Goal: Task Accomplishment & Management: Manage account settings

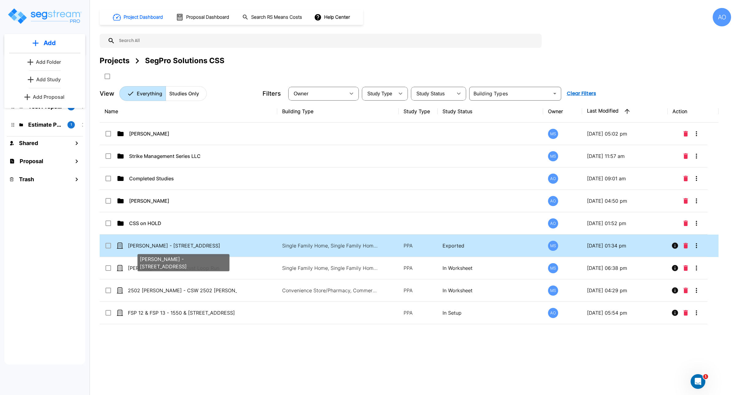
click at [168, 247] on p "[PERSON_NAME] - [STREET_ADDRESS]" at bounding box center [182, 245] width 109 height 7
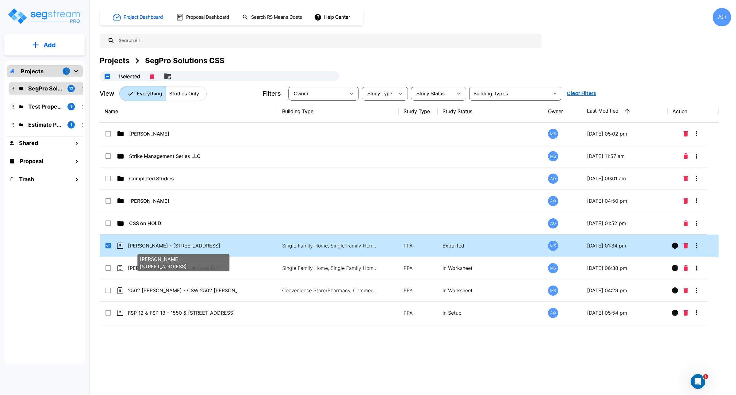
checkbox input "true"
click at [168, 247] on p "[PERSON_NAME] - [STREET_ADDRESS]" at bounding box center [182, 245] width 109 height 7
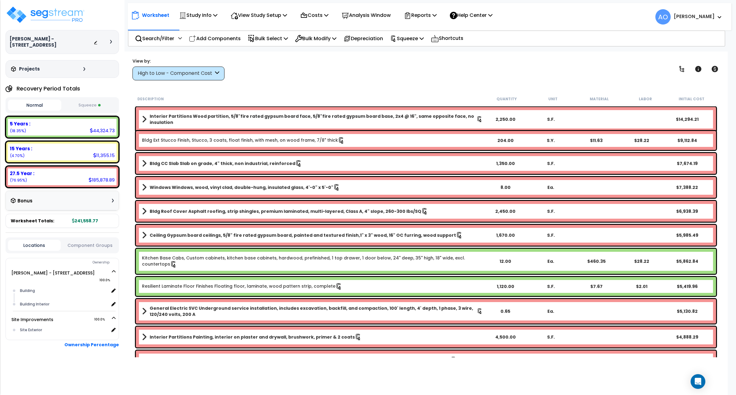
click at [451, 63] on div "View by: High to Low - Component Cost High to Low - Component Cost" at bounding box center [426, 69] width 592 height 23
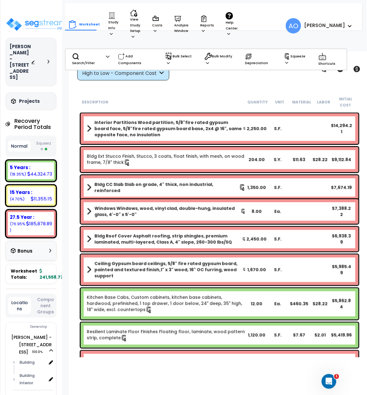
click at [42, 138] on button "Squeeze" at bounding box center [43, 146] width 23 height 16
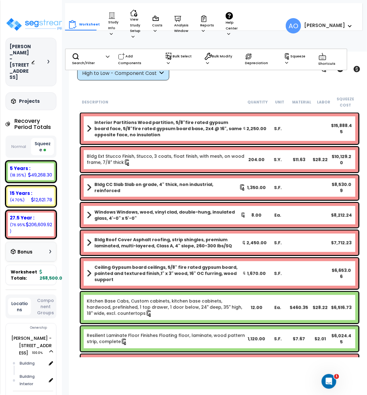
click at [16, 141] on button "Normal" at bounding box center [18, 146] width 21 height 11
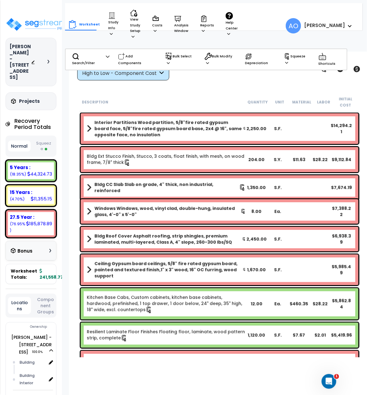
click at [44, 138] on button "Squeeze" at bounding box center [43, 146] width 23 height 16
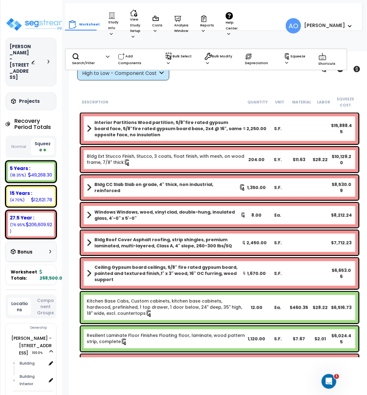
click at [14, 141] on button "Normal" at bounding box center [18, 146] width 21 height 11
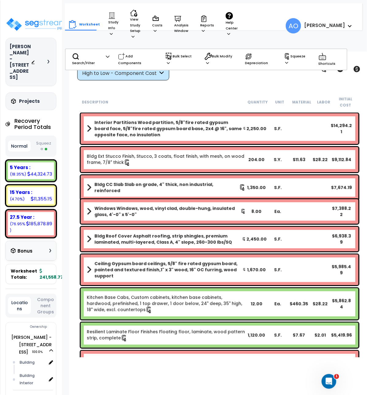
click at [37, 138] on button "Squeeze" at bounding box center [43, 146] width 23 height 16
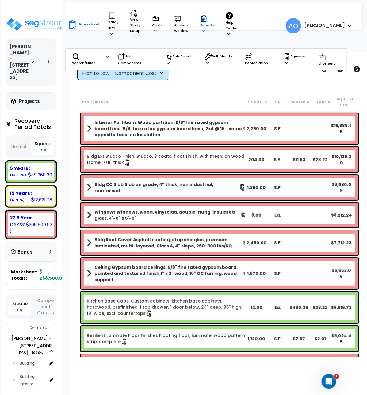
click at [202, 28] on p "Reports" at bounding box center [207, 24] width 14 height 19
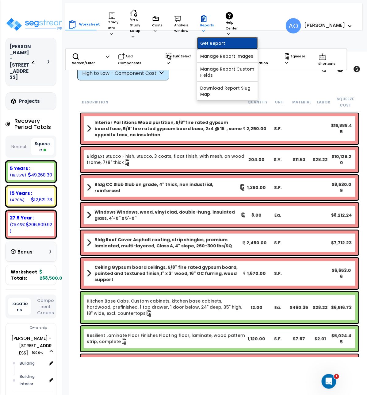
click at [207, 43] on link "Get Report" at bounding box center [227, 43] width 61 height 12
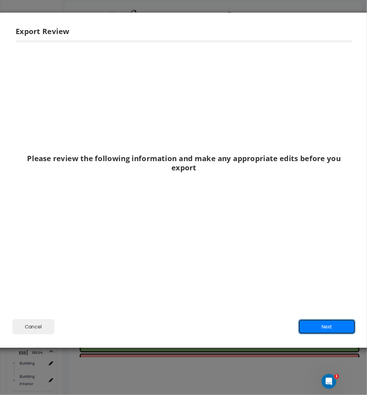
click at [315, 326] on button "Next" at bounding box center [327, 326] width 57 height 15
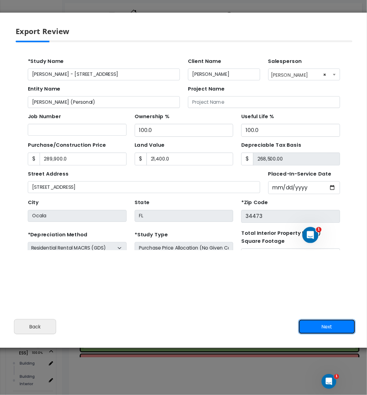
click at [315, 326] on button "Next" at bounding box center [327, 326] width 57 height 15
type input "289900"
type input "21400"
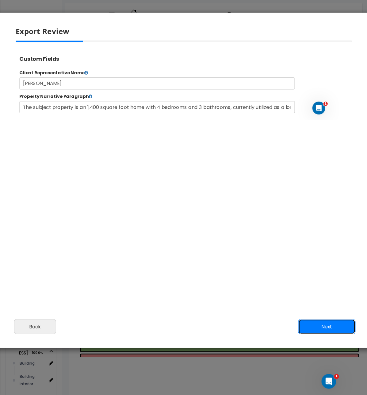
click at [315, 326] on button "Next" at bounding box center [327, 326] width 57 height 15
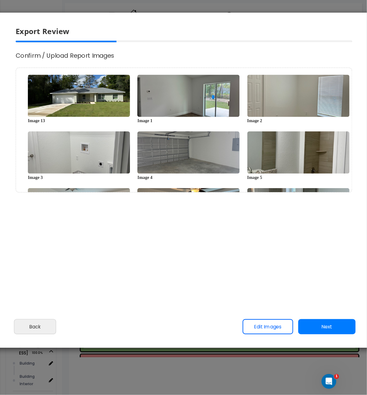
type input "289,900.0"
type input "21,400.0"
select select "2024"
click at [315, 326] on button "Next" at bounding box center [327, 326] width 57 height 15
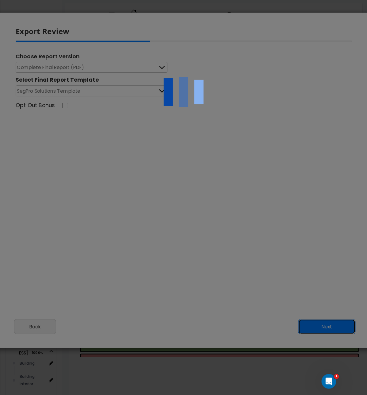
scroll to position [0, 0]
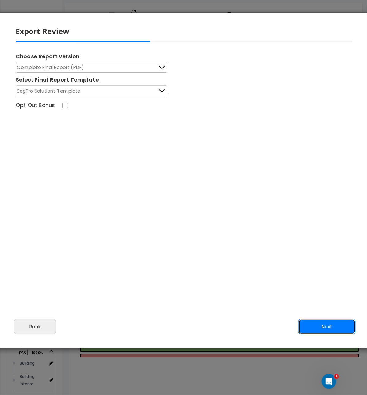
click at [319, 327] on button "Next" at bounding box center [327, 326] width 57 height 15
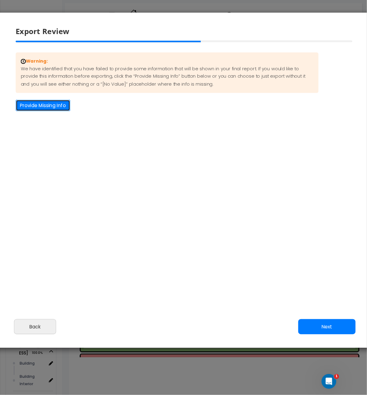
click at [52, 108] on button "Provide Missing Info" at bounding box center [43, 105] width 55 height 11
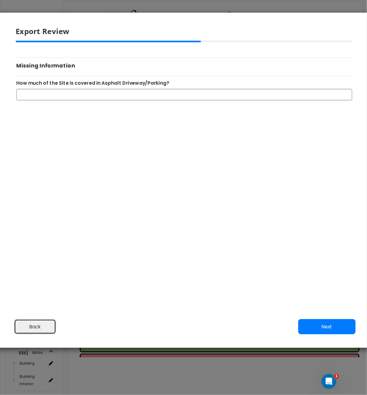
click at [36, 326] on button "Back" at bounding box center [35, 326] width 42 height 15
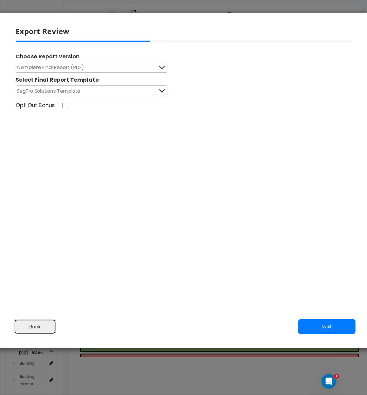
click at [36, 326] on button "Back" at bounding box center [35, 326] width 42 height 15
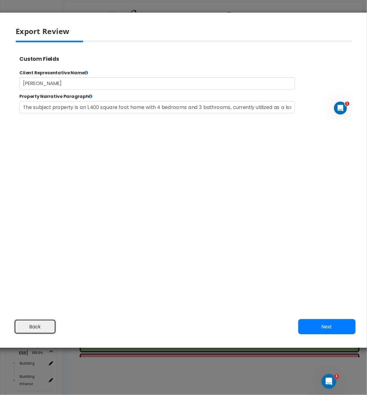
click at [36, 326] on button "Back" at bounding box center [35, 326] width 42 height 15
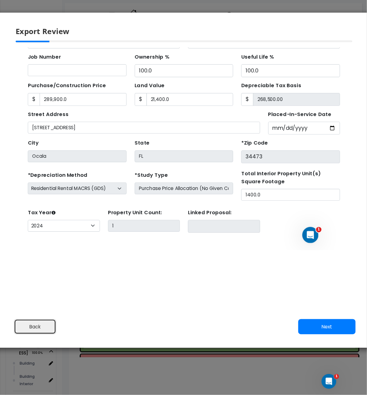
click at [40, 329] on button "Back" at bounding box center [35, 326] width 42 height 15
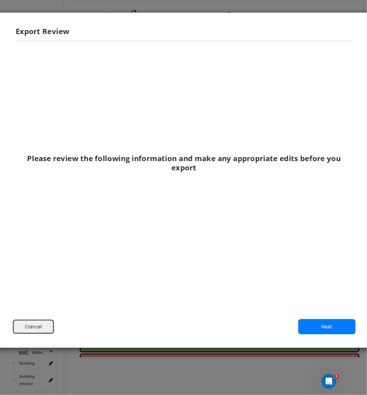
click at [40, 329] on button "Cancel" at bounding box center [33, 326] width 42 height 15
click at [40, 329] on body "We are Building your Study. So please grab a coffee and let us do the heavy lif…" at bounding box center [183, 224] width 367 height 395
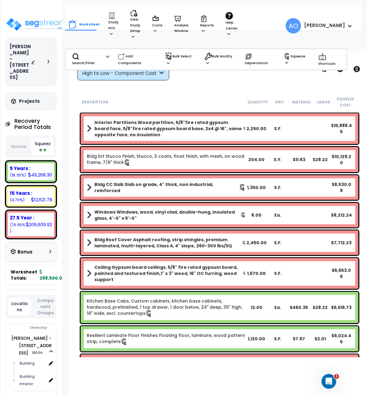
click at [176, 374] on div "Worksheet Study Info Study Setup Add Property Unit Template study Clone study AO" at bounding box center [219, 249] width 301 height 395
drag, startPoint x: 200, startPoint y: 82, endPoint x: 205, endPoint y: 77, distance: 7.0
click at [205, 77] on div "Worksheet Study Info Study Setup Add Property Unit Template study Clone study AO" at bounding box center [219, 249] width 301 height 395
click at [201, 25] on p "Reports" at bounding box center [207, 24] width 14 height 19
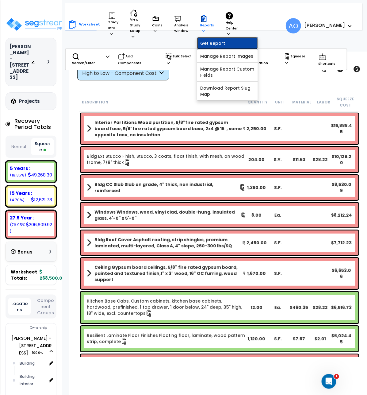
click at [211, 40] on link "Get Report" at bounding box center [227, 43] width 61 height 12
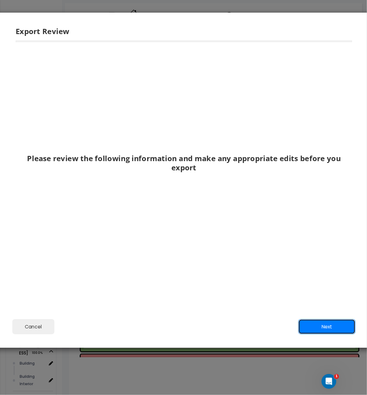
drag, startPoint x: 327, startPoint y: 328, endPoint x: 328, endPoint y: 321, distance: 7.4
click at [328, 321] on button "Next" at bounding box center [327, 326] width 57 height 15
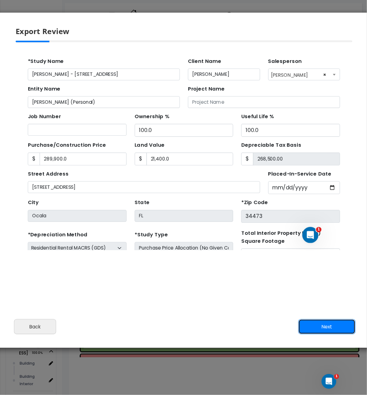
click at [326, 325] on button "Next" at bounding box center [327, 326] width 57 height 15
type input "289900"
type input "21400"
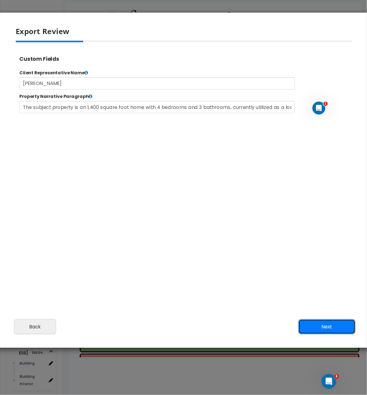
click at [318, 328] on button "Next" at bounding box center [327, 326] width 57 height 15
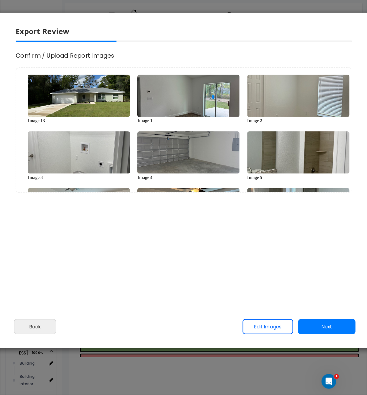
scroll to position [125, 8]
type input "289,900.0"
type input "21,400.0"
select select "2024"
click at [319, 324] on button "Next" at bounding box center [327, 326] width 57 height 15
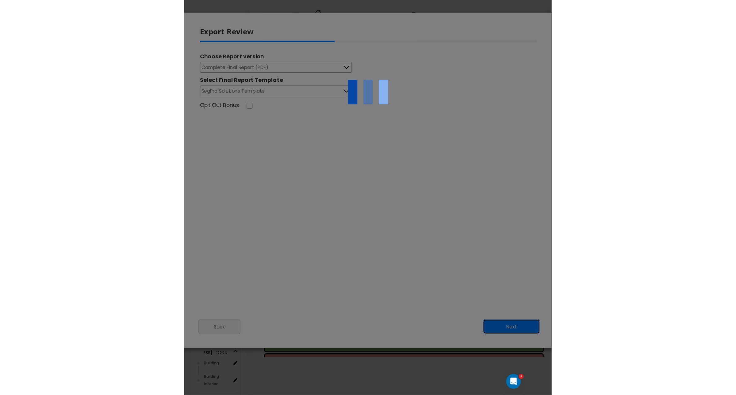
scroll to position [0, 0]
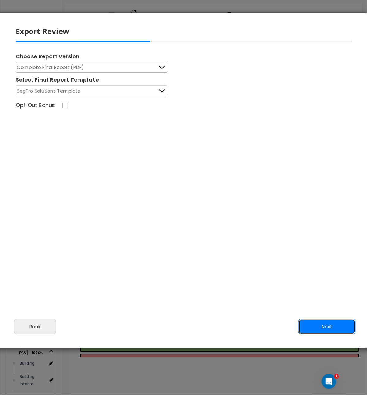
click at [321, 323] on button "Next" at bounding box center [327, 326] width 57 height 15
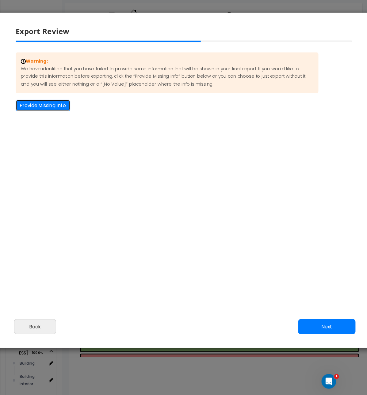
click at [38, 102] on button "Provide Missing Info" at bounding box center [43, 105] width 55 height 11
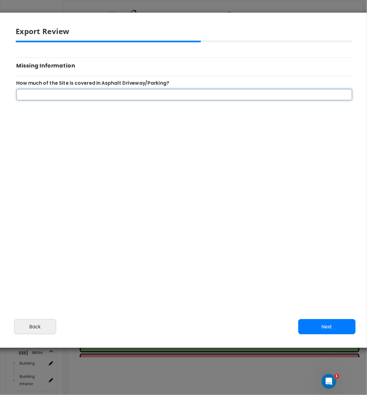
click at [44, 94] on input "How much of the Site is covered in Asphalt Driveway/Parking?" at bounding box center [184, 94] width 336 height 11
type input "0"
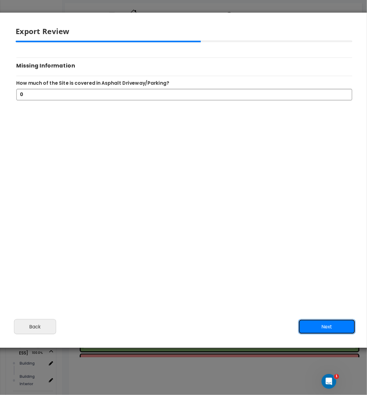
click at [332, 325] on button "Next" at bounding box center [327, 326] width 57 height 15
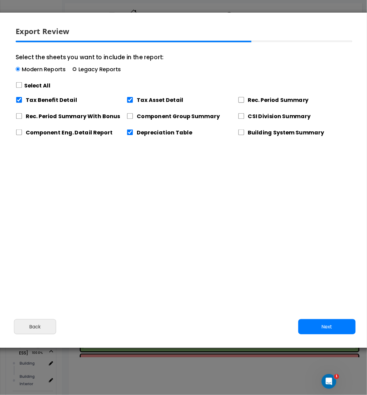
click at [74, 68] on input "Select the sheets you want to include in the report: Modern Reports Legacy Repo…" at bounding box center [74, 69] width 4 height 4
radio input "true"
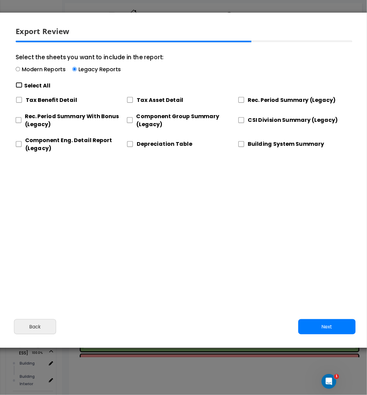
click at [16, 88] on input "Select the sheets you want to include in the report: Modern Reports Legacy Repo…" at bounding box center [19, 85] width 7 height 6
checkbox input "true"
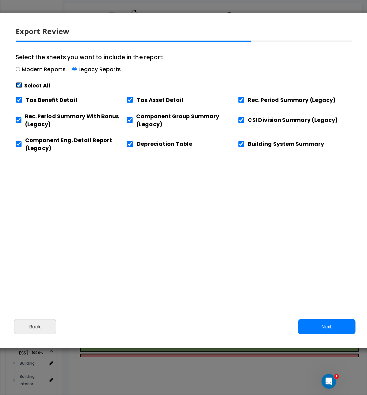
checkbox input "true"
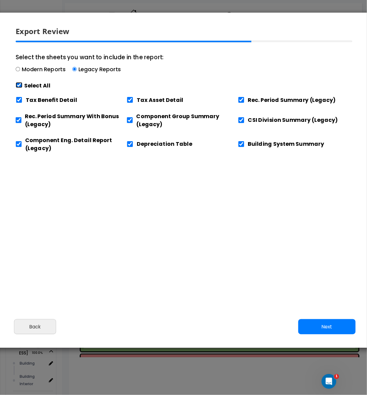
checkbox input "true"
click at [18, 102] on input "Tax Benefit Detail" at bounding box center [19, 100] width 7 height 6
checkbox input "false"
click at [19, 146] on input "Component Eng. Detail Report (Legacy)" at bounding box center [19, 144] width 6 height 6
checkbox input "false"
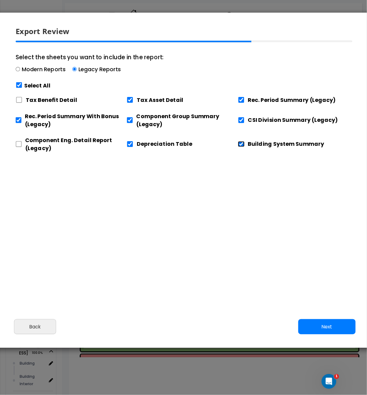
click at [242, 145] on input "Building System Summary" at bounding box center [241, 144] width 7 height 6
checkbox input "false"
click at [338, 321] on button "Next" at bounding box center [327, 326] width 57 height 15
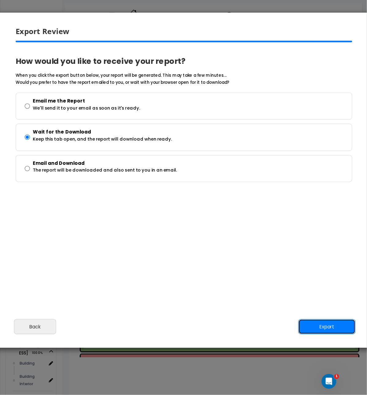
click at [329, 326] on button "Export" at bounding box center [327, 326] width 57 height 15
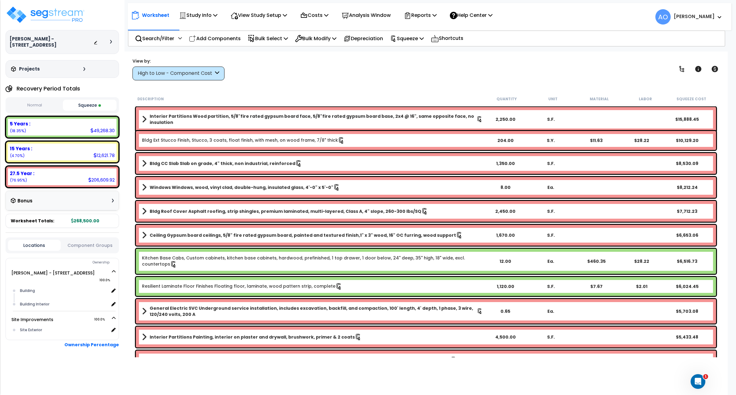
click at [193, 74] on div "High to Low - Component Cost" at bounding box center [176, 73] width 76 height 7
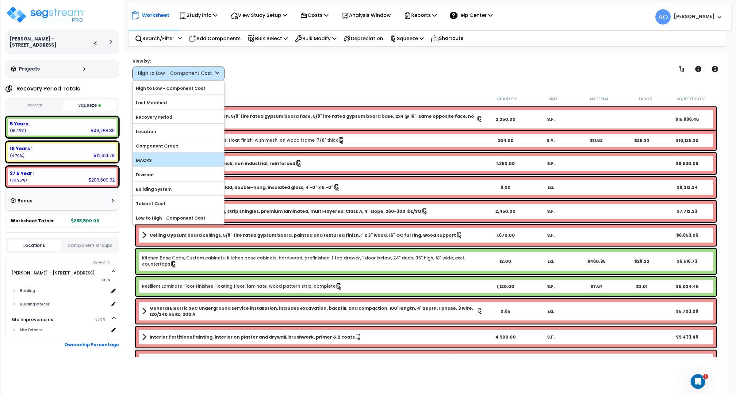
click at [151, 160] on label "MACRS" at bounding box center [178, 160] width 91 height 9
click at [0, 0] on input "MACRS" at bounding box center [0, 0] width 0 height 0
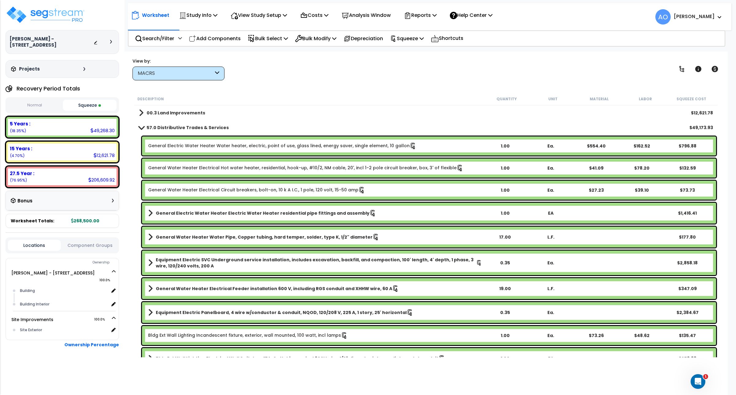
click at [180, 111] on b "00.3 Land Improvements" at bounding box center [176, 113] width 59 height 6
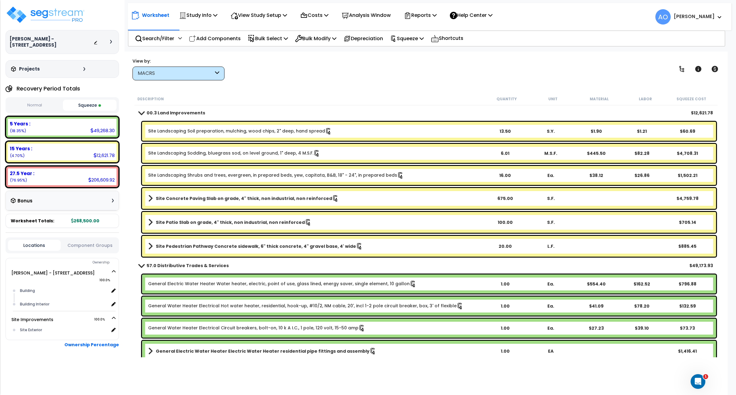
click at [180, 111] on b "00.3 Land Improvements" at bounding box center [176, 113] width 59 height 6
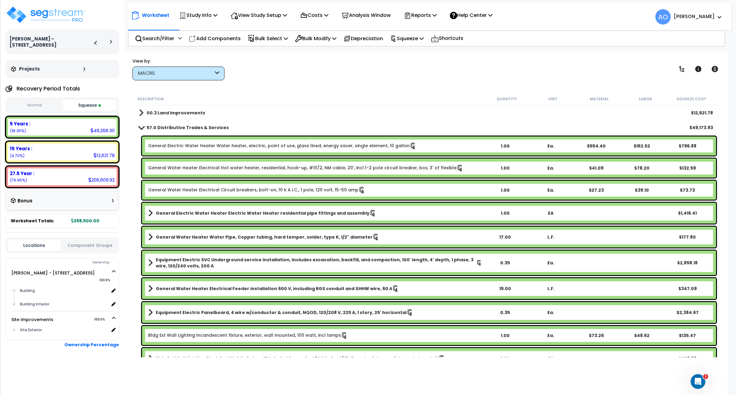
click at [178, 126] on b "57.0 Distributive Trades & Services" at bounding box center [188, 128] width 82 height 6
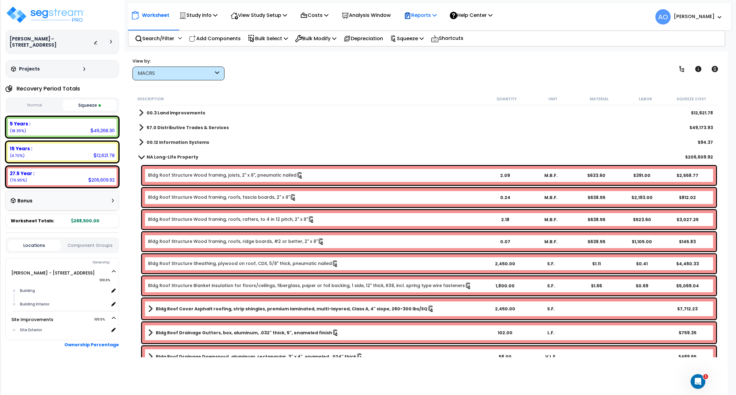
click at [427, 11] on div "Reports" at bounding box center [420, 15] width 33 height 14
click at [429, 44] on link "Manage Report Images" at bounding box center [431, 42] width 61 height 12
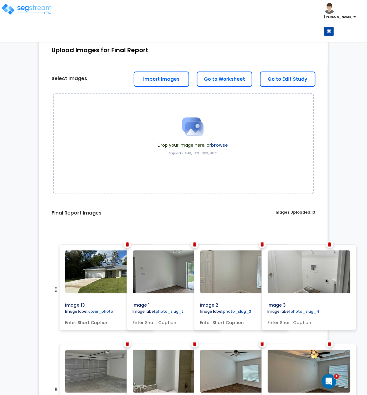
click at [357, 143] on div "0% Upload Images for Final Report Back to Export Review Go to Edit Study Go to …" at bounding box center [183, 347] width 367 height 640
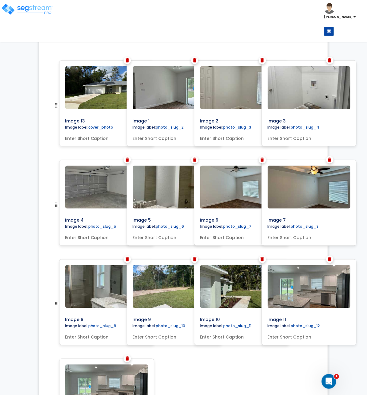
scroll to position [199, 0]
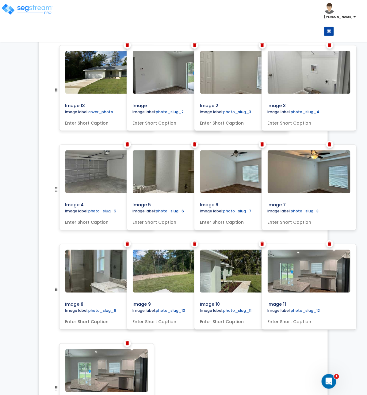
click at [239, 85] on img at bounding box center [241, 72] width 83 height 43
click at [361, 267] on div "0% Upload Images for Final Report Back to Export Review Go to Edit Study Go to …" at bounding box center [183, 148] width 367 height 640
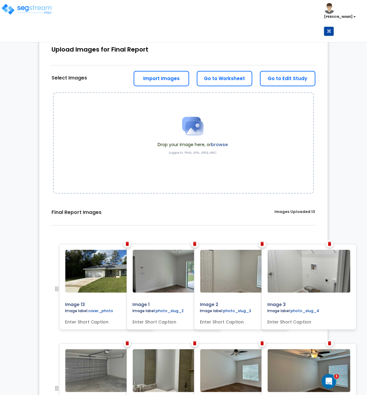
scroll to position [0, 0]
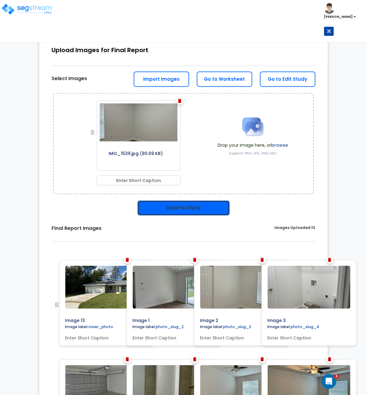
click at [205, 211] on button "Save to Study" at bounding box center [183, 207] width 93 height 15
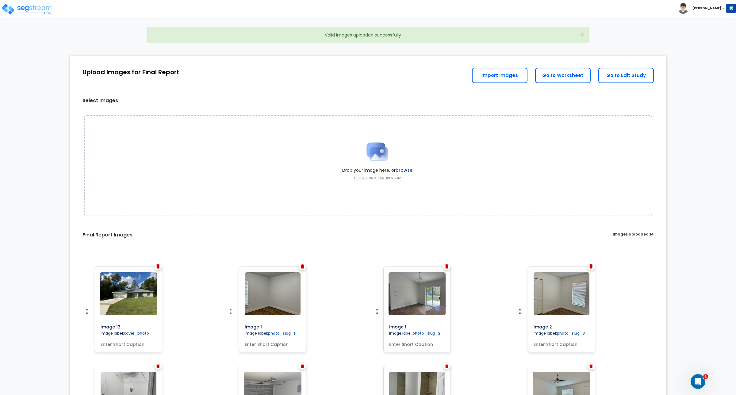
click at [367, 176] on div "0% Upload Images for Final Report Back to Export Review Go to Edit Study Go to …" at bounding box center [368, 369] width 736 height 640
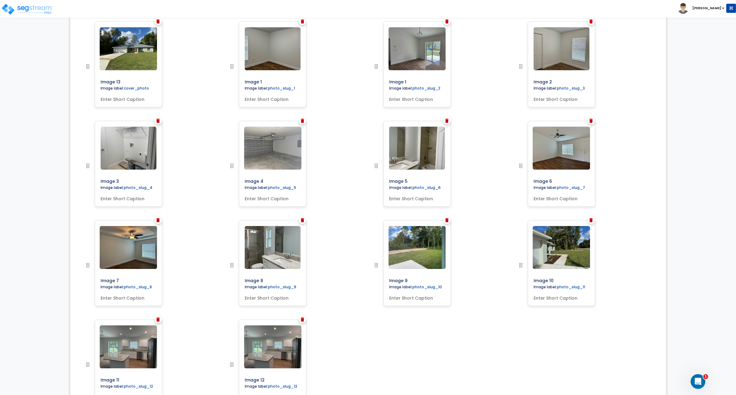
scroll to position [238, 0]
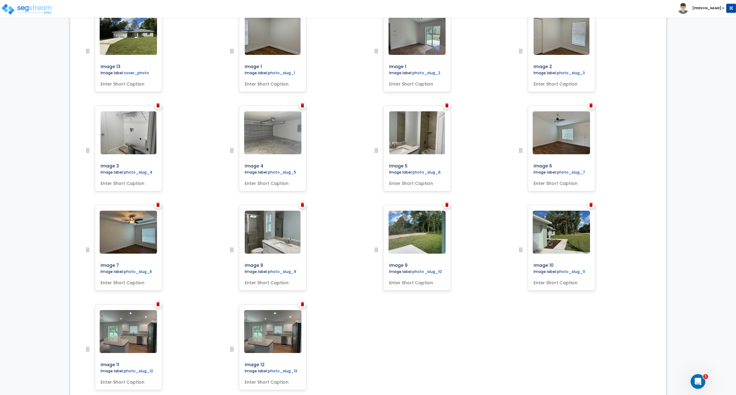
click at [301, 306] on img at bounding box center [302, 304] width 3 height 4
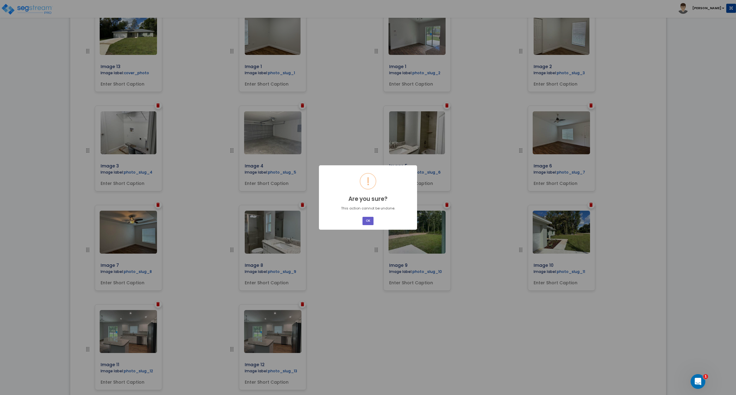
click at [365, 220] on button "OK" at bounding box center [368, 221] width 11 height 8
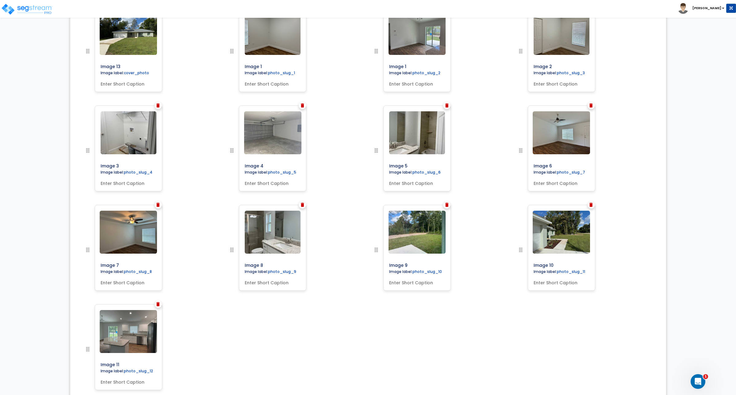
click at [289, 338] on div "Image 13 Image label: cover_photo Image 1 Image 1" at bounding box center [368, 205] width 587 height 407
click at [367, 339] on div "Image 13 Image label: cover_photo Image 1 Image 1" at bounding box center [368, 205] width 587 height 407
click at [367, 30] on div "0% Upload Images for Final Report Back to Export Review Go to Edit Study Go to …" at bounding box center [368, 109] width 736 height 640
click at [367, 132] on div at bounding box center [390, 155] width 34 height 99
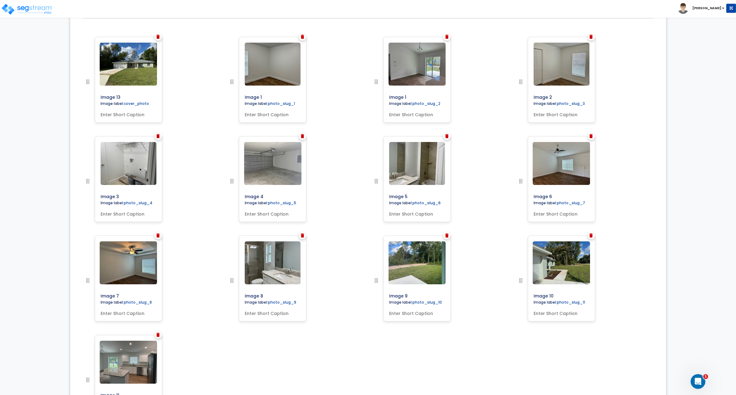
scroll to position [192, 0]
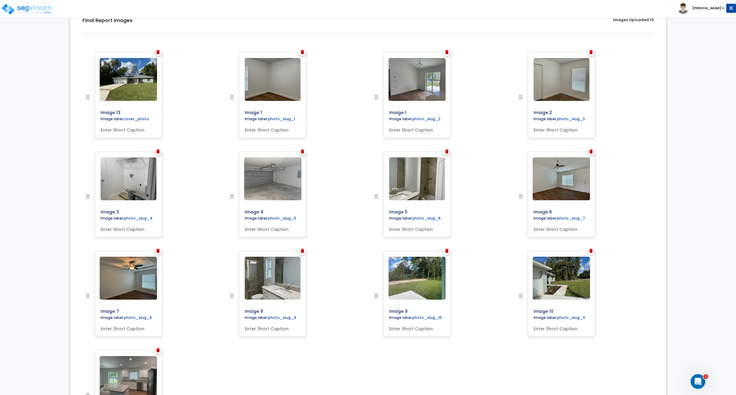
click at [367, 83] on div "Image 2" at bounding box center [585, 101] width 145 height 99
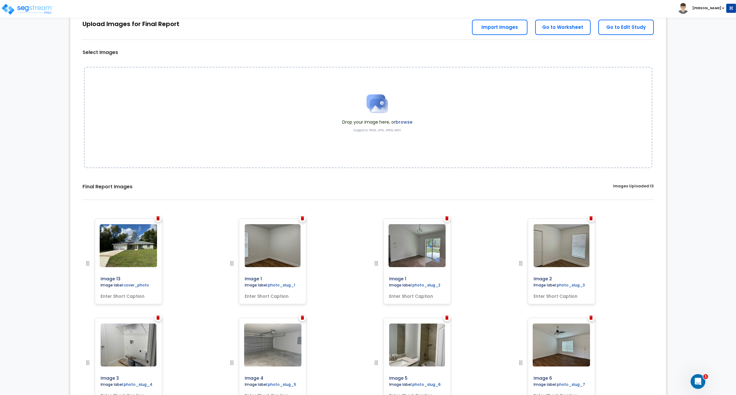
scroll to position [0, 0]
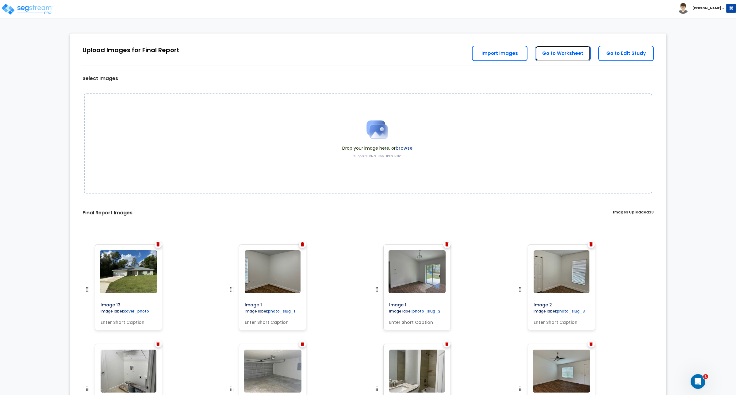
click at [367, 52] on link "Go to Worksheet" at bounding box center [563, 53] width 56 height 15
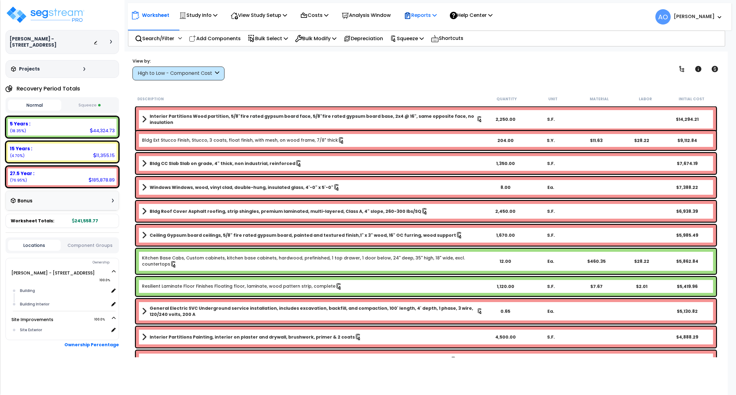
click at [430, 14] on p "Reports" at bounding box center [420, 15] width 33 height 8
click at [430, 30] on link "Get Report" at bounding box center [431, 29] width 61 height 12
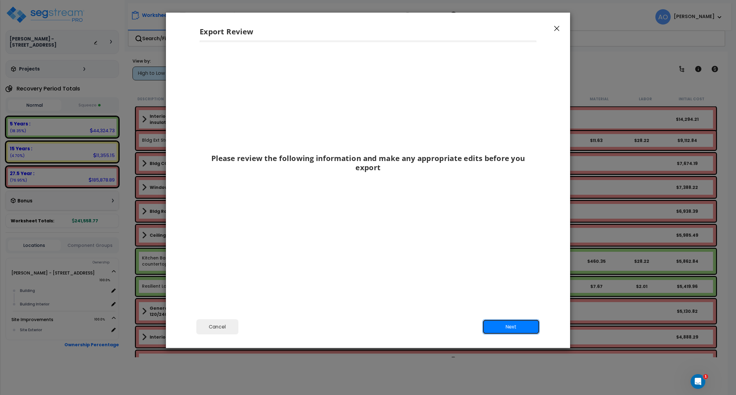
click at [509, 326] on button "Next" at bounding box center [511, 326] width 57 height 15
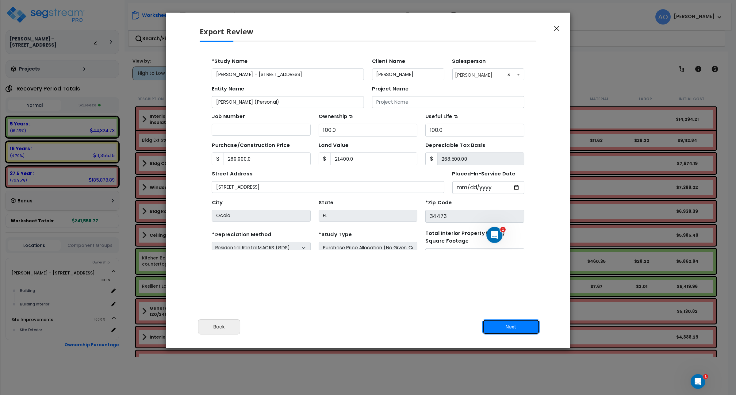
click at [509, 326] on button "Next" at bounding box center [511, 326] width 57 height 15
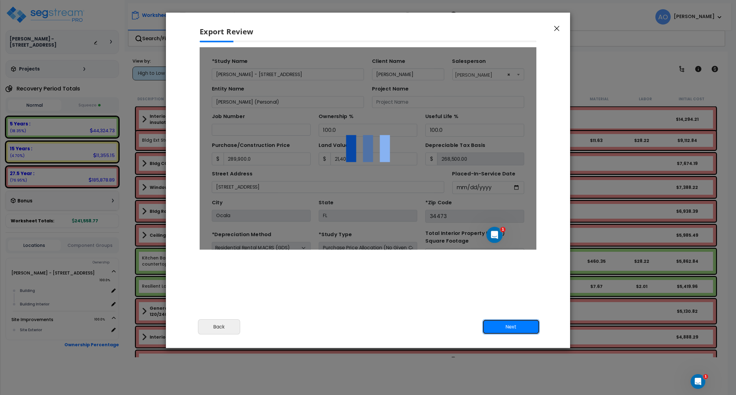
type input "289900"
type input "21400"
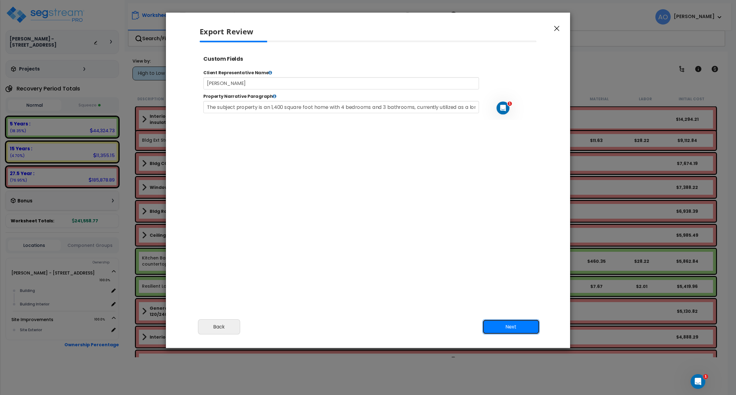
click at [509, 326] on button "Next" at bounding box center [511, 326] width 57 height 15
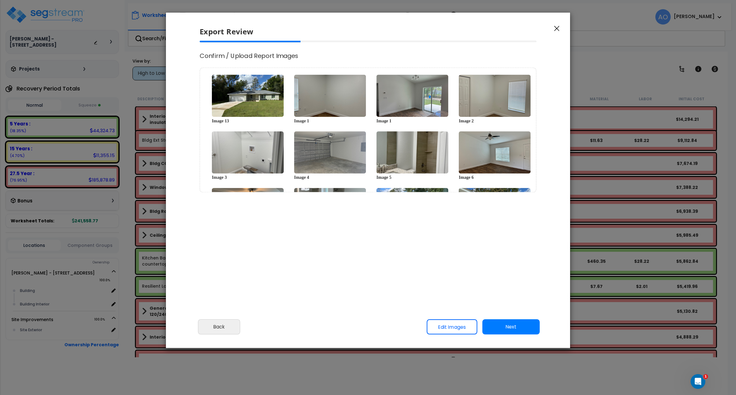
click at [509, 326] on button "Next" at bounding box center [511, 326] width 57 height 15
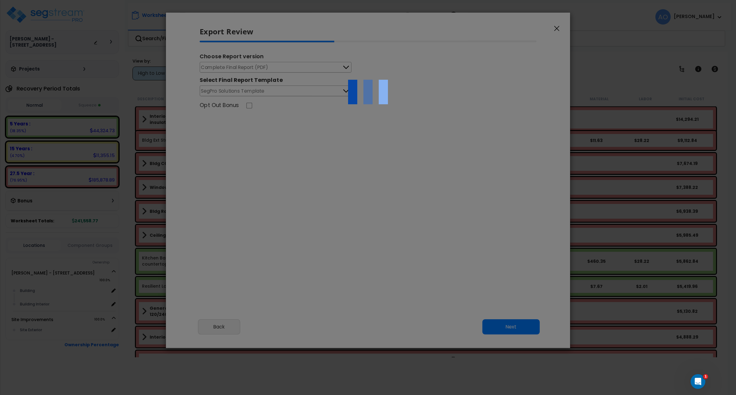
scroll to position [249, 15]
type input "289,900.0"
type input "21,400.0"
select select "2024"
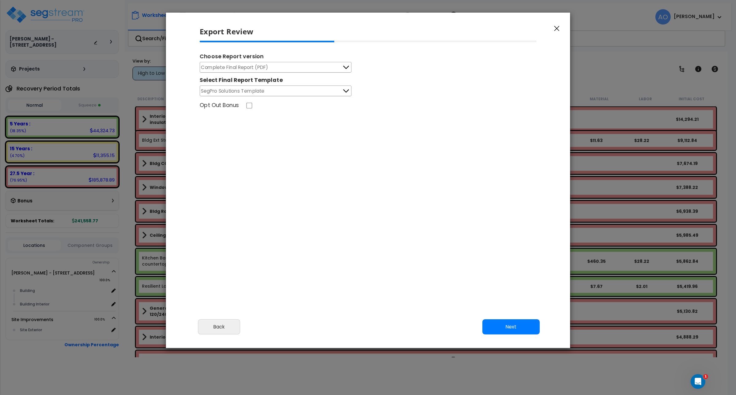
scroll to position [0, 0]
click at [509, 326] on button "Next" at bounding box center [511, 326] width 57 height 15
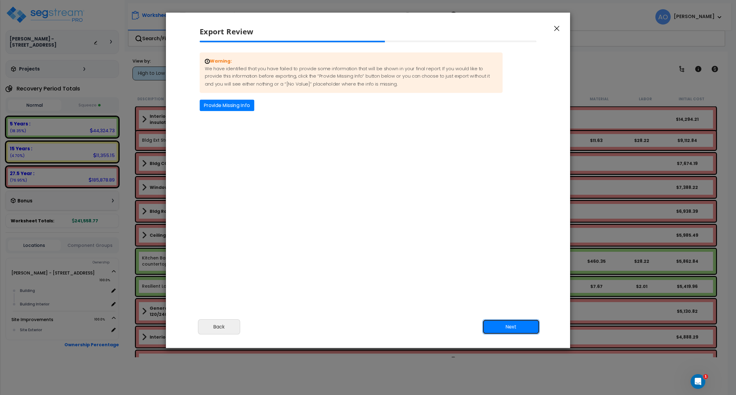
click at [509, 326] on button "Next" at bounding box center [511, 326] width 57 height 15
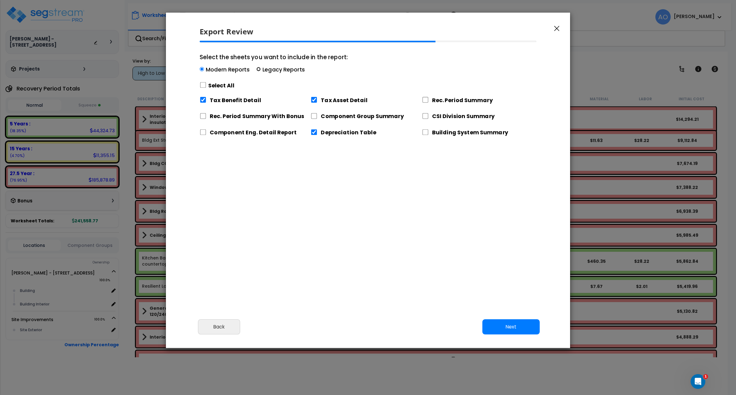
click at [258, 70] on input "Select the sheets you want to include in the report: Modern Reports Legacy Repo…" at bounding box center [259, 69] width 4 height 4
radio input "true"
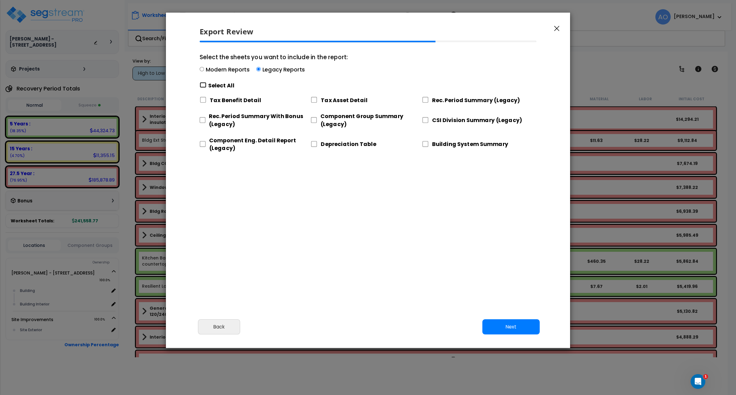
click at [202, 84] on input "Select the sheets you want to include in the report: Modern Reports Legacy Repo…" at bounding box center [203, 85] width 7 height 6
checkbox input "true"
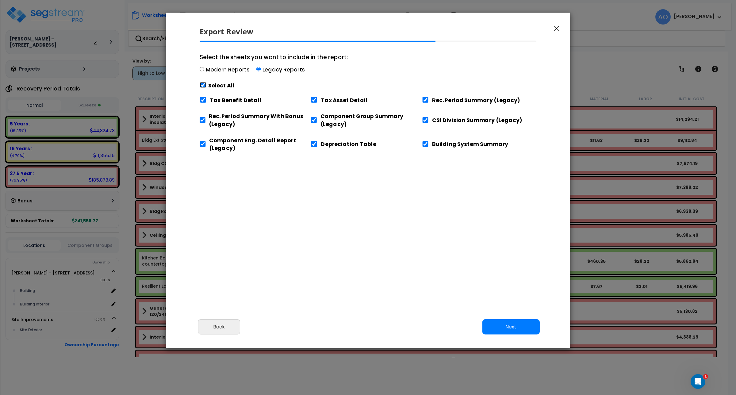
checkbox input "true"
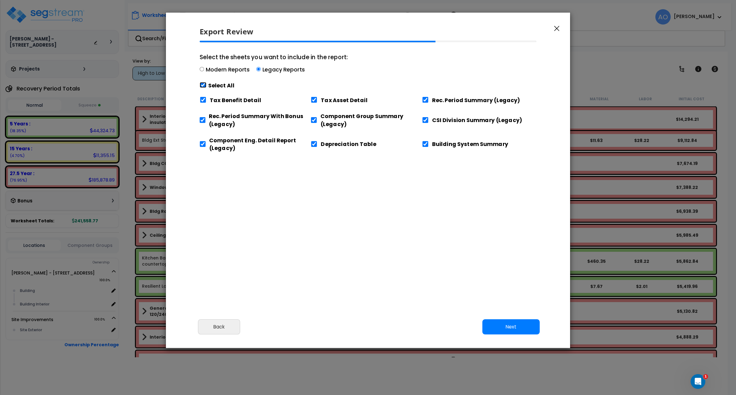
checkbox input "true"
click at [202, 100] on input "Tax Benefit Detail" at bounding box center [203, 100] width 7 height 6
checkbox input "false"
click at [206, 144] on input "Component Eng. Detail Report (Legacy)" at bounding box center [203, 144] width 6 height 6
checkbox input "false"
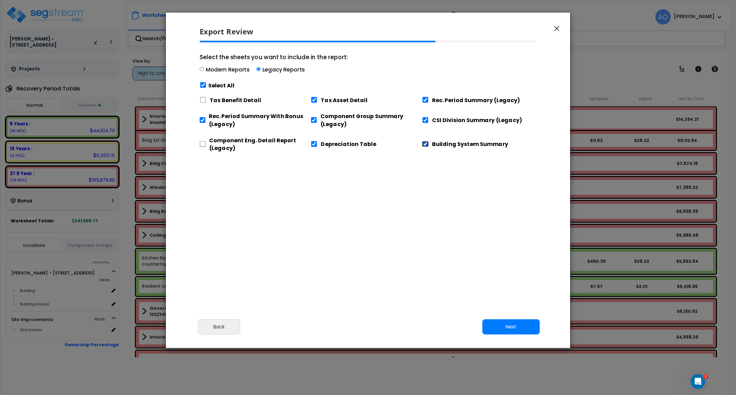
click at [427, 146] on input "Building System Summary" at bounding box center [425, 144] width 7 height 6
checkbox input "false"
click at [503, 324] on button "Next" at bounding box center [511, 326] width 57 height 15
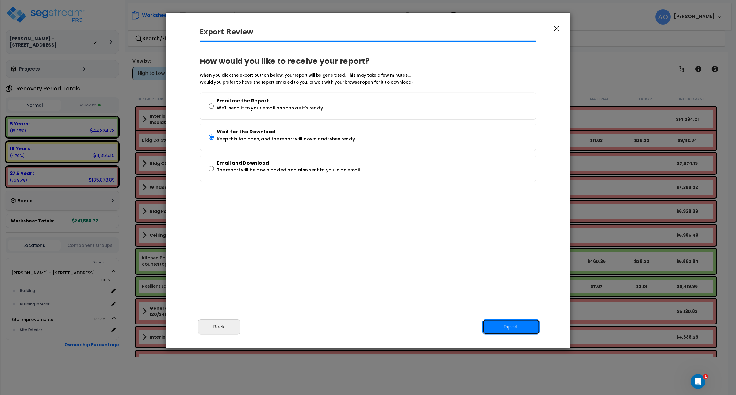
click at [508, 325] on button "Export" at bounding box center [511, 326] width 57 height 15
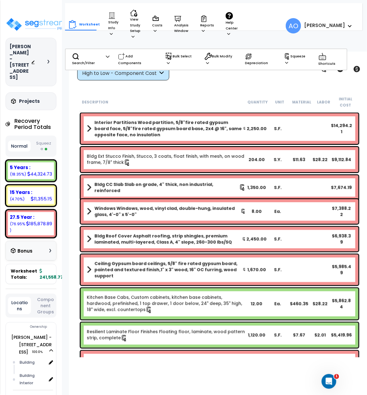
click at [196, 86] on div "Worksheet Study Info Study Setup Add Property Unit Template study Clone study AO" at bounding box center [219, 249] width 301 height 395
click at [41, 27] on img at bounding box center [37, 24] width 62 height 14
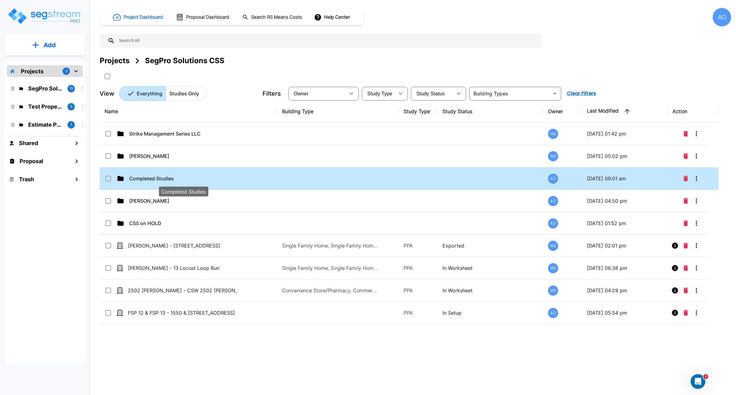
click at [173, 180] on p "Completed Studies" at bounding box center [183, 178] width 109 height 7
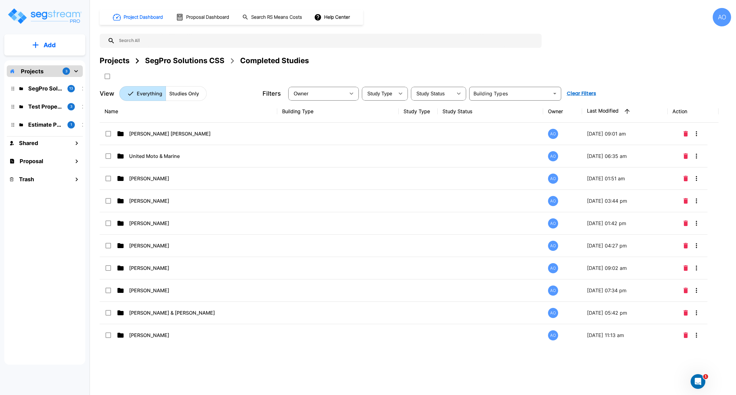
click at [46, 49] on p "Add" at bounding box center [50, 45] width 12 height 9
click at [52, 60] on p "Add Folder" at bounding box center [48, 61] width 25 height 7
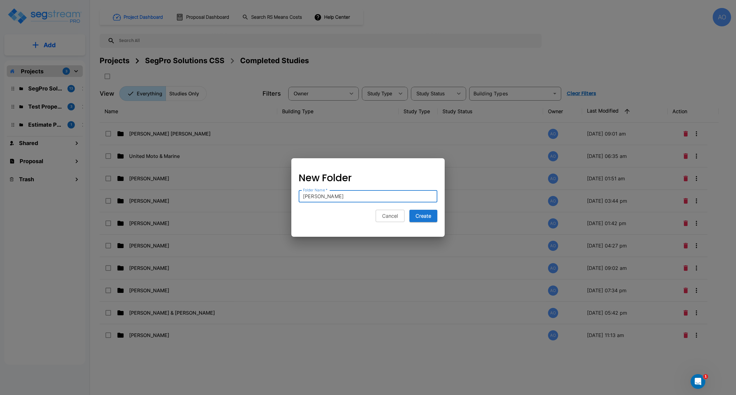
type input "[PERSON_NAME]"
click at [410, 210] on button "Create" at bounding box center [424, 216] width 28 height 12
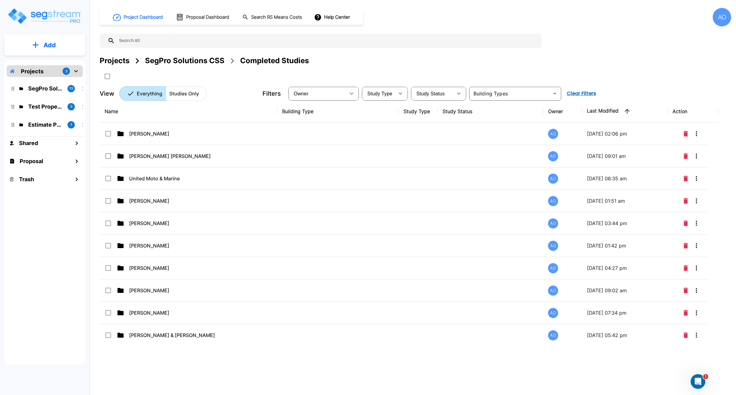
click at [184, 61] on div "SegPro Solutions CSS" at bounding box center [184, 60] width 79 height 11
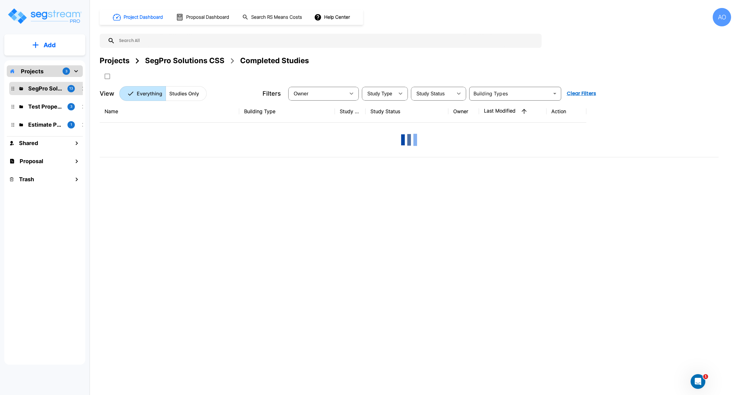
click at [184, 61] on div "SegPro Solutions CSS" at bounding box center [184, 60] width 79 height 11
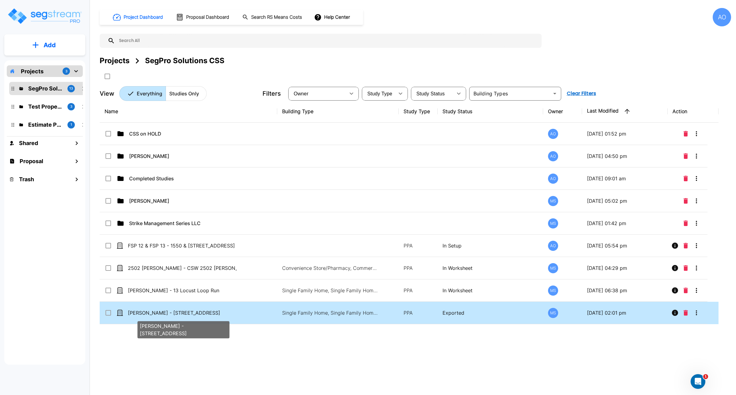
click at [135, 315] on p "Jennifer Legas - 12872 SW 83rd Ave" at bounding box center [182, 312] width 109 height 7
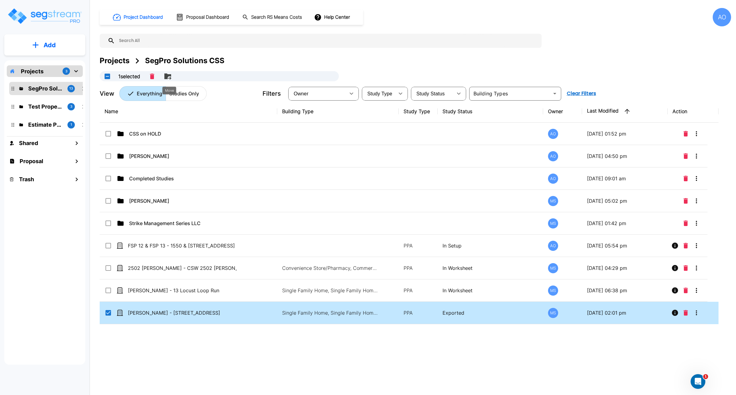
click at [168, 77] on icon "Move" at bounding box center [167, 76] width 7 height 6
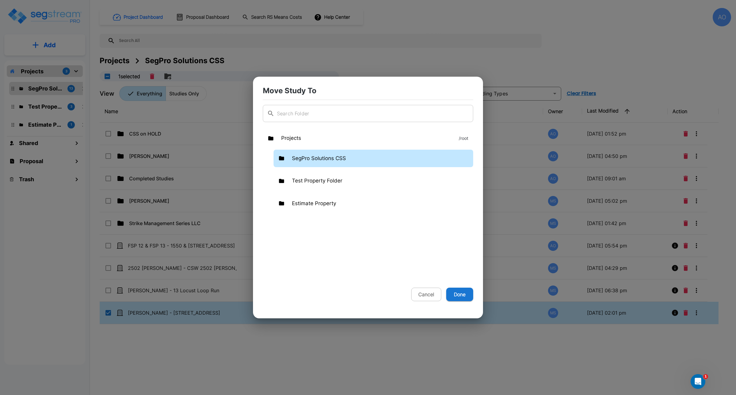
click at [338, 155] on p "SegPro Solutions CSS" at bounding box center [319, 159] width 54 height 8
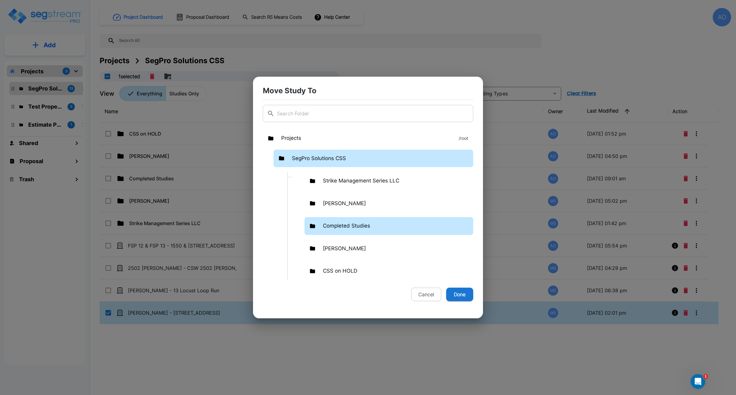
click at [342, 228] on p "Completed Studies" at bounding box center [346, 226] width 47 height 8
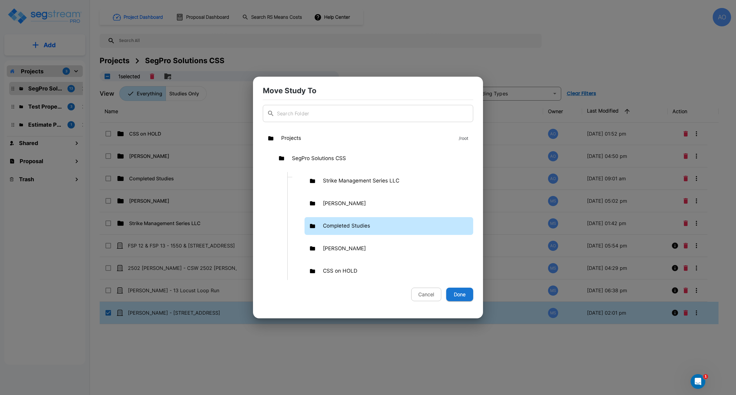
click at [342, 228] on p "Completed Studies" at bounding box center [346, 226] width 47 height 8
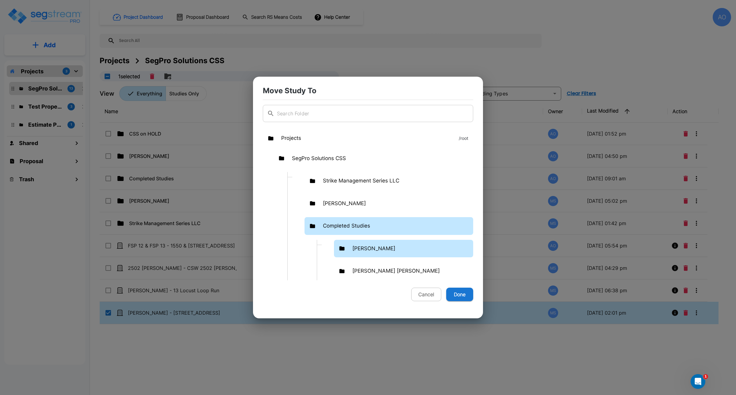
click at [365, 249] on p "[PERSON_NAME]" at bounding box center [374, 249] width 43 height 8
click at [459, 292] on button "Done" at bounding box center [459, 295] width 27 height 14
checkbox input "false"
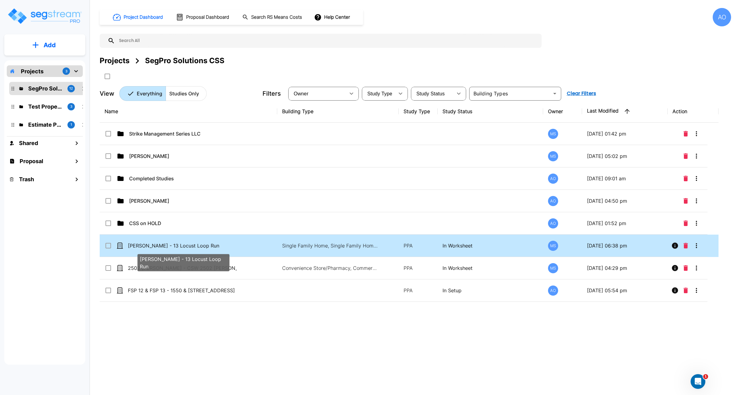
click at [170, 249] on p "[PERSON_NAME] - 13 Locust Loop Run" at bounding box center [182, 245] width 109 height 7
checkbox input "true"
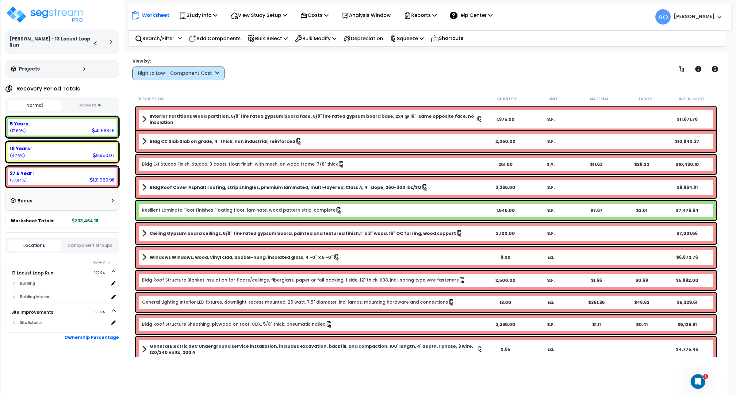
click at [269, 77] on div "View by: High to Low - Component Cost High to Low - Component Cost" at bounding box center [426, 69] width 592 height 23
click at [434, 14] on p "Reports" at bounding box center [420, 15] width 33 height 8
click at [424, 30] on link "Get Report" at bounding box center [431, 29] width 61 height 12
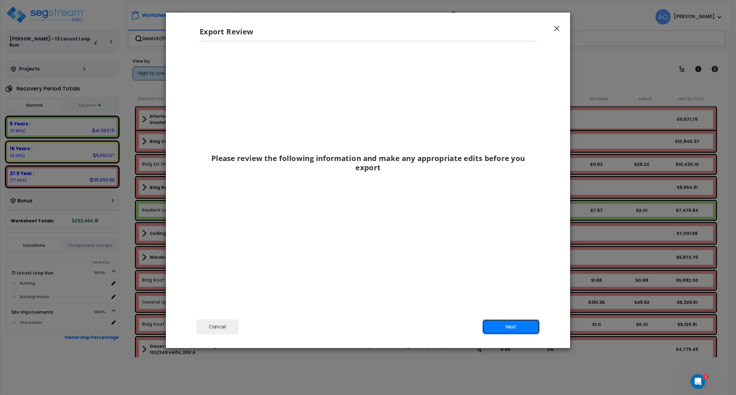
click at [513, 330] on button "Next" at bounding box center [511, 326] width 57 height 15
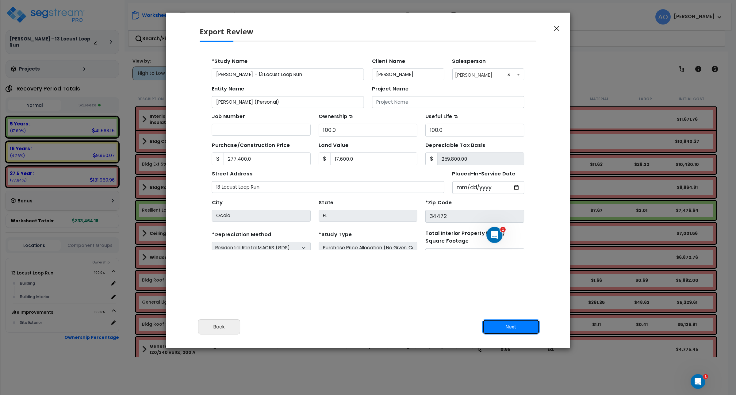
click at [513, 330] on button "Next" at bounding box center [511, 326] width 57 height 15
type input "277400"
type input "17600"
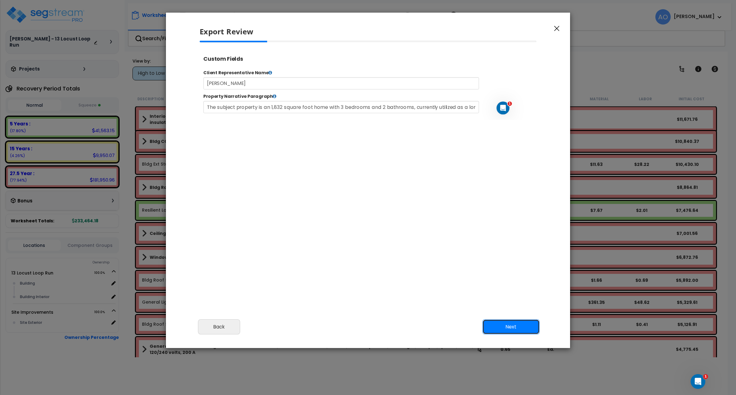
click at [513, 330] on button "Next" at bounding box center [511, 326] width 57 height 15
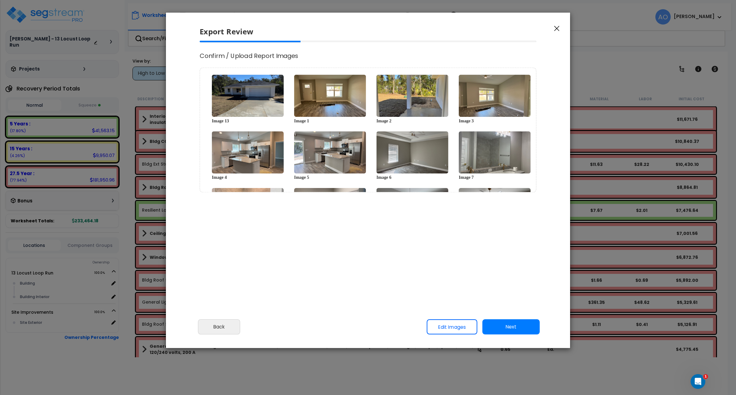
click at [534, 153] on div "Image 13 Image 1 Image 2 Image 3 Image 4 Image 5 Image 6" at bounding box center [368, 130] width 337 height 125
type input "277,400.0"
type input "17,600.0"
select select "2024"
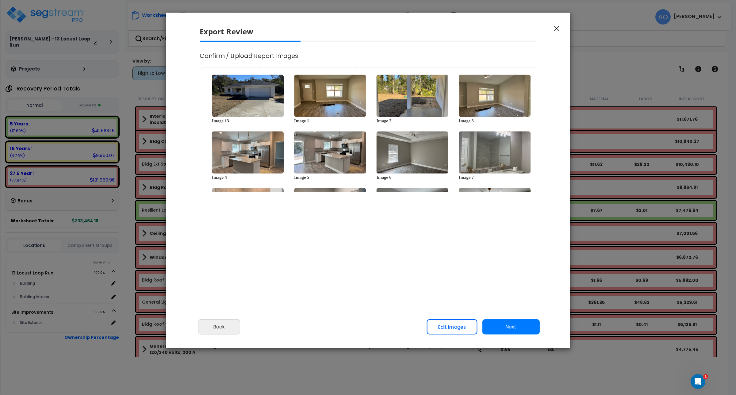
click at [530, 169] on div "Image 7" at bounding box center [491, 156] width 82 height 57
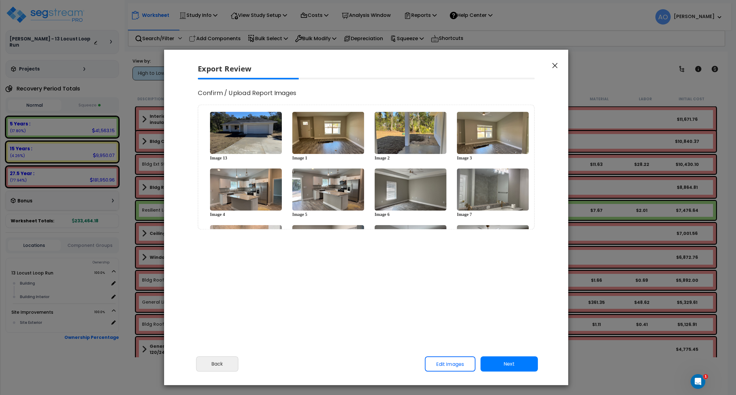
drag, startPoint x: 531, startPoint y: 192, endPoint x: 530, endPoint y: 171, distance: 21.2
click at [530, 171] on div "Image 13 Image 1 Image 2 Image 3 Image 4 Image 5 Image 6" at bounding box center [366, 167] width 337 height 125
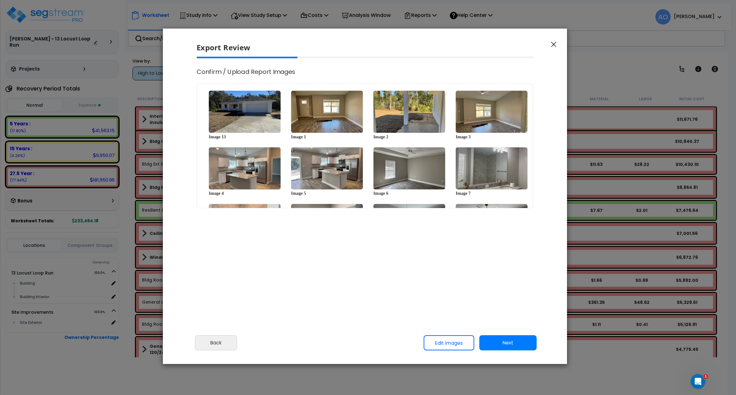
click at [530, 165] on div "Image 7" at bounding box center [488, 172] width 82 height 57
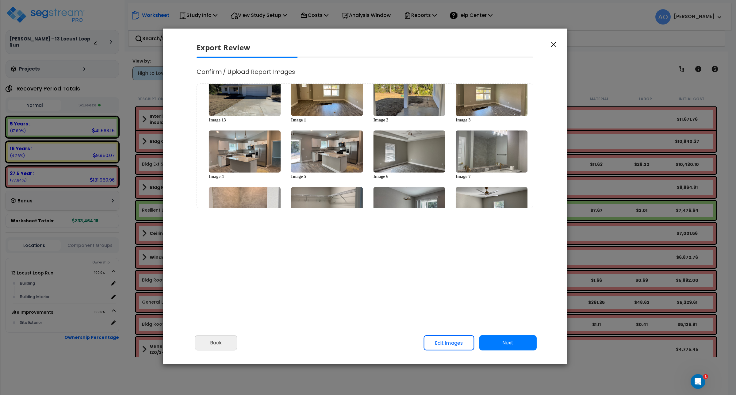
click at [529, 126] on div "Image 3" at bounding box center [488, 99] width 82 height 57
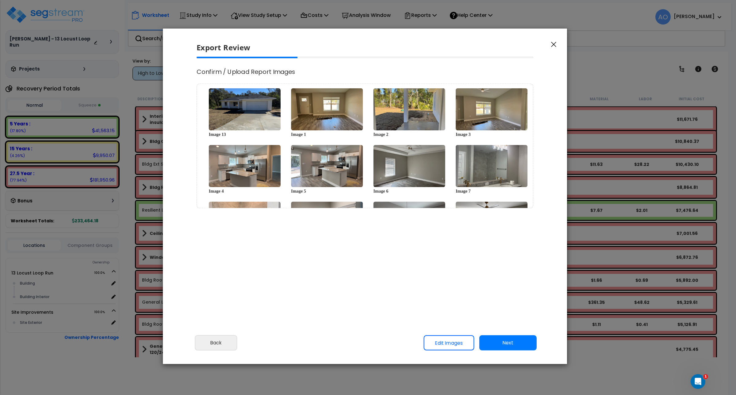
scroll to position [0, 0]
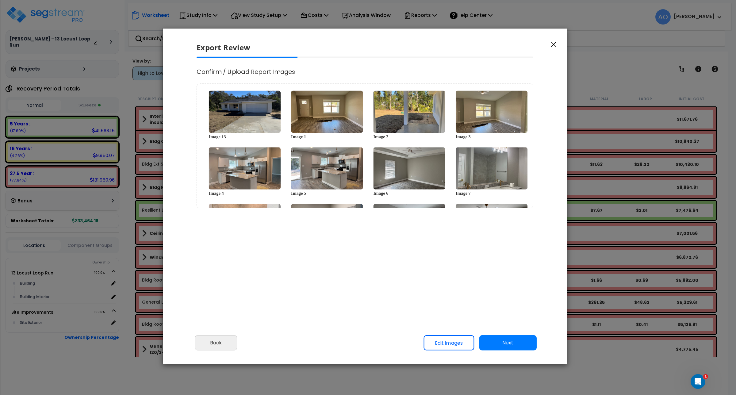
click at [442, 342] on link "Edit Images" at bounding box center [449, 342] width 51 height 15
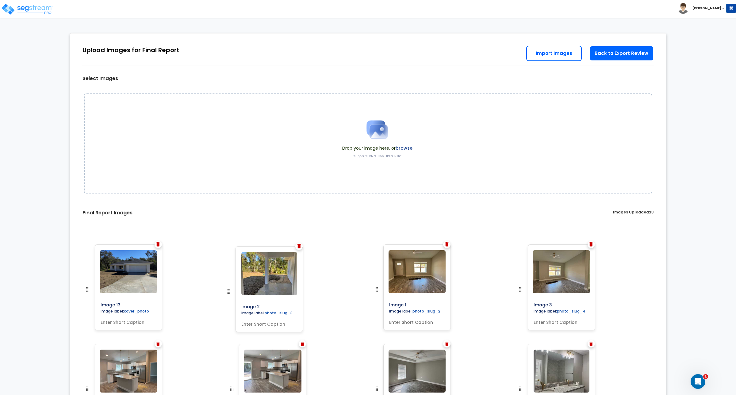
drag, startPoint x: 377, startPoint y: 290, endPoint x: 230, endPoint y: 292, distance: 147.9
click at [695, 311] on div "0% Upload Images for Final Report Back to Export Review Go to Edit Study Go to …" at bounding box center [368, 347] width 736 height 640
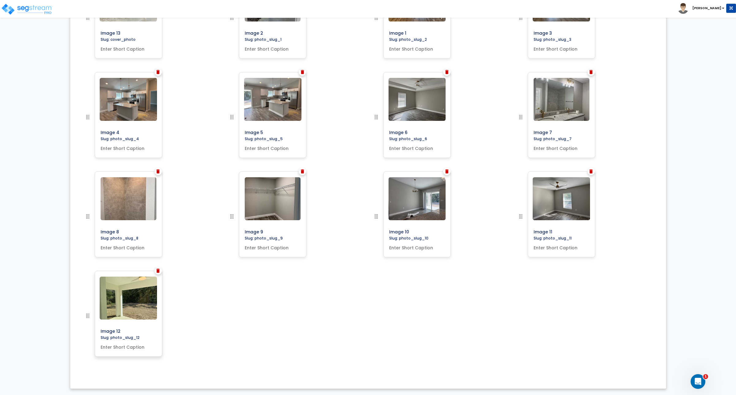
scroll to position [179, 0]
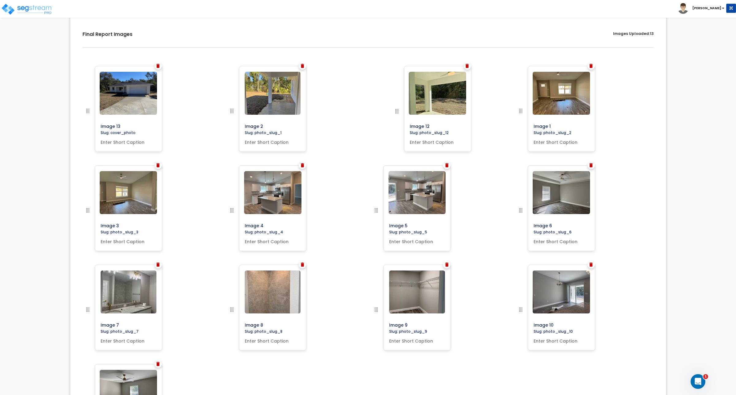
drag, startPoint x: 88, startPoint y: 315, endPoint x: 397, endPoint y: 87, distance: 383.7
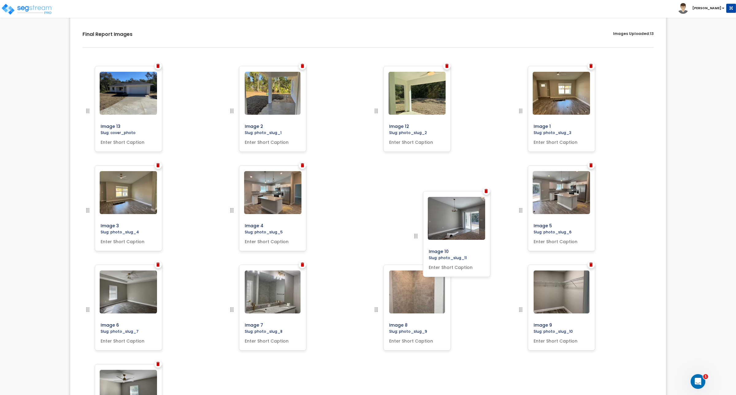
scroll to position [172, 0]
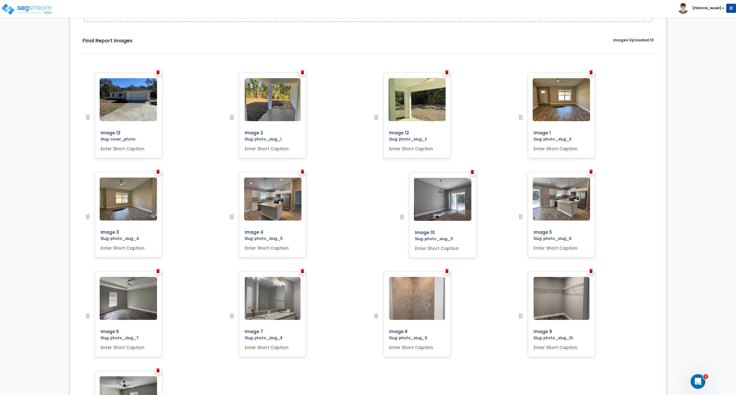
drag, startPoint x: 520, startPoint y: 307, endPoint x: 401, endPoint y: 215, distance: 150.4
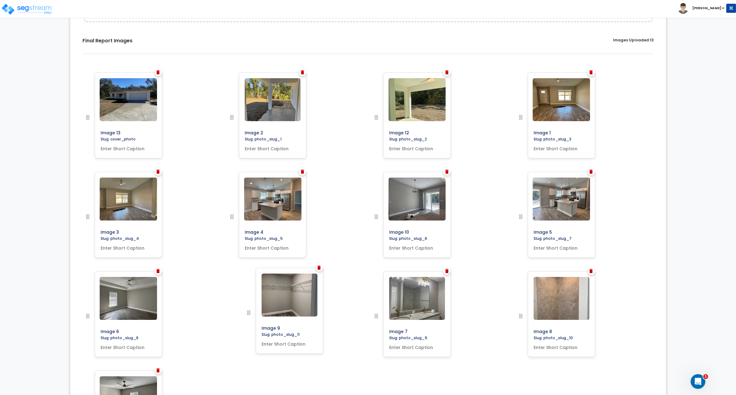
drag, startPoint x: 521, startPoint y: 315, endPoint x: 249, endPoint y: 311, distance: 272.2
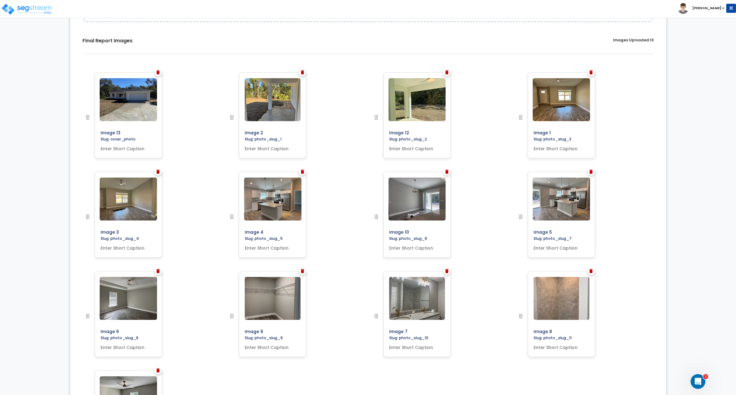
click at [700, 153] on div "0% Upload Images for Final Report Back to Export Review Go to Edit Study Go to …" at bounding box center [368, 175] width 736 height 640
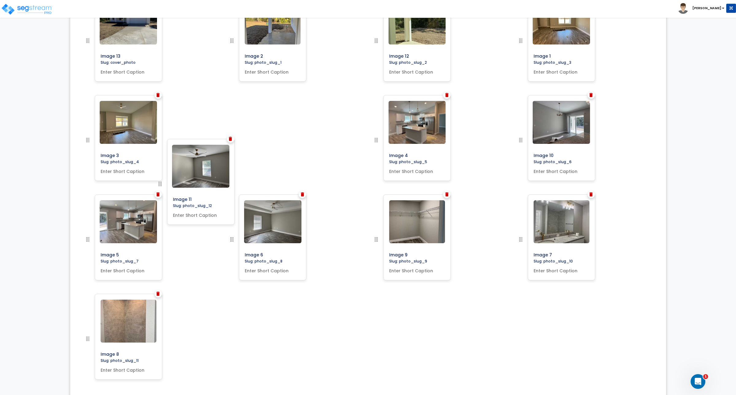
scroll to position [179, 0]
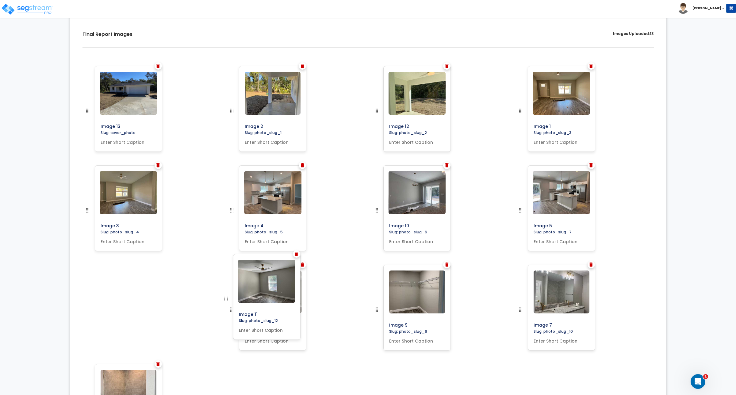
drag, startPoint x: 85, startPoint y: 341, endPoint x: 223, endPoint y: 301, distance: 144.0
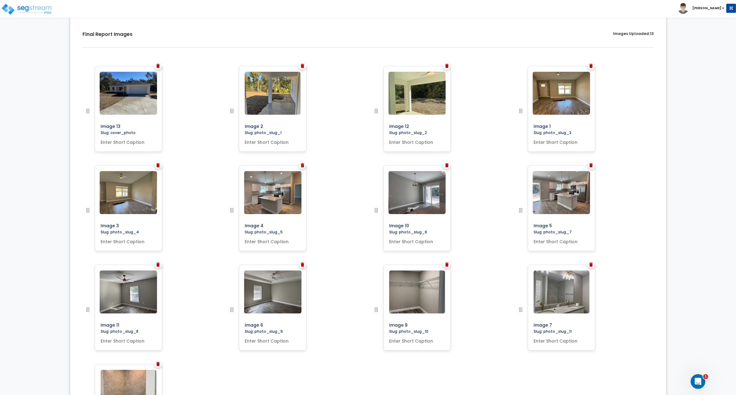
click at [635, 197] on div "Image 5" at bounding box center [585, 214] width 145 height 99
click at [626, 272] on div "Image 7" at bounding box center [585, 314] width 145 height 99
click at [628, 105] on div "Image 1" at bounding box center [585, 115] width 145 height 99
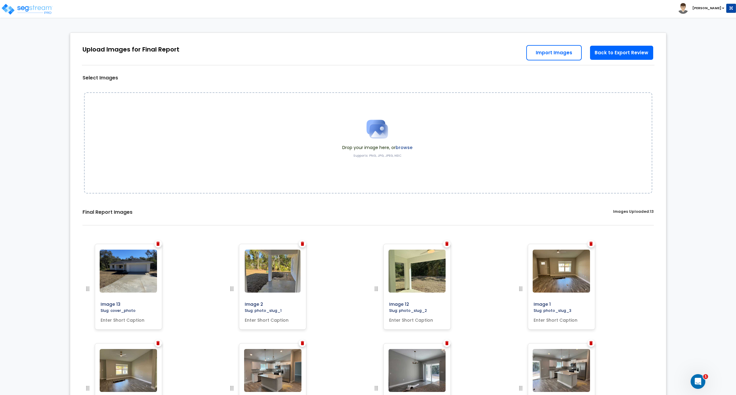
scroll to position [0, 0]
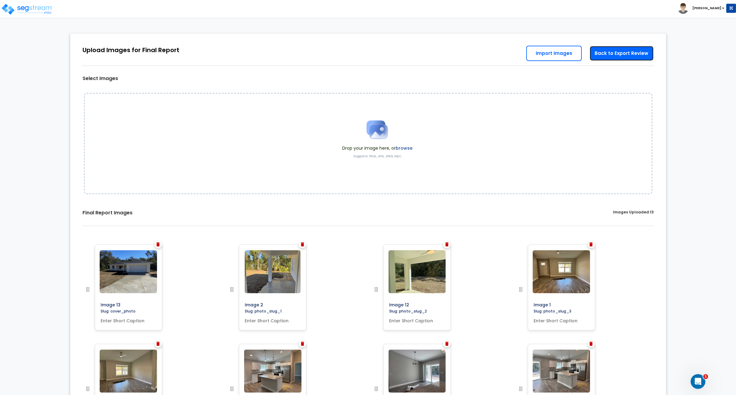
click at [612, 55] on link "Back to Export Review" at bounding box center [622, 53] width 64 height 15
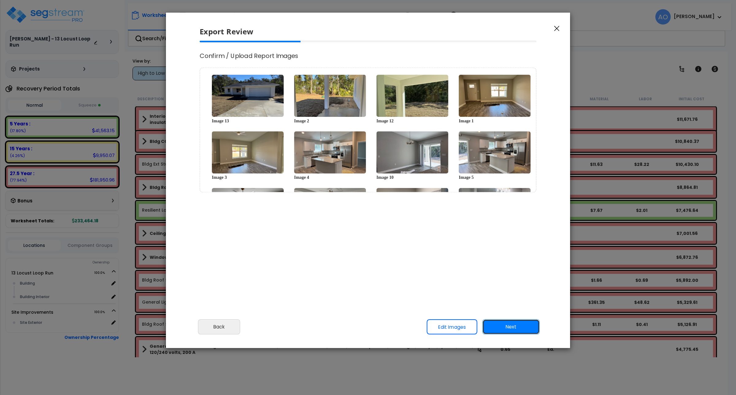
click at [510, 325] on button "Next" at bounding box center [511, 326] width 57 height 15
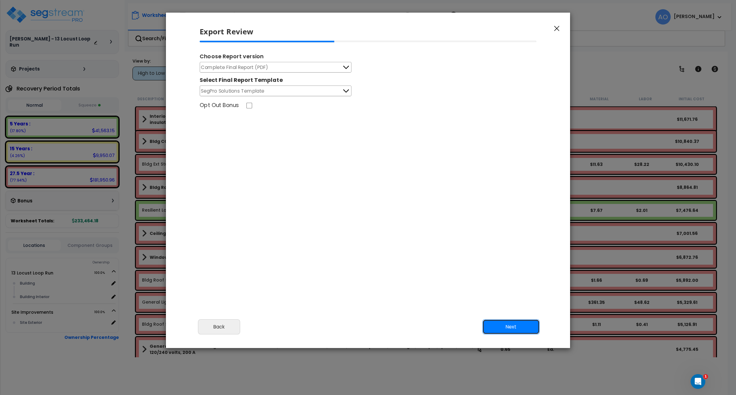
click at [510, 325] on button "Next" at bounding box center [511, 326] width 57 height 15
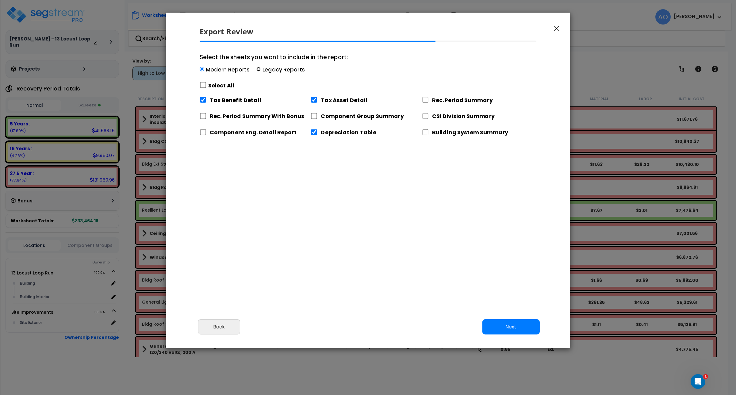
click at [257, 68] on input "Select the sheets you want to include in the report: Modern Reports Legacy Repo…" at bounding box center [259, 69] width 4 height 4
radio input "true"
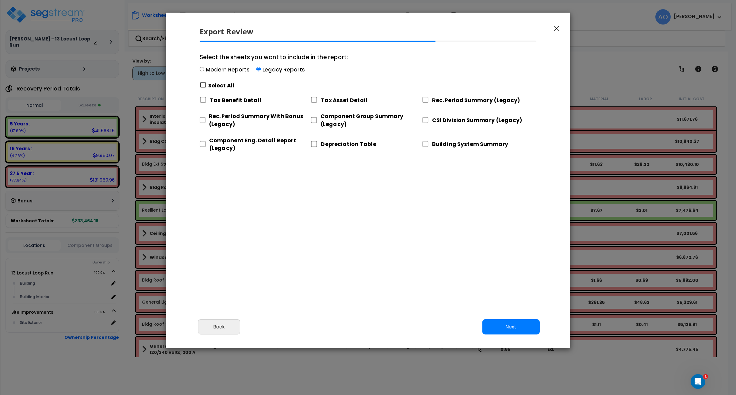
click at [204, 83] on input "Select the sheets you want to include in the report: Modern Reports Legacy Repo…" at bounding box center [203, 85] width 7 height 6
checkbox input "true"
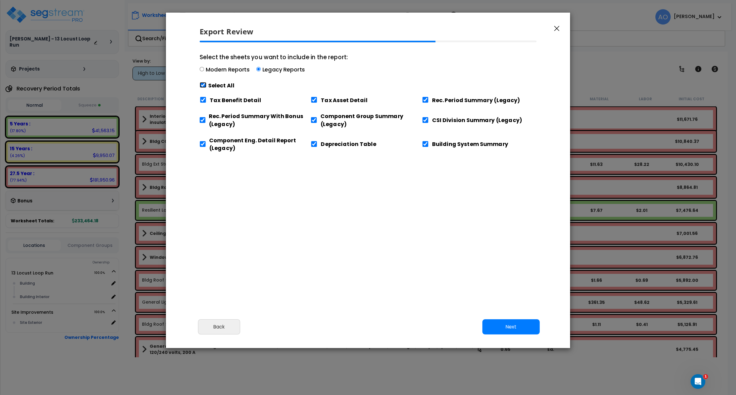
checkbox input "true"
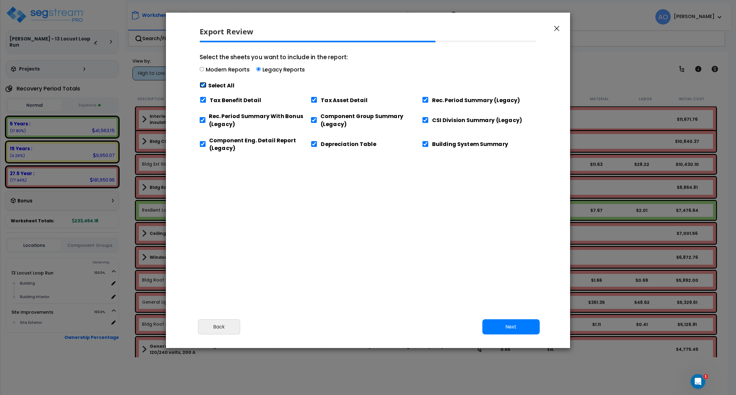
checkbox input "true"
click at [201, 100] on input "Tax Benefit Detail" at bounding box center [203, 100] width 7 height 6
checkbox input "false"
click at [203, 143] on input "Component Eng. Detail Report (Legacy)" at bounding box center [203, 144] width 6 height 6
checkbox input "false"
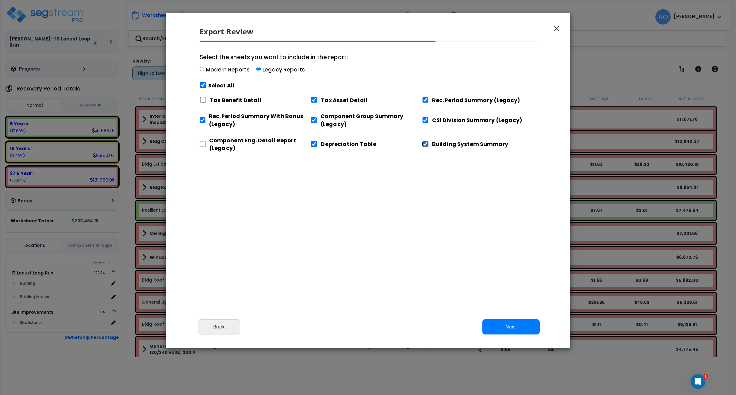
click at [424, 145] on input "Building System Summary" at bounding box center [425, 144] width 7 height 6
checkbox input "false"
click at [509, 327] on button "Next" at bounding box center [511, 326] width 57 height 15
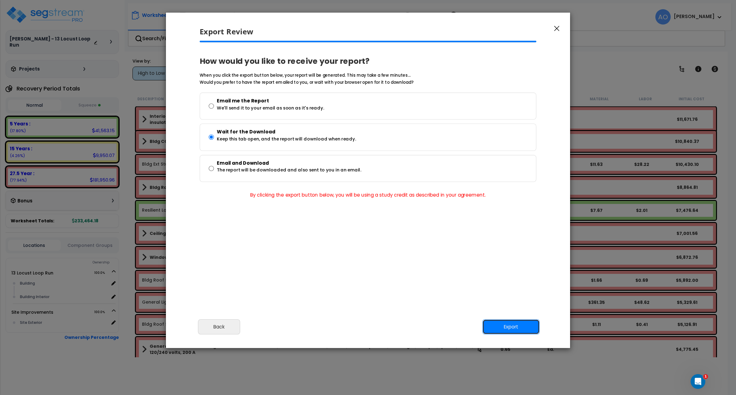
click at [512, 329] on button "Export" at bounding box center [511, 326] width 57 height 15
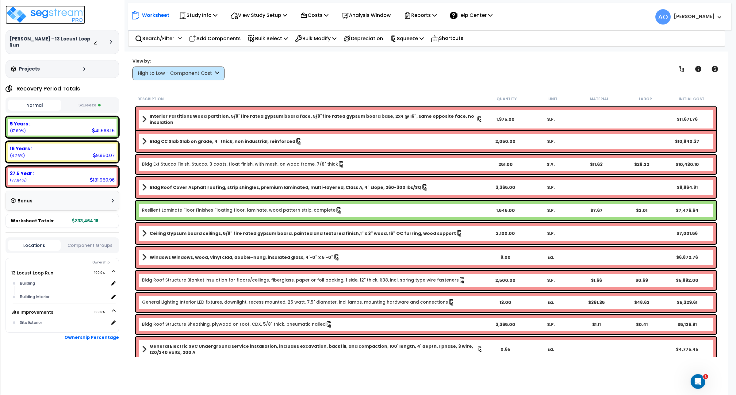
click at [44, 15] on img at bounding box center [46, 15] width 80 height 18
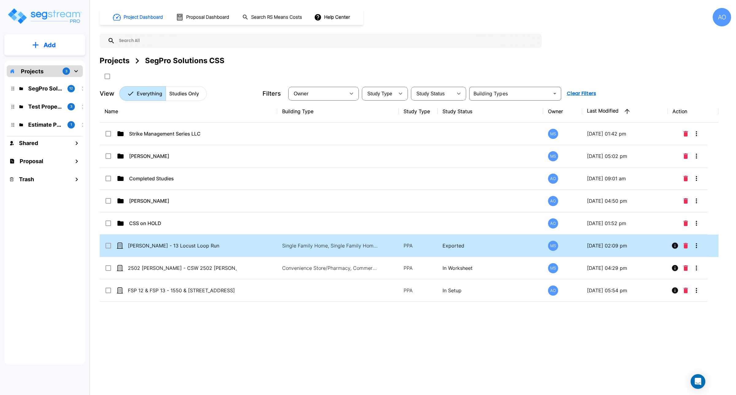
click at [111, 246] on icon at bounding box center [109, 246] width 6 height 6
click at [171, 78] on icon "Move" at bounding box center [169, 78] width 3 height 3
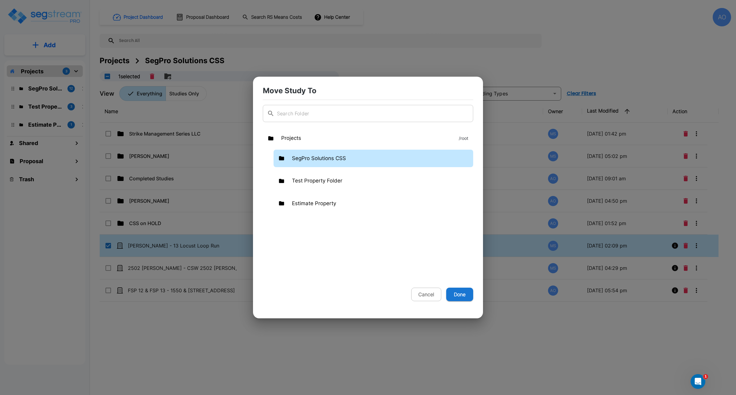
click at [325, 157] on p "SegPro Solutions CSS" at bounding box center [319, 159] width 54 height 8
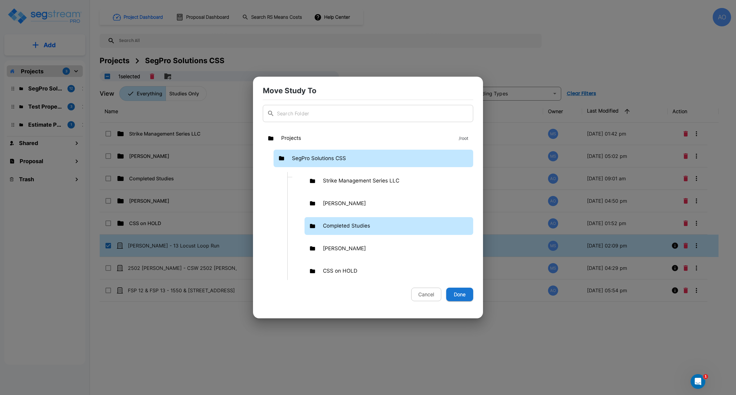
click at [339, 225] on p "Completed Studies" at bounding box center [346, 226] width 47 height 8
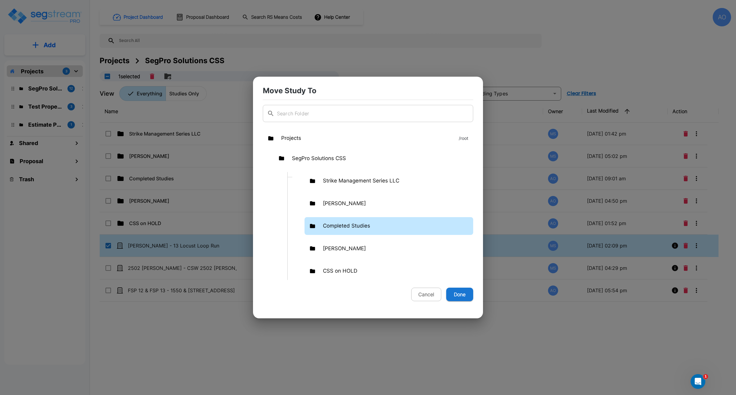
click at [339, 225] on p "Completed Studies" at bounding box center [346, 226] width 47 height 8
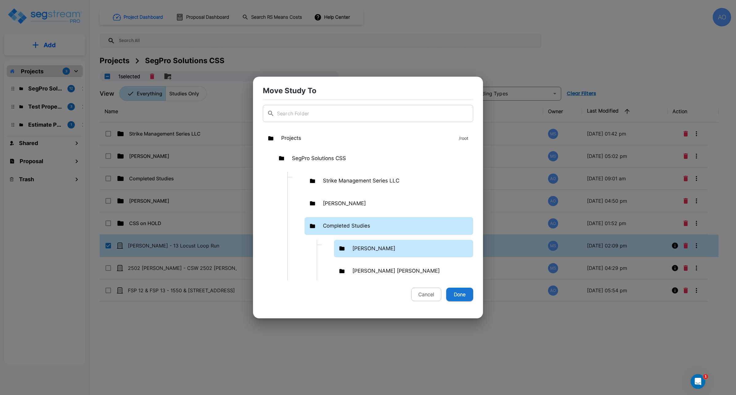
click at [364, 246] on p "[PERSON_NAME]" at bounding box center [374, 249] width 43 height 8
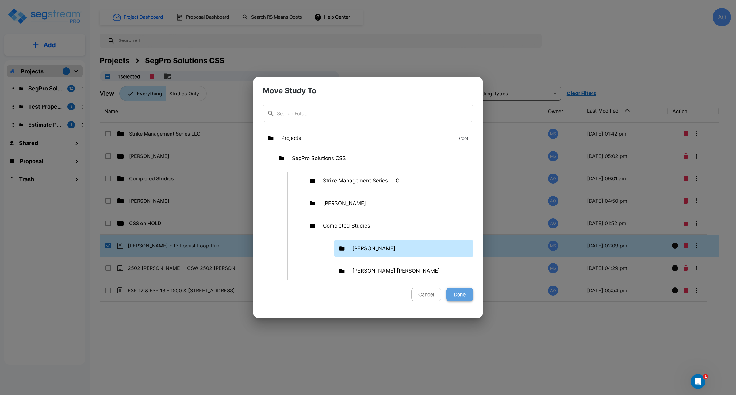
click at [459, 294] on button "Done" at bounding box center [459, 295] width 27 height 14
checkbox input "false"
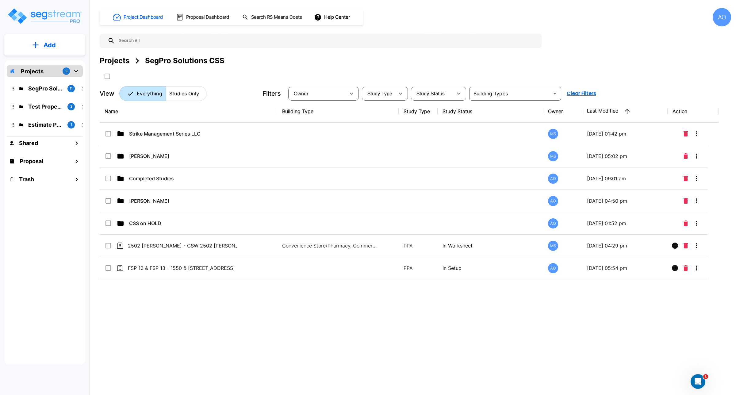
click at [326, 347] on div "Project Dashboard Proposal Dashboard Search RS Means Costs Help Center AO Proje…" at bounding box center [416, 197] width 642 height 395
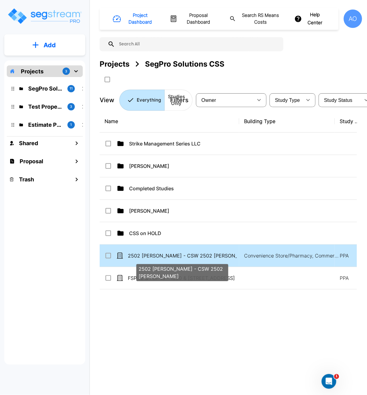
click at [182, 258] on p "2502 [PERSON_NAME] - CSW 2502 [PERSON_NAME]" at bounding box center [182, 255] width 109 height 7
checkbox input "true"
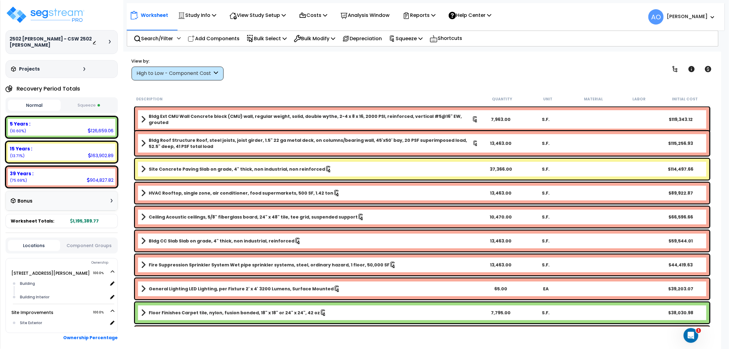
click at [334, 85] on div "Worksheet Study Info Study Setup Add Property Unit Template study Clone study AO" at bounding box center [422, 226] width 598 height 349
click at [265, 75] on div "View by: High to Low - Component Cost High to Low - Component Cost" at bounding box center [422, 69] width 586 height 23
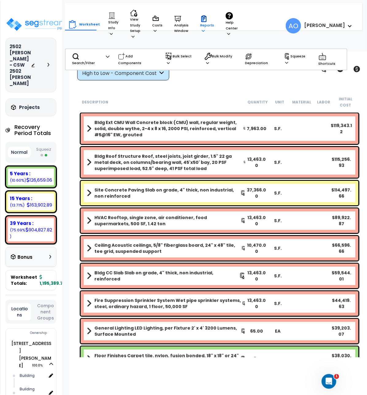
click at [203, 30] on icon at bounding box center [203, 30] width 3 height 3
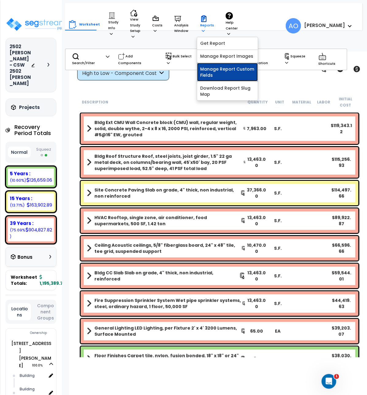
click at [215, 70] on link "Manage Report Custom Fields" at bounding box center [227, 72] width 61 height 18
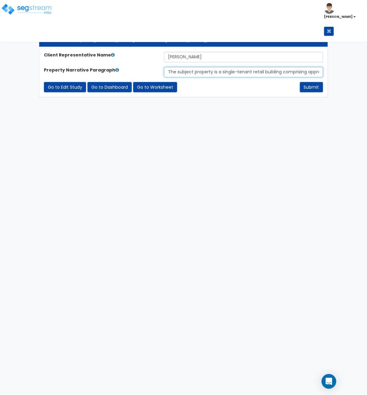
click at [213, 73] on input "The subject property is a single-tenant retail building comprising approximatel…" at bounding box center [243, 72] width 159 height 10
paste input "The subject property is a single-tenant retail building comprising approximatel…"
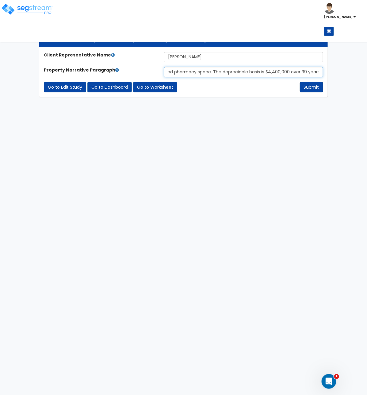
type input "The subject property is a single-tenant retail building comprising approximatel…"
click at [309, 85] on button "Submit" at bounding box center [311, 87] width 23 height 10
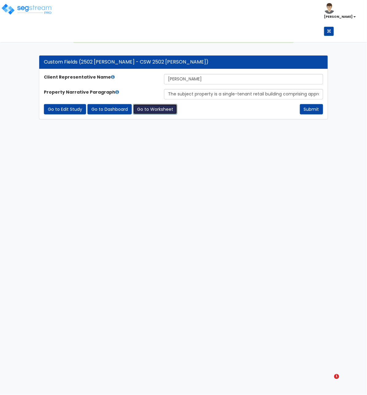
click at [151, 109] on link "Go to Worksheet" at bounding box center [155, 109] width 44 height 10
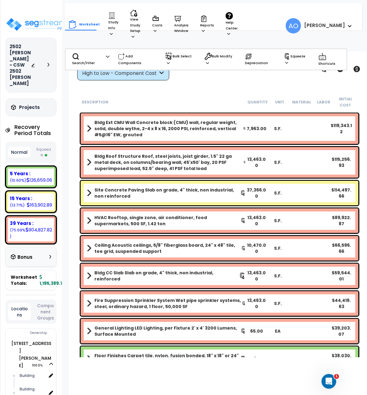
click at [43, 149] on button "Squeeze" at bounding box center [43, 152] width 23 height 16
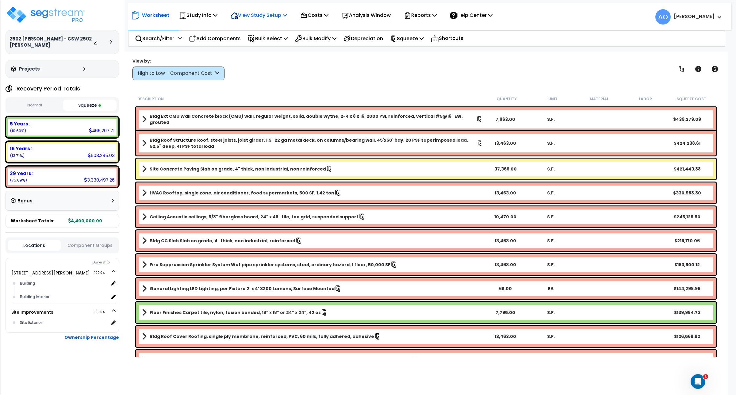
click at [260, 16] on p "View Study Setup" at bounding box center [259, 15] width 56 height 8
click at [258, 41] on link "View Questionnaire" at bounding box center [258, 42] width 61 height 12
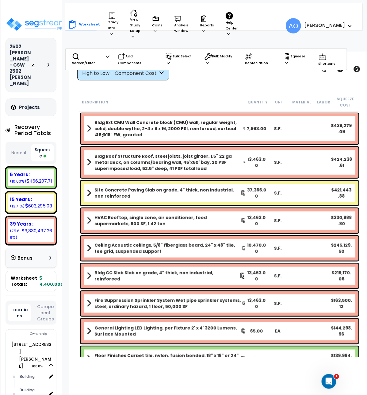
click at [172, 91] on div "Worksheet Study Info Study Setup Add Property Unit Template study Clone study AO" at bounding box center [219, 249] width 301 height 395
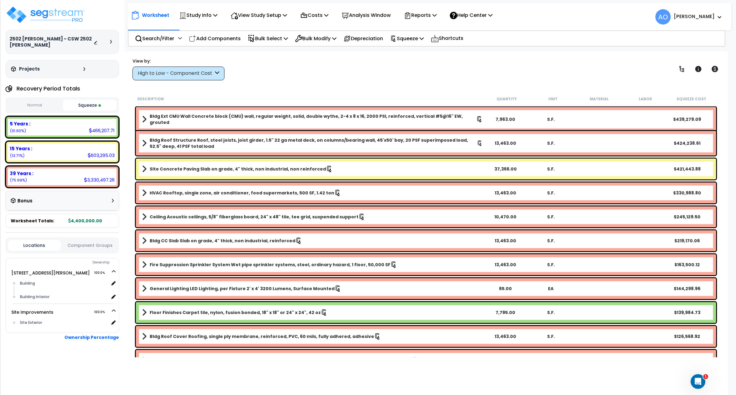
click at [215, 73] on icon at bounding box center [217, 73] width 4 height 7
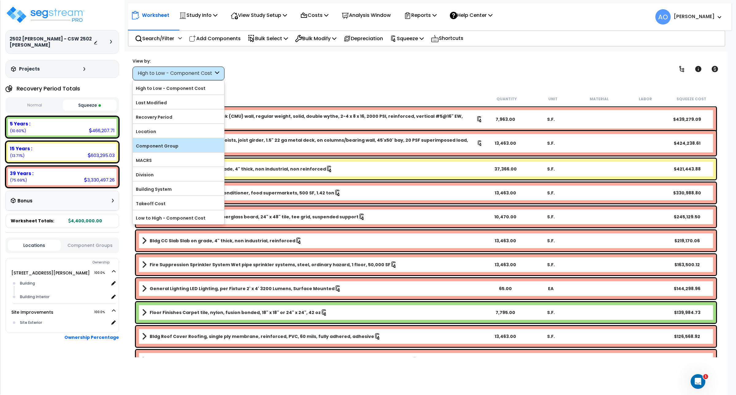
click at [171, 145] on label "Component Group" at bounding box center [178, 145] width 91 height 9
click at [0, 0] on input "Component Group" at bounding box center [0, 0] width 0 height 0
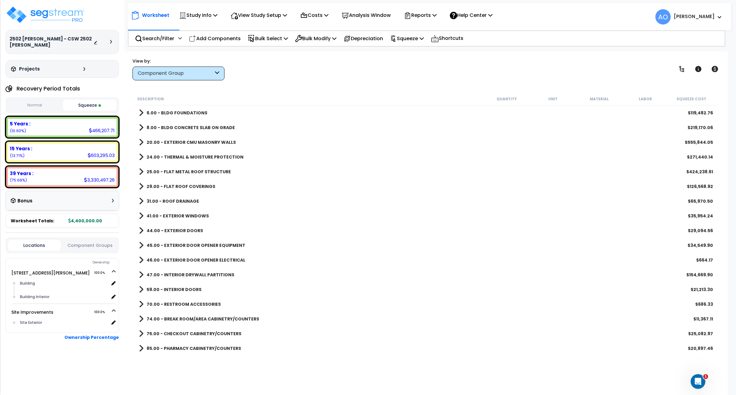
click at [215, 327] on div "75.00 - CHECKOUT CABINETRY/COUNTERS $25,082.97" at bounding box center [426, 334] width 581 height 15
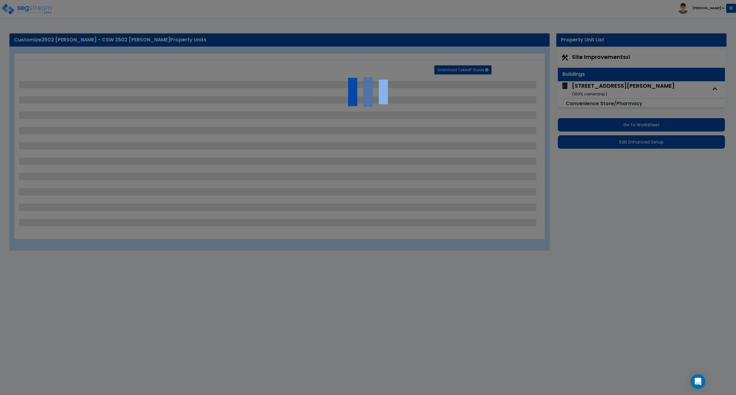
select select "2"
select select "1"
select select "2"
select select "1"
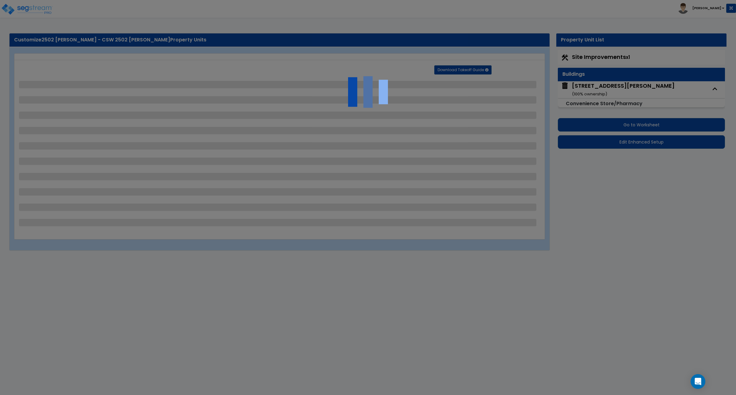
select select "1"
select select "4"
select select "1"
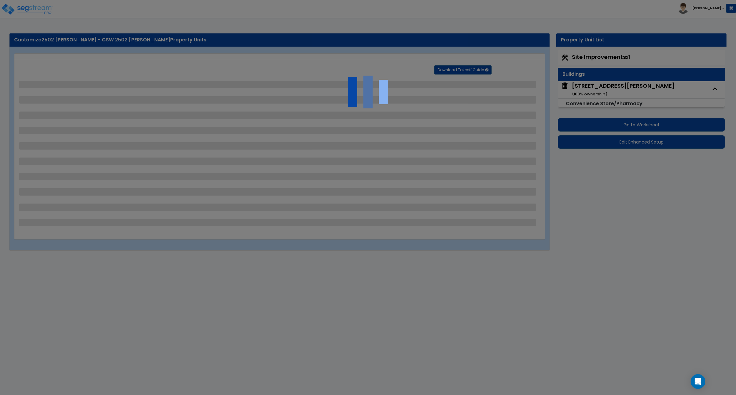
select select "1"
select select "2"
select select "1"
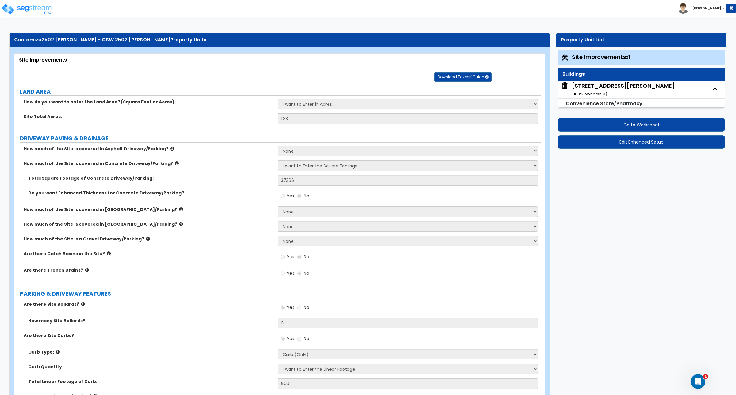
click at [258, 195] on label "Do you want Enhanced Thickness for Concrete Driveway/Parking?" at bounding box center [150, 193] width 245 height 6
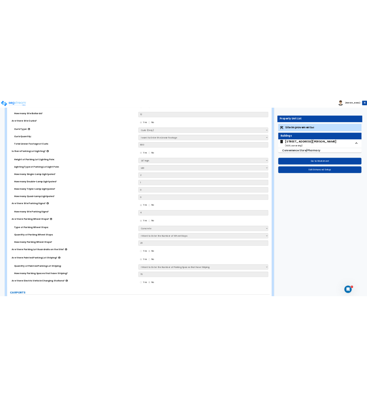
scroll to position [307, 0]
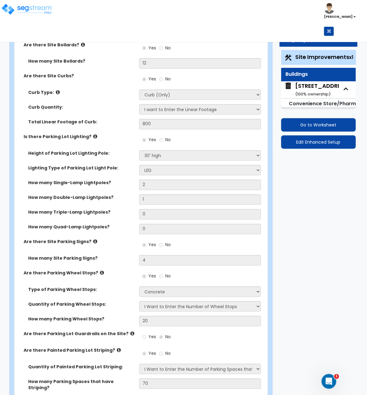
click at [118, 241] on label "Are there Site Parking Signs?" at bounding box center [79, 242] width 111 height 6
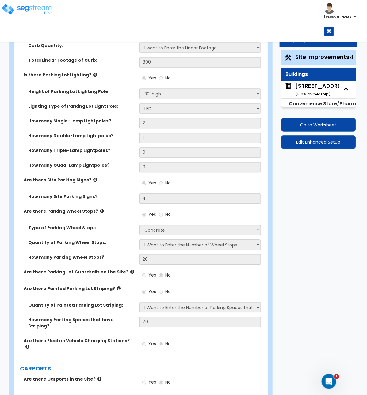
scroll to position [384, 0]
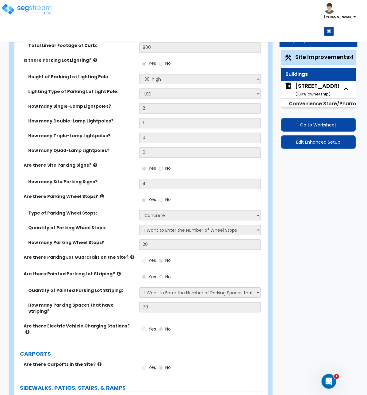
click at [124, 284] on div "Are there Painted Parking Lot Striping? Yes No" at bounding box center [139, 279] width 250 height 17
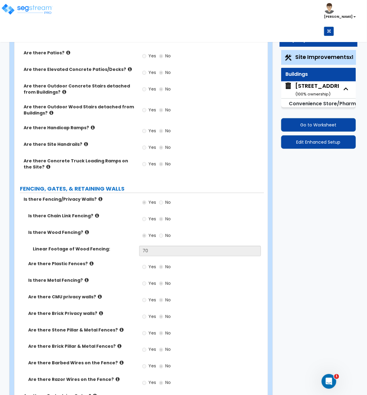
scroll to position [767, 0]
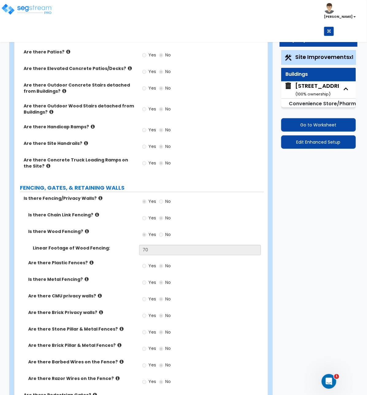
click at [117, 276] on div "Is there Metal Fencing? Yes No" at bounding box center [139, 284] width 250 height 17
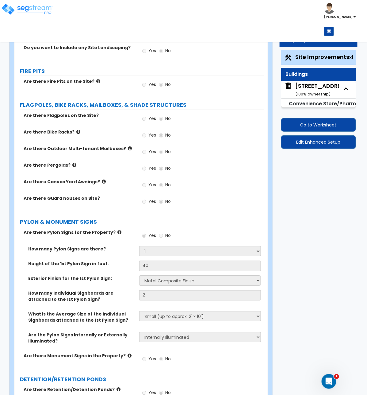
scroll to position [1212, 0]
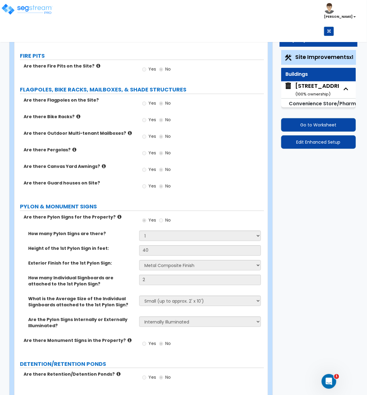
click at [126, 316] on label "Are the Pylon Signs Internally or Externally Illuminated?" at bounding box center [81, 322] width 106 height 12
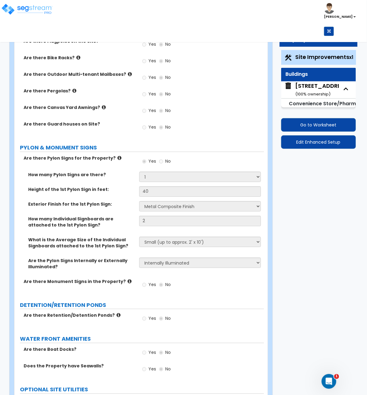
scroll to position [1289, 0]
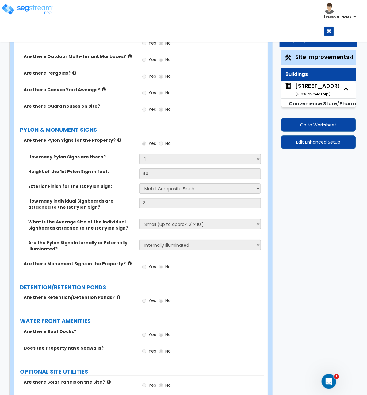
click at [125, 317] on label "WATER FRONT AMENITIES" at bounding box center [142, 321] width 244 height 8
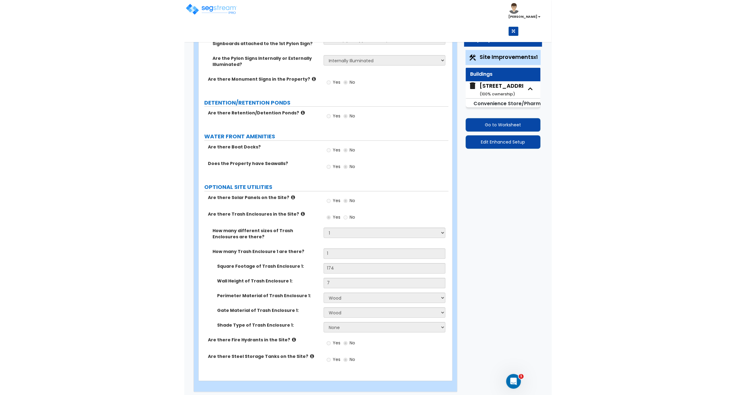
scroll to position [1377, 0]
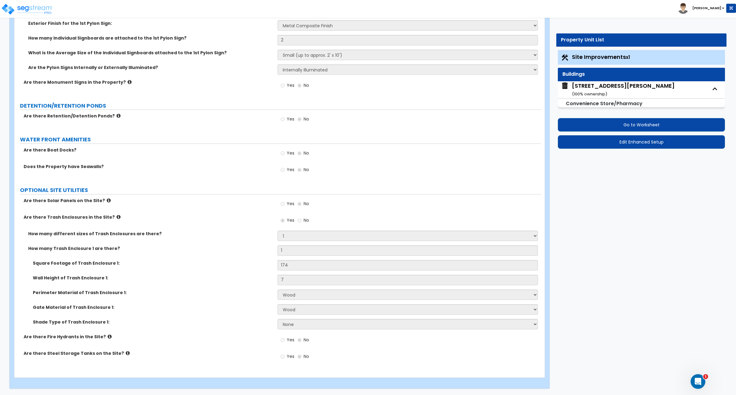
click at [613, 88] on div "2502 Trimmier Rd ( 100 % ownership)" at bounding box center [623, 90] width 103 height 16
select select "6"
select select "1"
select select "2"
select select "1"
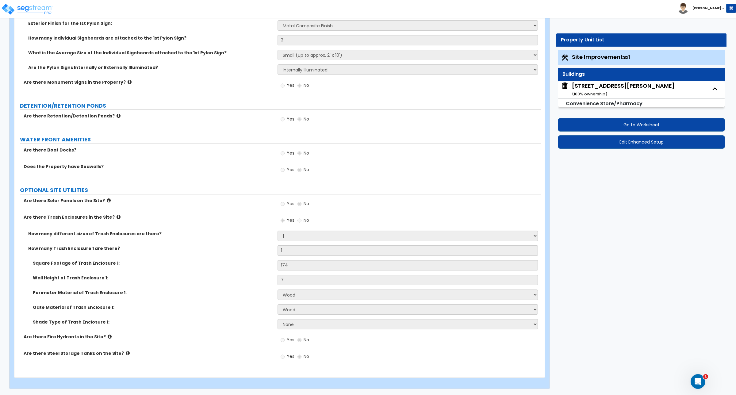
select select "2"
select select "1"
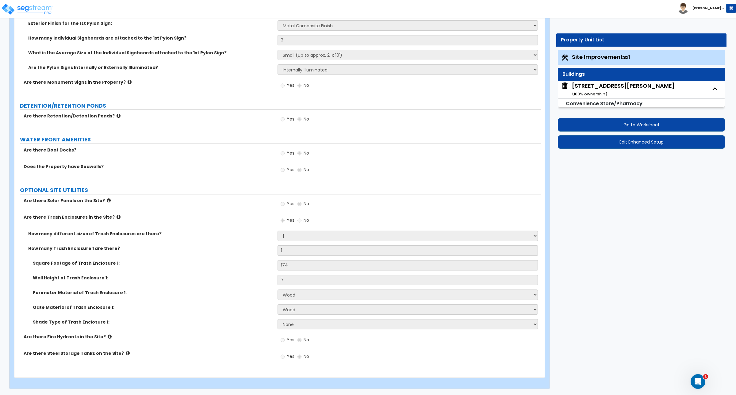
select select "2"
select select "1"
select select "2"
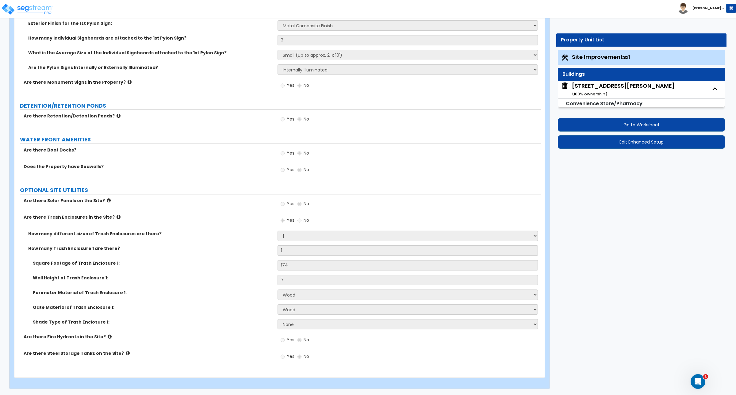
select select "3"
select select "5"
select select "4"
select select "1"
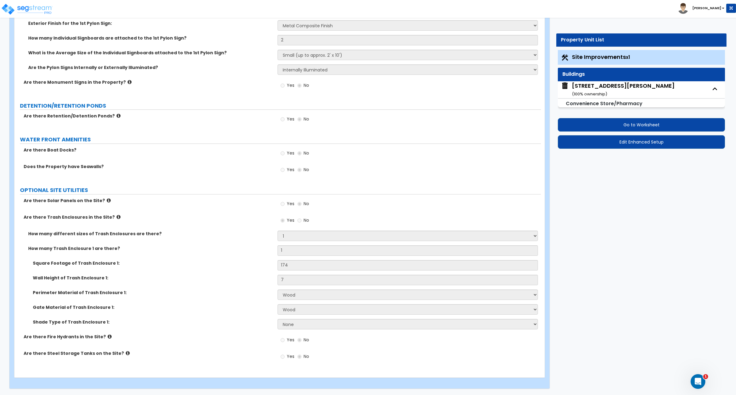
select select "1"
select select "3"
select select "1"
select select "2"
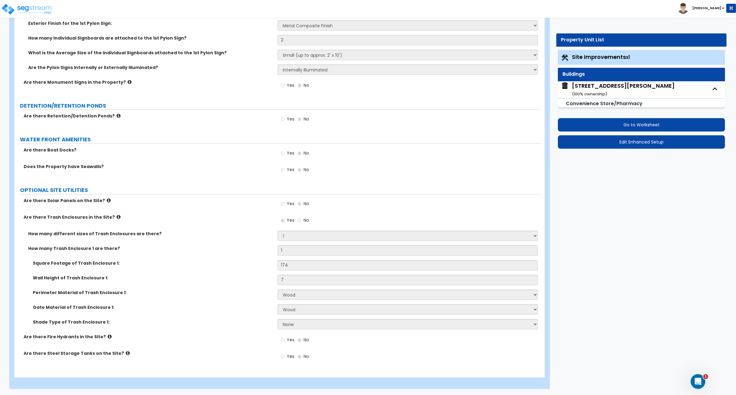
select select "2"
select select "1"
select select "2"
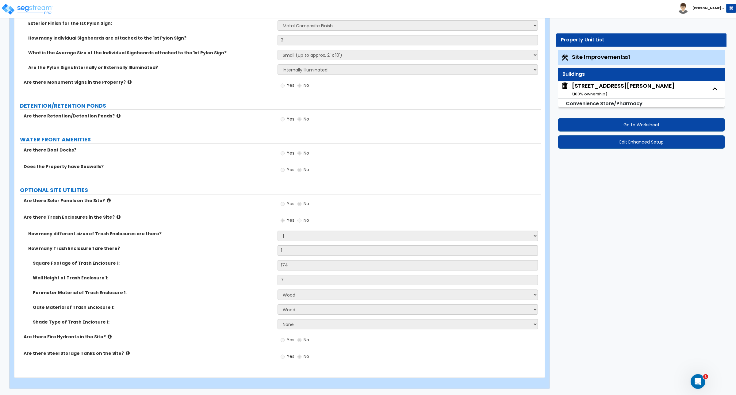
select select "3"
select select "1"
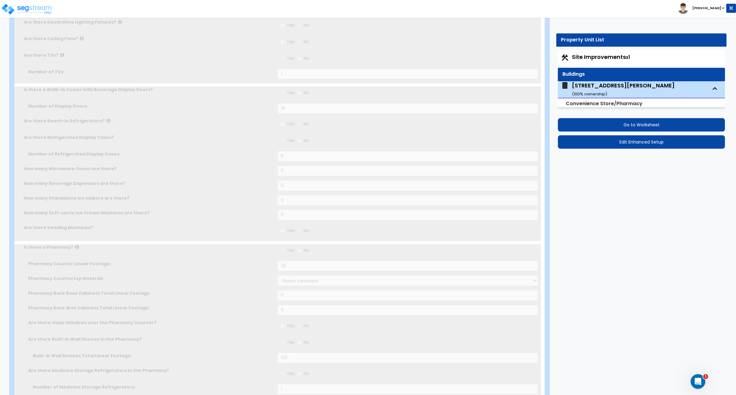
scroll to position [0, 0]
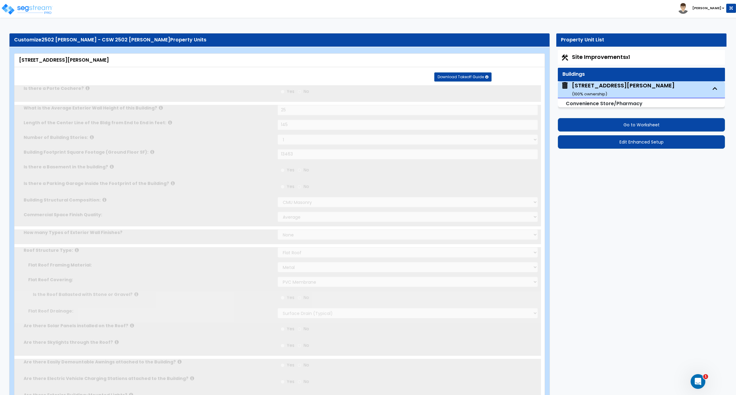
radio input "true"
select select "1"
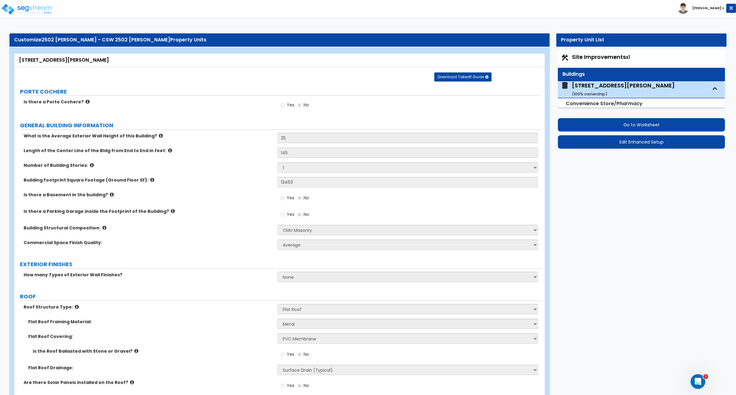
click at [253, 315] on div "Roof Structure Type: Please Choose One Gable Roof Flat Roof Hybrid Gable & Flat…" at bounding box center [277, 311] width 527 height 15
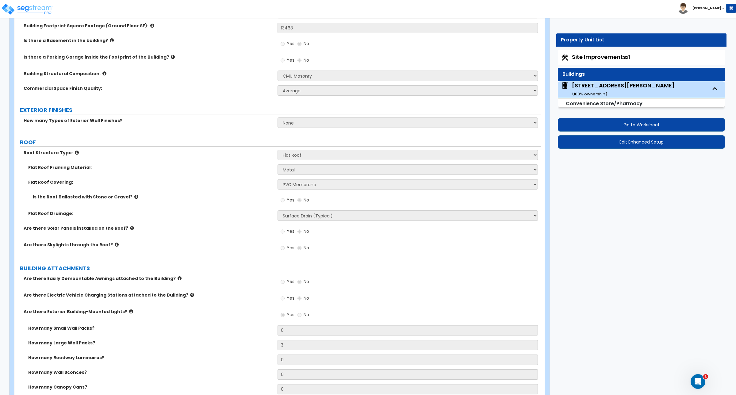
scroll to position [169, 0]
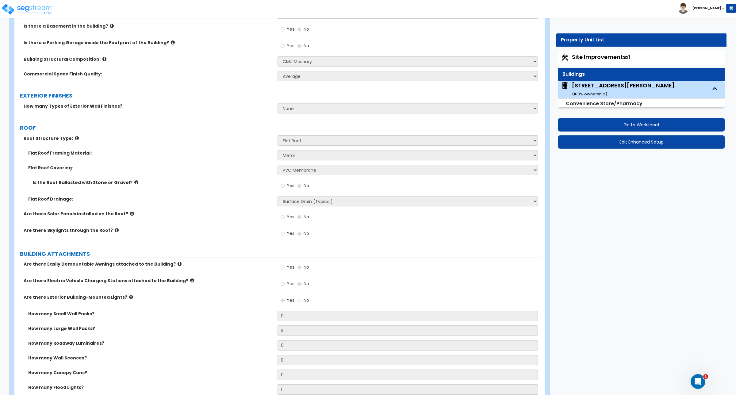
click at [246, 220] on div "Are there Solar Panels installed on the Roof? Yes No" at bounding box center [277, 219] width 527 height 17
click at [219, 199] on label "Flat Roof Drainage:" at bounding box center [150, 199] width 245 height 6
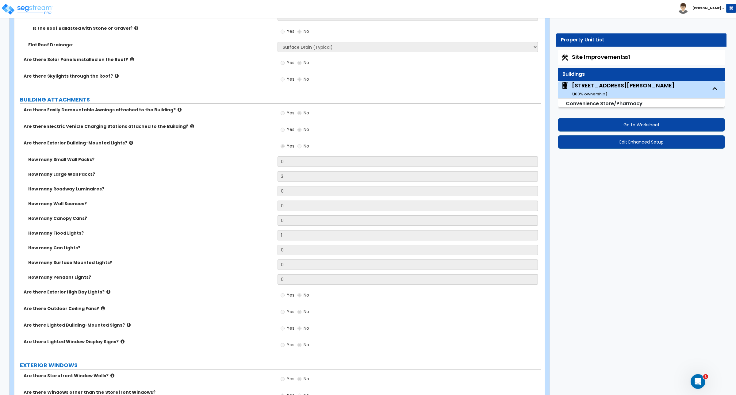
scroll to position [338, 0]
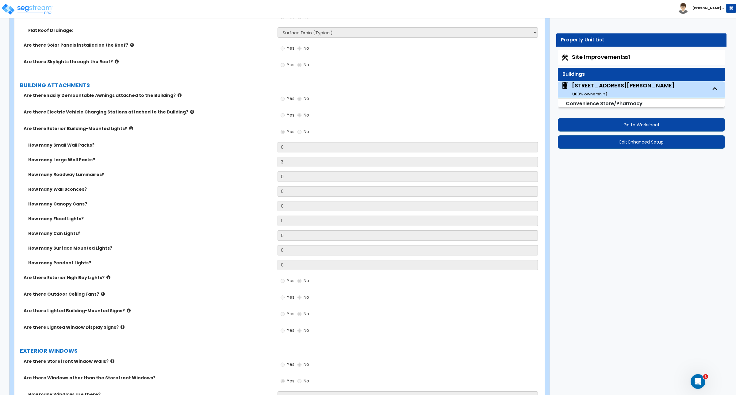
click at [239, 242] on div "How many Can Lights? 0" at bounding box center [277, 237] width 527 height 15
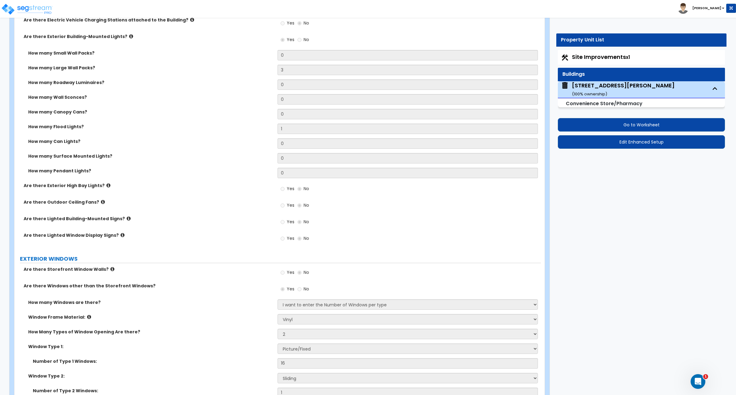
scroll to position [583, 0]
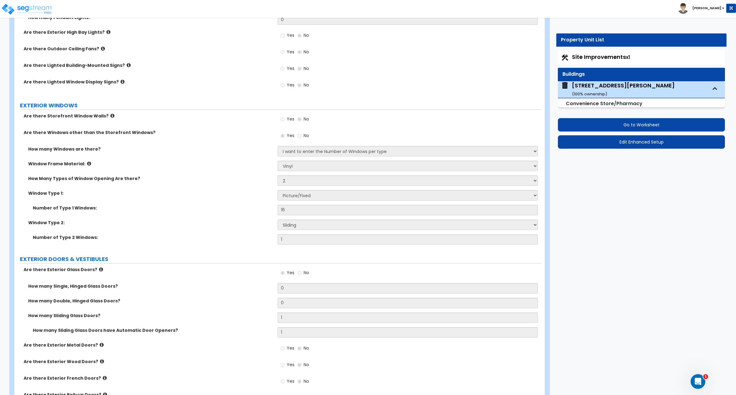
click at [229, 245] on div "Number of Type 2 Windows: 1" at bounding box center [277, 241] width 527 height 15
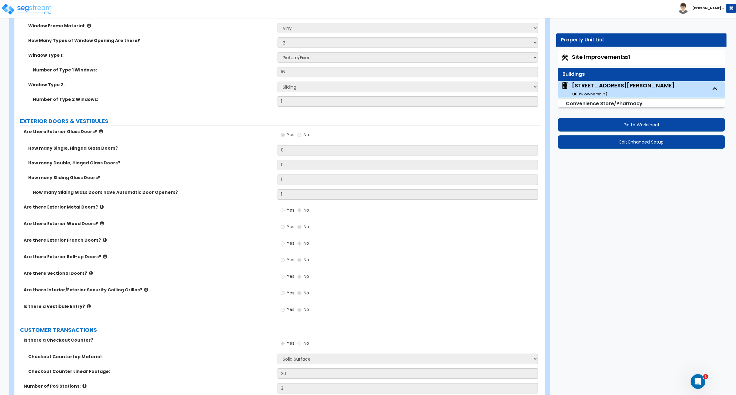
scroll to position [736, 0]
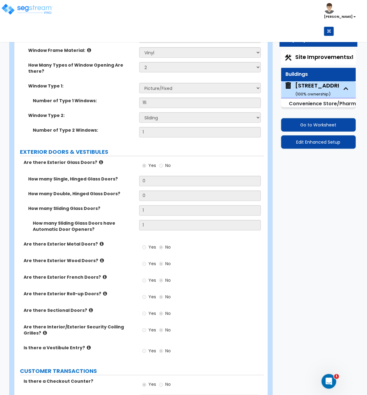
click at [128, 243] on div "Are there Exterior Metal Doors? Yes No" at bounding box center [139, 249] width 250 height 17
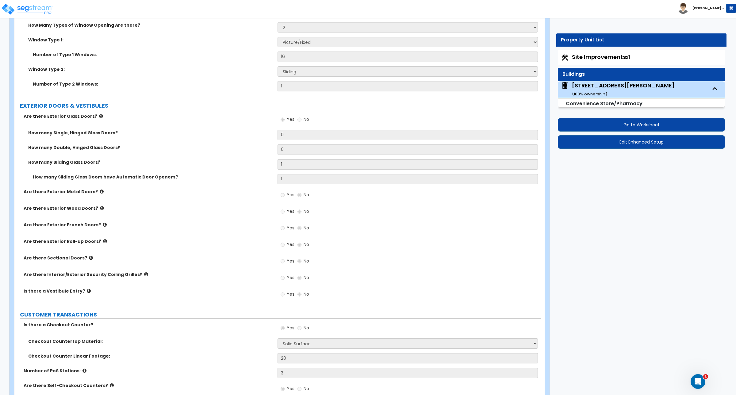
scroll to position [752, 0]
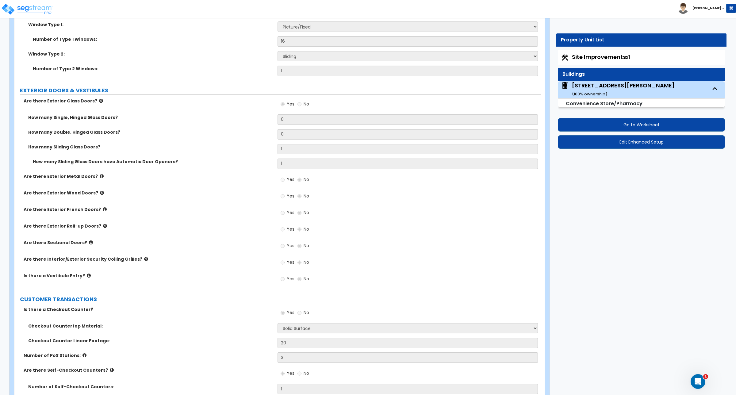
click at [444, 222] on div "Yes No" at bounding box center [409, 215] width 263 height 17
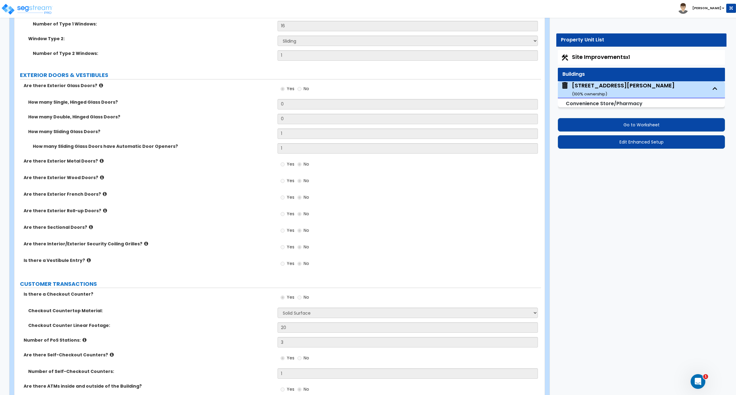
click at [247, 161] on label "Are there Exterior Metal Doors?" at bounding box center [148, 161] width 249 height 6
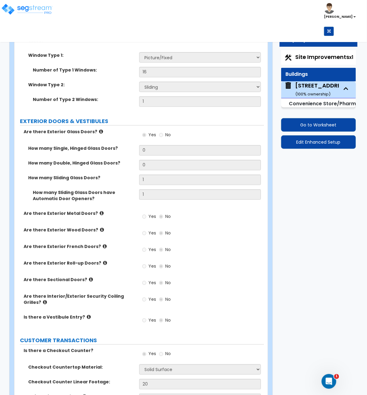
click at [117, 232] on div "Are there Exterior Wood Doors? Yes No" at bounding box center [139, 235] width 250 height 17
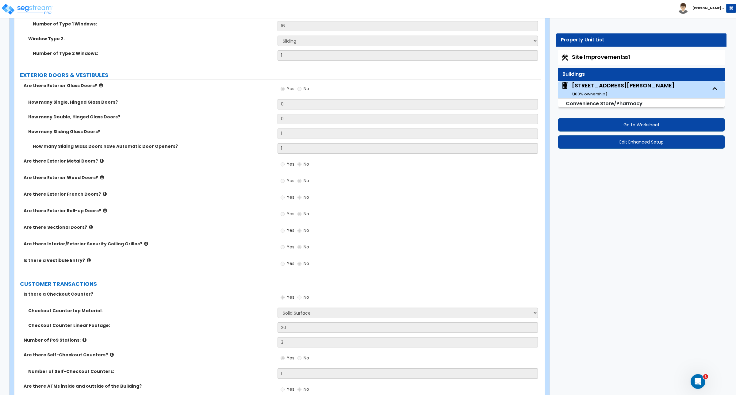
click at [361, 243] on div "Yes No" at bounding box center [409, 249] width 263 height 17
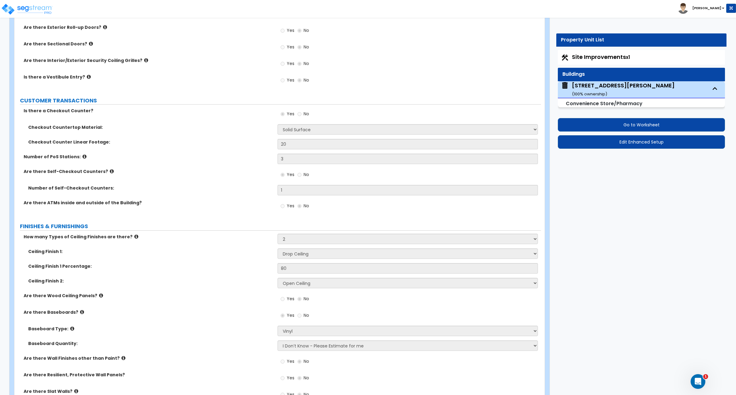
scroll to position [951, 0]
click at [245, 229] on label "FINISHES & FURNISHINGS" at bounding box center [280, 226] width 521 height 8
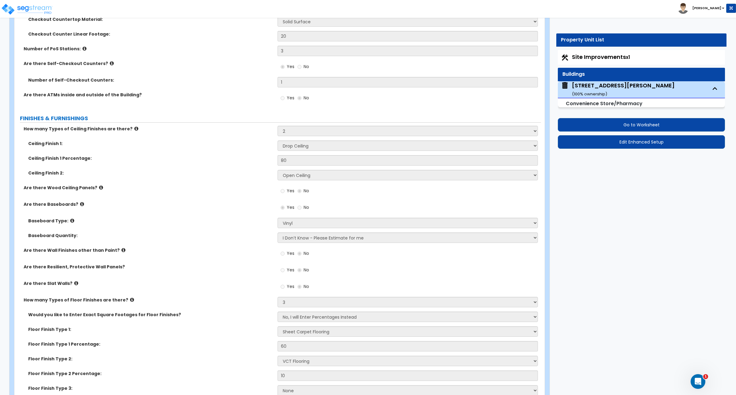
scroll to position [1089, 0]
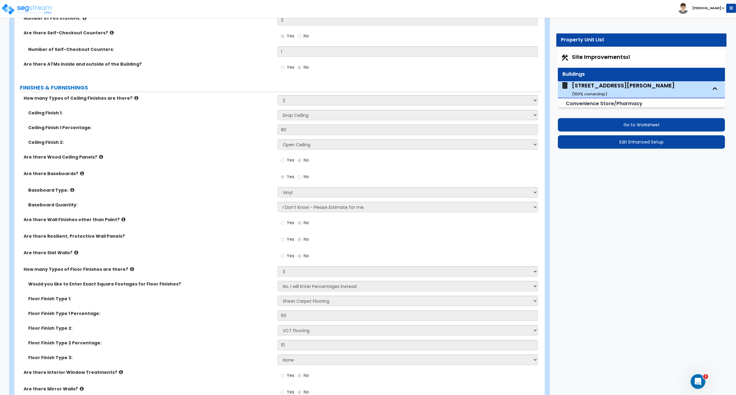
click at [214, 256] on label "Are there Slat Walls?" at bounding box center [148, 253] width 249 height 6
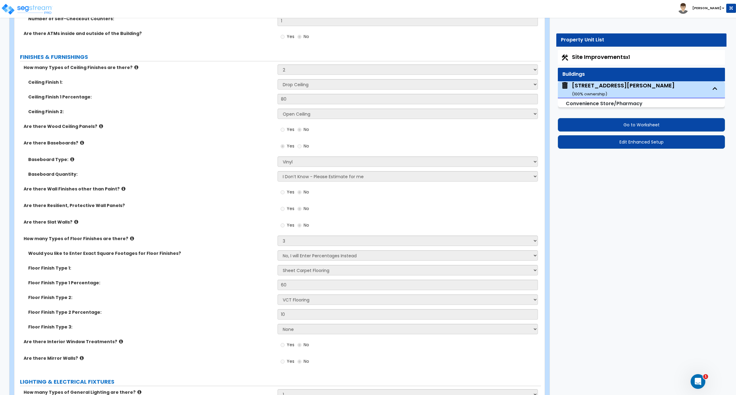
scroll to position [1135, 0]
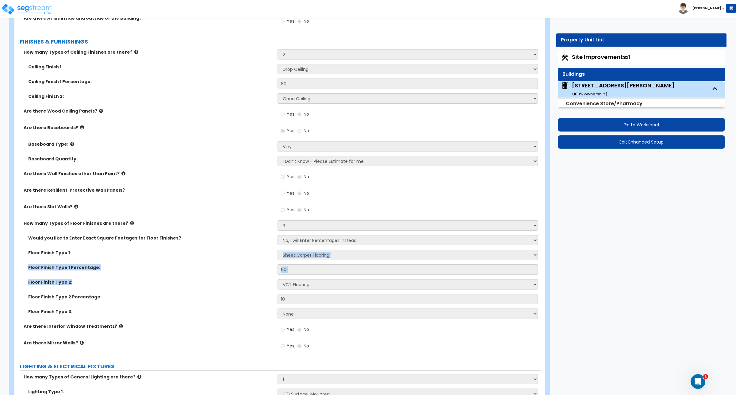
click at [303, 286] on div "Would you like to Enter Exact Square Footages for Floor Finishes? No, I will En…" at bounding box center [278, 279] width 518 height 88
drag, startPoint x: 303, startPoint y: 286, endPoint x: 216, endPoint y: 293, distance: 86.5
click at [216, 293] on div "Floor Finish Type 2: None Tile Flooring Hardwood Flooring Resilient Laminate Fl…" at bounding box center [277, 286] width 527 height 15
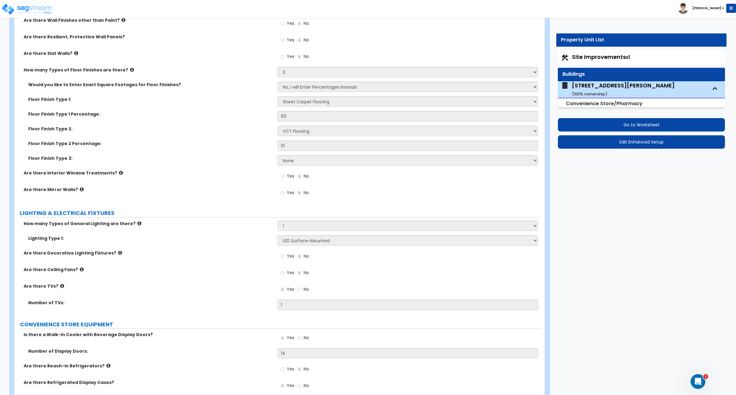
scroll to position [1304, 0]
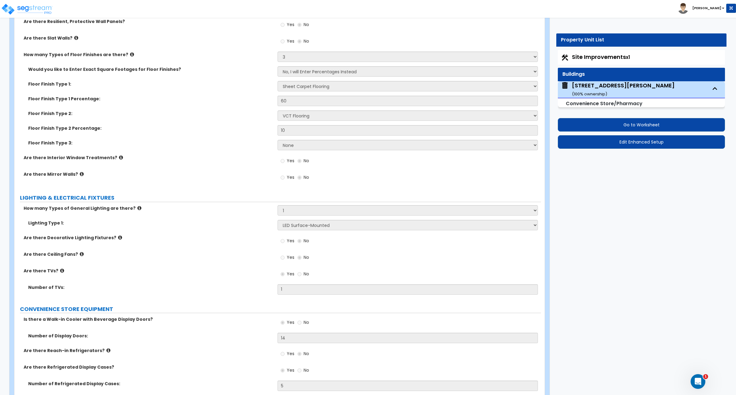
click at [224, 160] on label "Are there Interior Window Treatments?" at bounding box center [148, 158] width 249 height 6
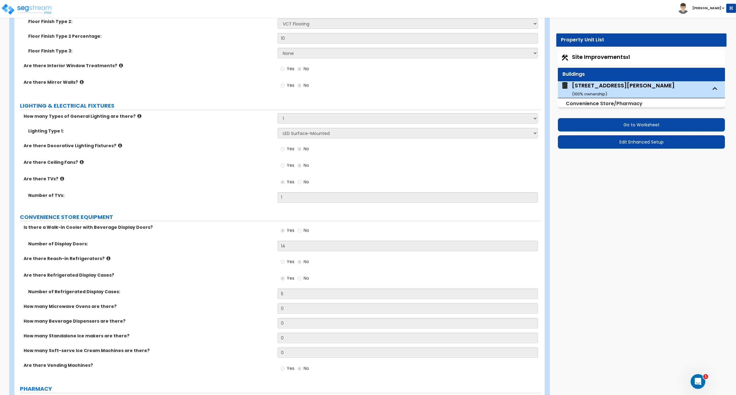
scroll to position [1412, 0]
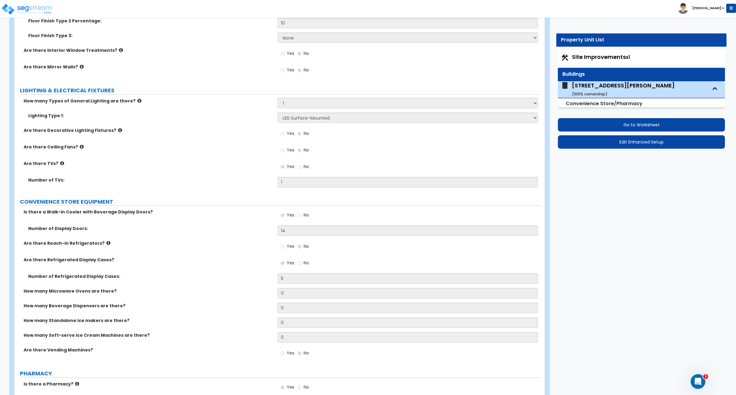
click at [246, 200] on label "CONVENIENCE STORE EQUIPMENT" at bounding box center [280, 202] width 521 height 8
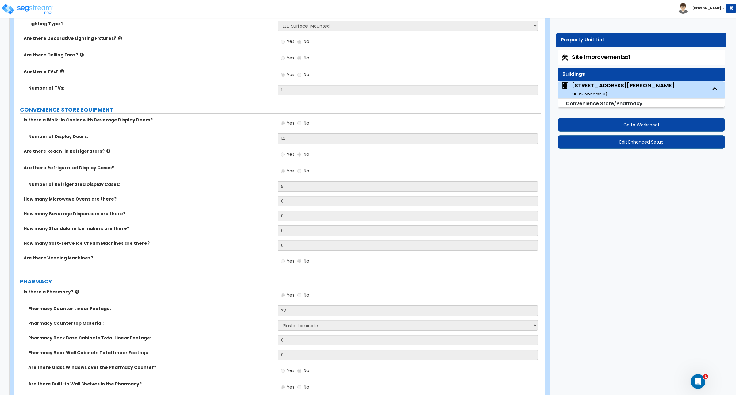
scroll to position [1519, 0]
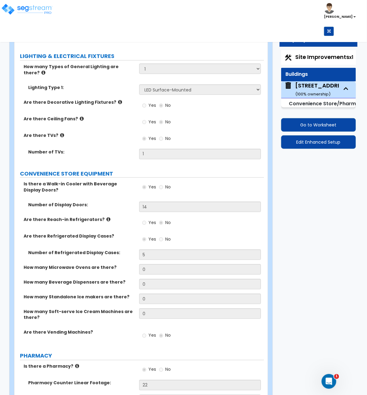
click at [106, 217] on icon at bounding box center [108, 219] width 4 height 5
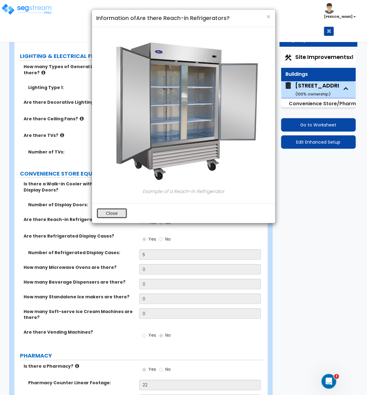
click at [106, 215] on button "Close" at bounding box center [112, 213] width 31 height 10
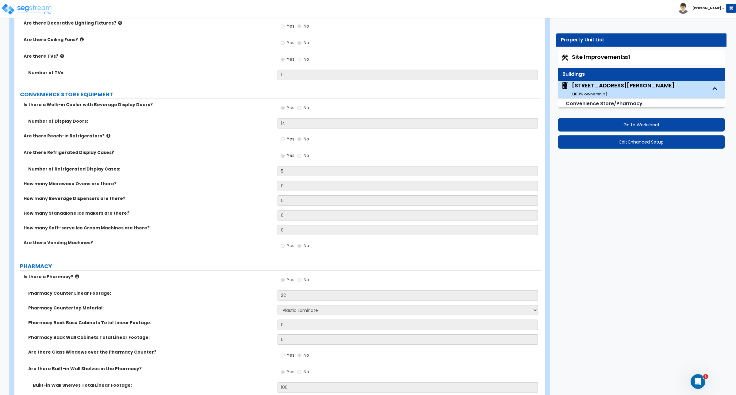
click at [230, 201] on label "How many Beverage Dispensers are there?" at bounding box center [148, 198] width 249 height 6
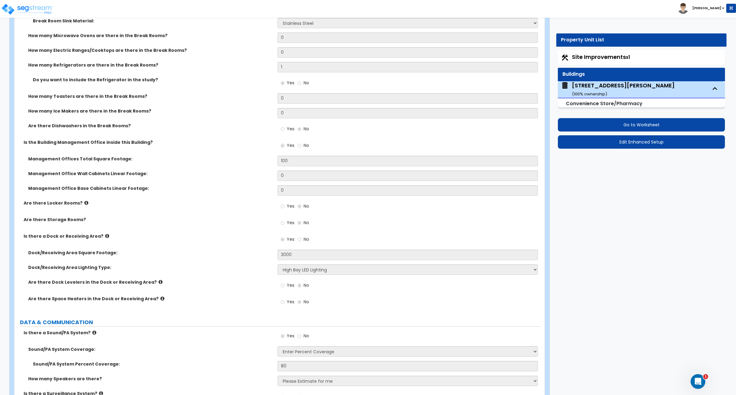
scroll to position [2240, 0]
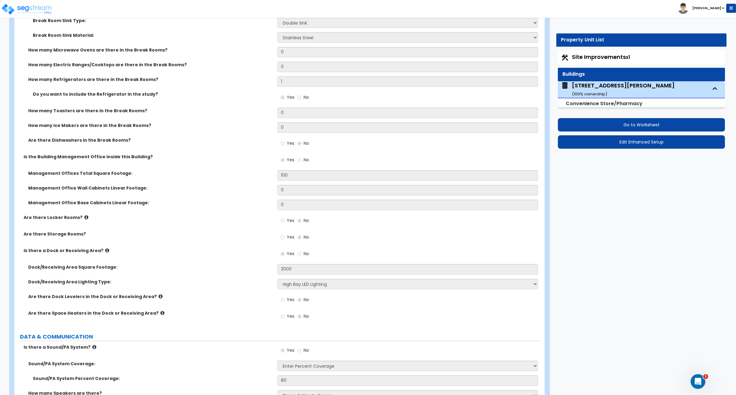
click at [236, 220] on label "Are there Locker Rooms?" at bounding box center [148, 218] width 249 height 6
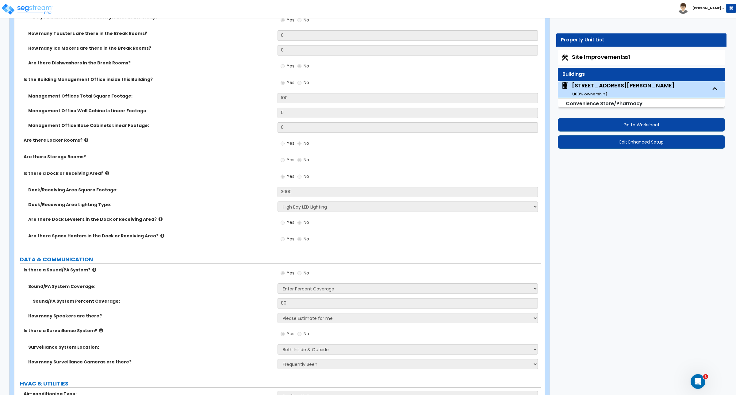
scroll to position [2332, 0]
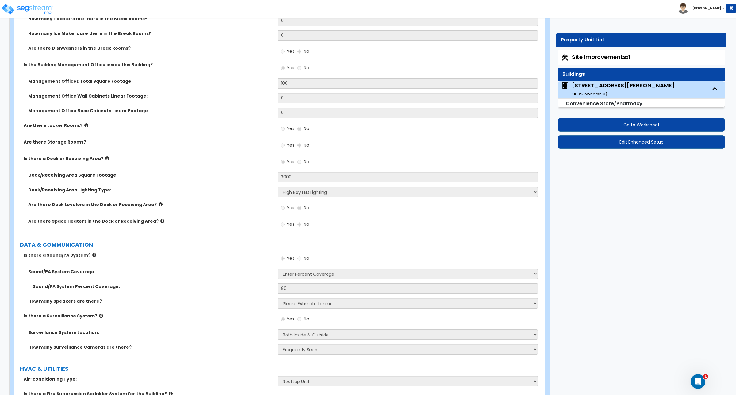
click at [259, 200] on div "Dock/Receiving Area Lighting Type: None High Bay LED Lighting High Bay Fluoresc…" at bounding box center [277, 194] width 527 height 15
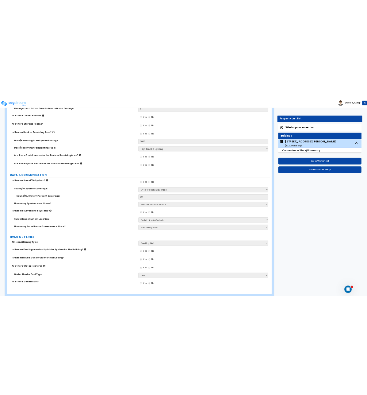
scroll to position [2437, 0]
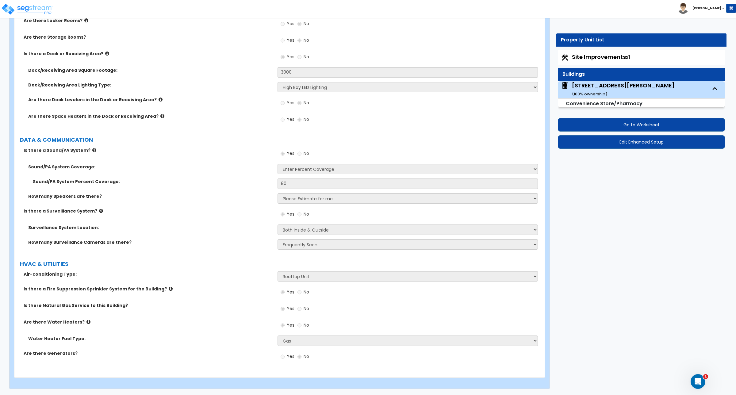
click at [252, 253] on div "How many Surveillance Cameras are there? Please Choose an Approximation Barely …" at bounding box center [277, 246] width 527 height 15
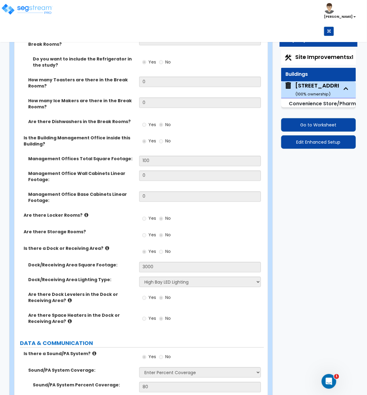
click at [225, 229] on div "Yes No" at bounding box center [201, 237] width 125 height 17
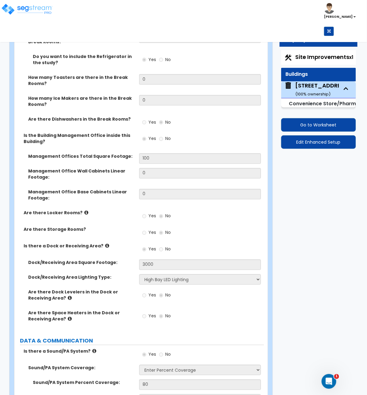
scroll to position [2453, 0]
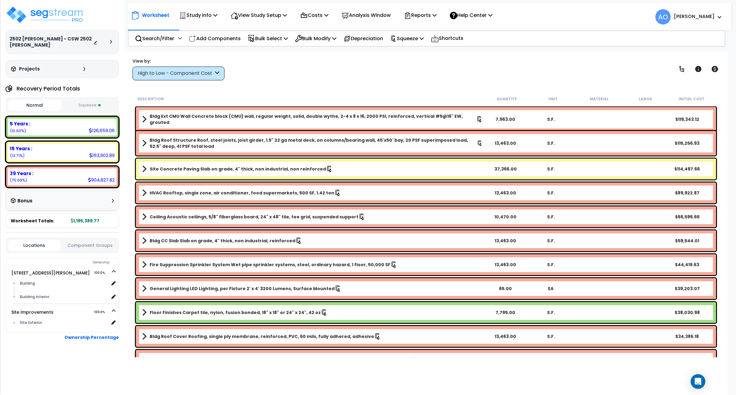
click at [85, 104] on button "Squeeze" at bounding box center [89, 105] width 53 height 11
click at [203, 77] on div "High to Low - Component Cost" at bounding box center [179, 74] width 92 height 14
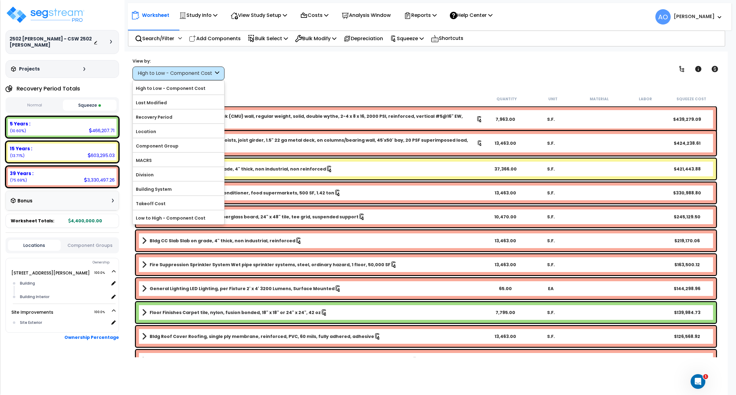
click at [274, 77] on div "View by: High to Low - Component Cost High to Low - Component Cost" at bounding box center [426, 69] width 592 height 23
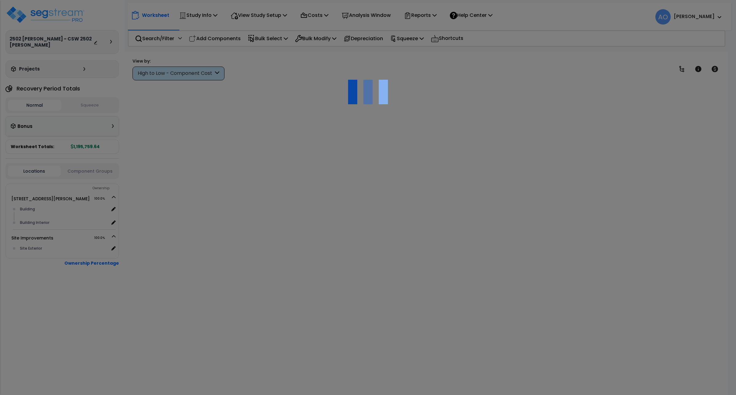
click at [193, 72] on div "High to Low - Component Cost" at bounding box center [176, 73] width 76 height 7
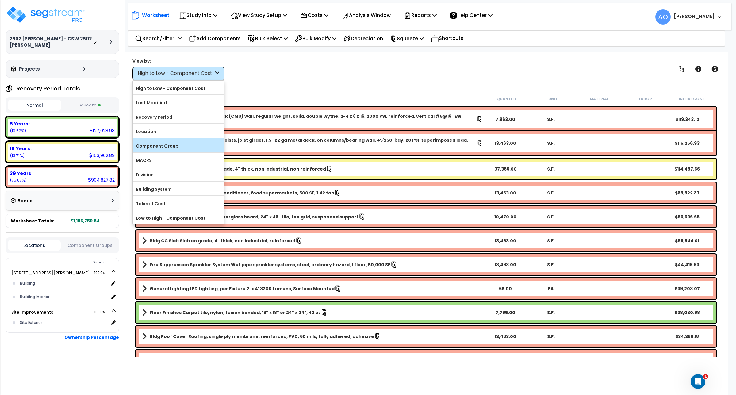
click at [169, 144] on label "Component Group" at bounding box center [178, 145] width 91 height 9
click at [0, 0] on input "Component Group" at bounding box center [0, 0] width 0 height 0
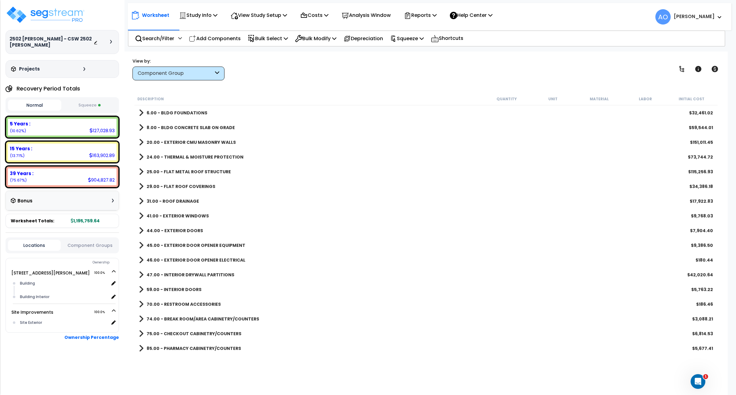
click at [535, 68] on div "View by: Component Group High to Low - Component Cost" at bounding box center [426, 69] width 592 height 23
click at [375, 251] on div "45.00 - EXTERIOR DOOR OPENER EQUIPMENT $9,386.50" at bounding box center [426, 245] width 581 height 15
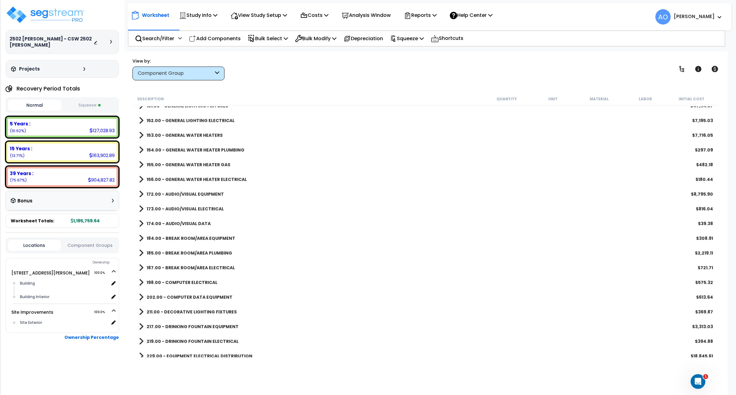
scroll to position [460, 0]
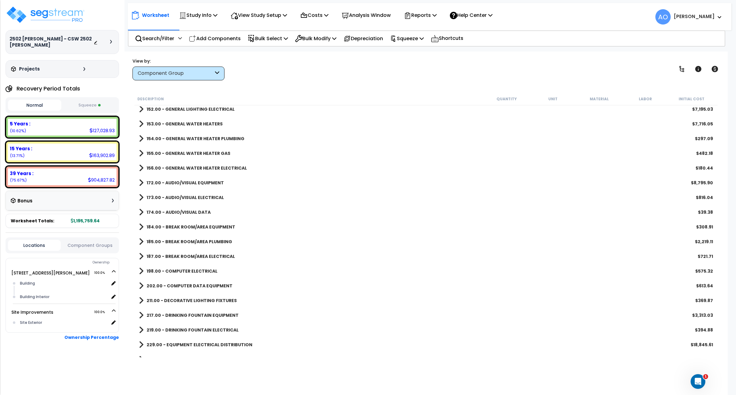
click at [210, 296] on link "211.00 - DECORATIVE LIGHTING FIXTURES" at bounding box center [188, 300] width 98 height 9
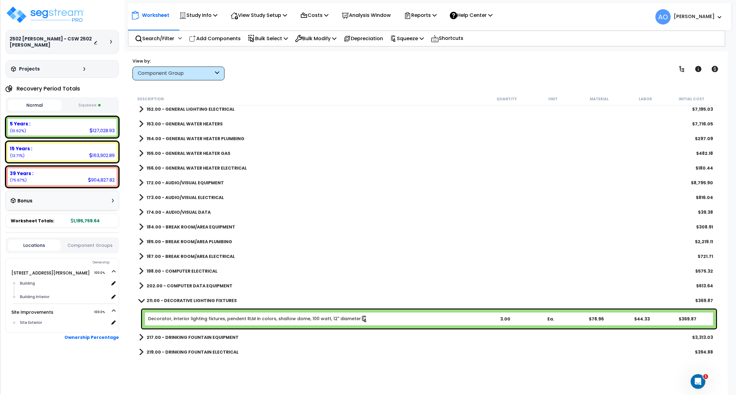
click at [94, 106] on button "Squeeze" at bounding box center [89, 105] width 53 height 11
click at [200, 298] on b "211.00 - DECORATIVE LIGHTING FIXTURES" at bounding box center [192, 301] width 90 height 6
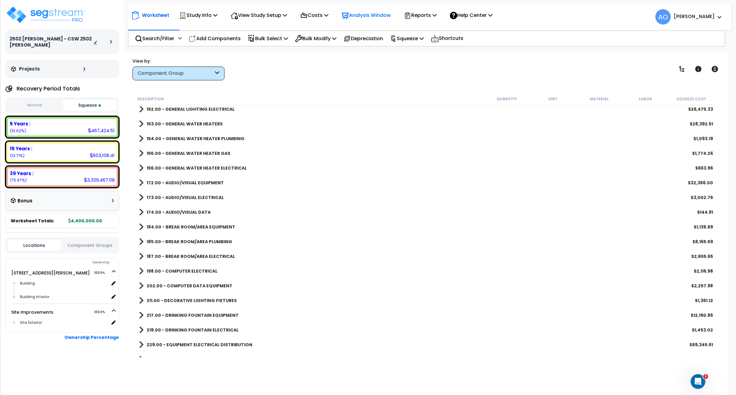
click at [378, 15] on p "Analysis Window" at bounding box center [366, 15] width 49 height 8
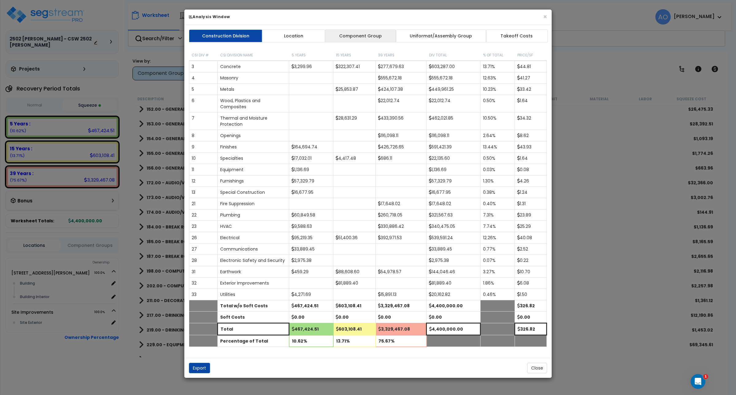
click at [366, 38] on link "Component Group" at bounding box center [360, 35] width 71 height 13
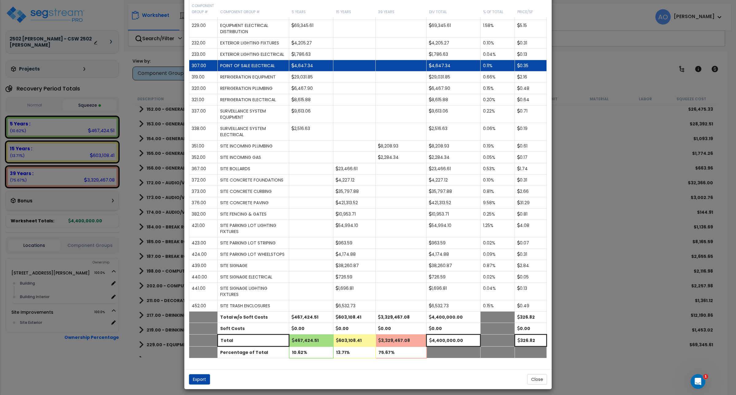
scroll to position [660, 0]
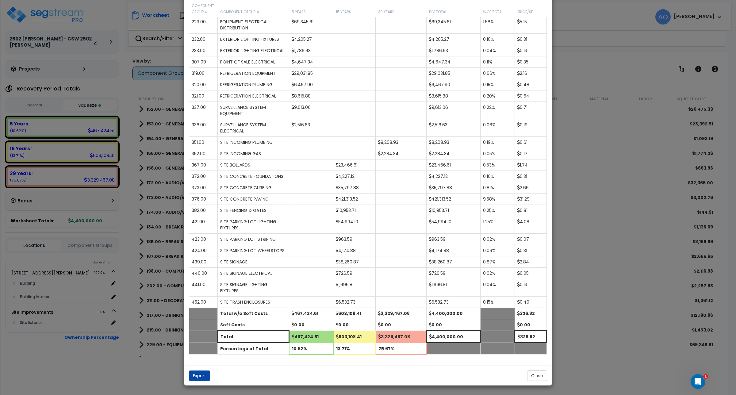
click at [597, 71] on div "× Analysis Window Construction Division Location Component Group Uniformat/Asse…" at bounding box center [368, 197] width 736 height 395
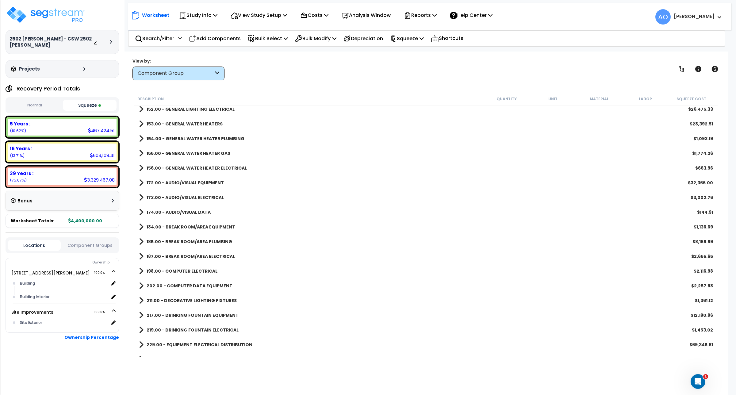
click at [229, 314] on b "217.00 - DRINKING FOUNTAIN EQUIPMENT" at bounding box center [193, 315] width 92 height 6
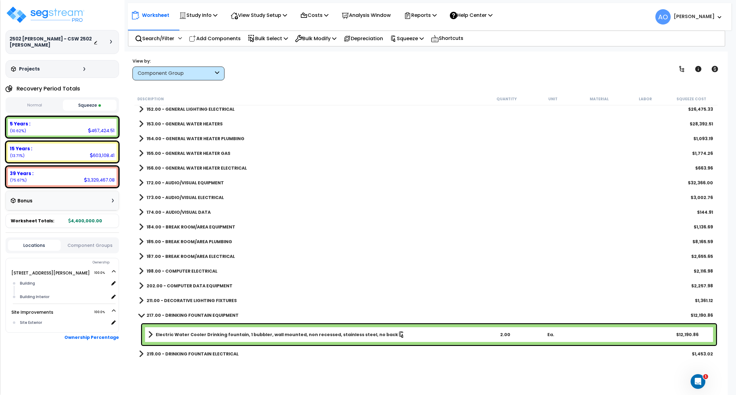
click at [229, 314] on b "217.00 - DRINKING FOUNTAIN EQUIPMENT" at bounding box center [193, 315] width 92 height 6
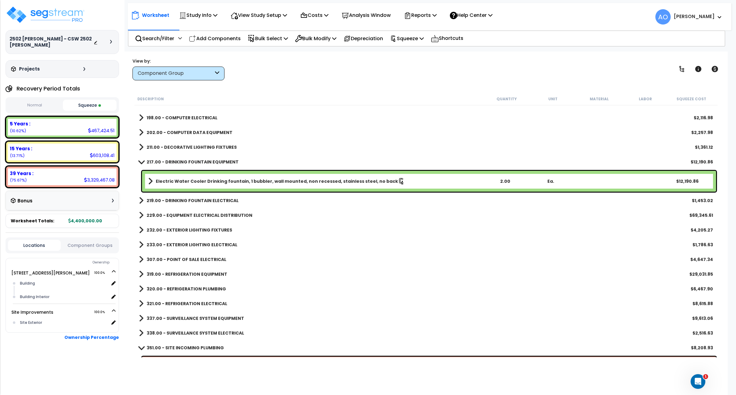
scroll to position [629, 0]
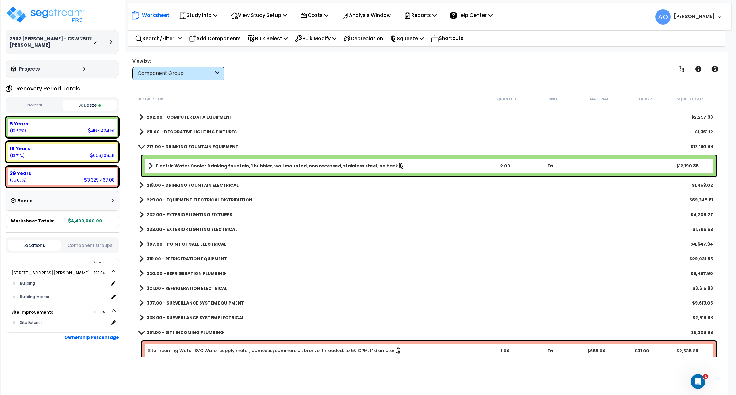
click at [208, 257] on b "319.00 - REFRIGERATION EQUIPMENT" at bounding box center [187, 259] width 81 height 6
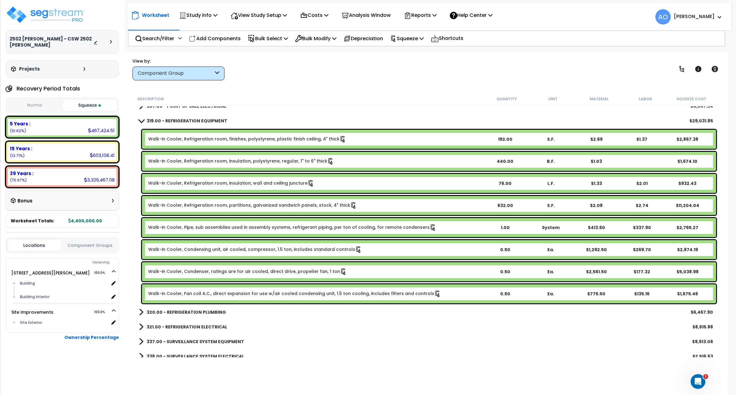
scroll to position [783, 0]
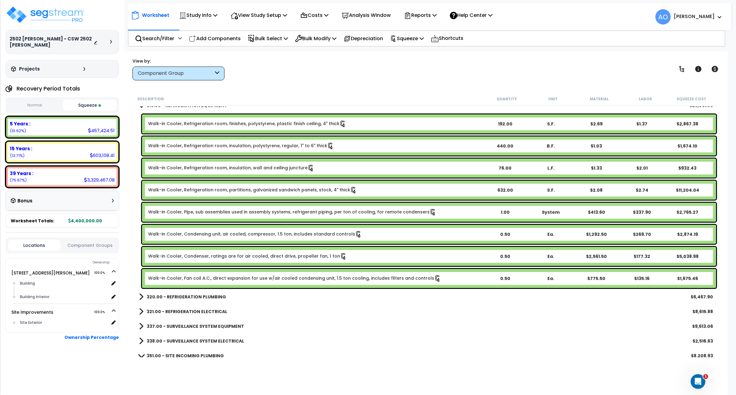
click at [335, 214] on link "Walk-in Cooler, Pipe, sub assemblies used in assembly systems, refrigerant pipi…" at bounding box center [292, 212] width 288 height 7
click at [730, 205] on body "We are Building your Study. So please grab a coffee and let us do the heavy lif…" at bounding box center [368, 197] width 736 height 395
click at [458, 97] on div "Description" at bounding box center [310, 99] width 346 height 6
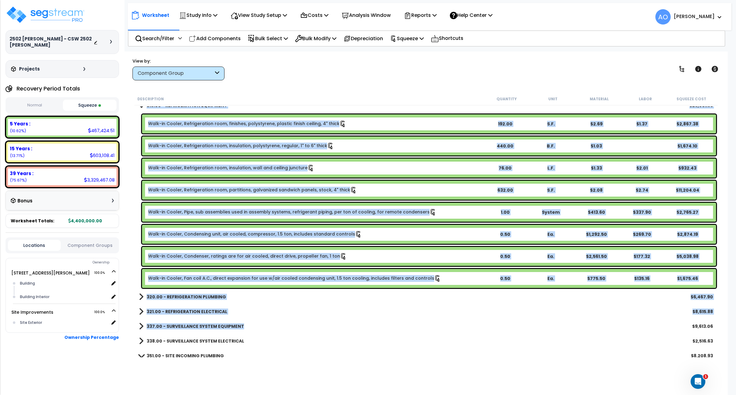
drag, startPoint x: 427, startPoint y: 329, endPoint x: 412, endPoint y: 389, distance: 62.3
click at [412, 389] on div "Worksheet Study Info Study Setup Add Property Unit Template study Clone study AO" at bounding box center [426, 249] width 604 height 395
click at [392, 92] on div "Worksheet Study Info Study Setup Add Property Unit Template study Clone study AO" at bounding box center [426, 249] width 604 height 395
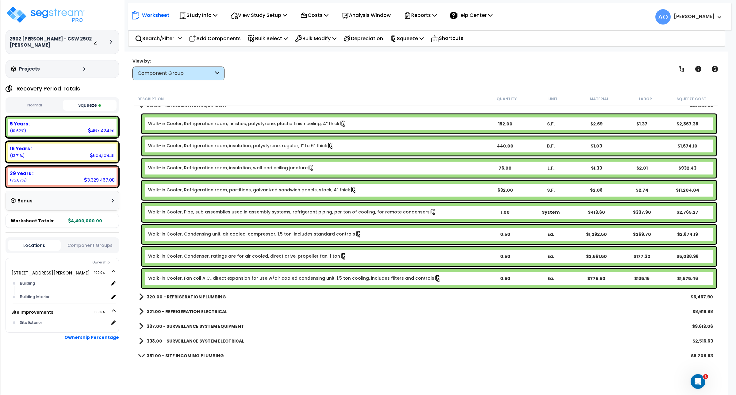
click at [210, 108] on b "319.00 - REFRIGERATION EQUIPMENT" at bounding box center [187, 105] width 81 height 6
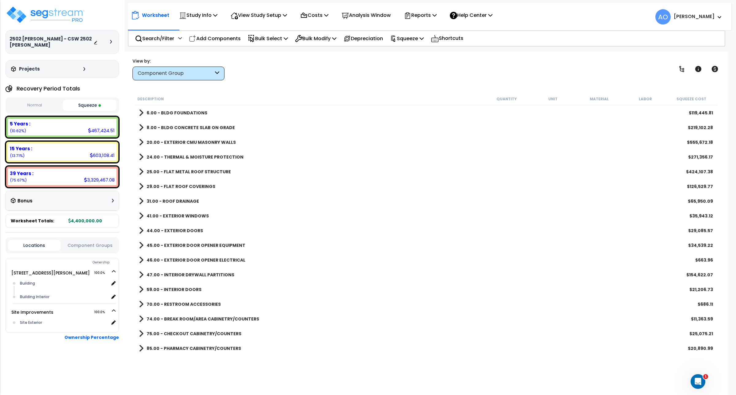
click at [193, 143] on b "20.00 - EXTERIOR CMU MASONRY WALLS" at bounding box center [191, 142] width 89 height 6
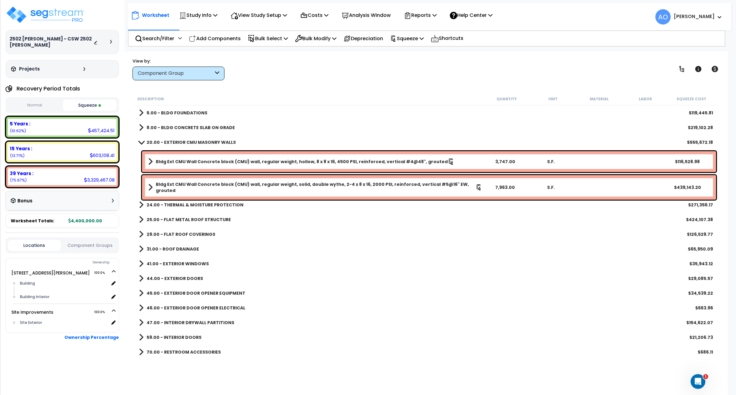
click at [200, 128] on b "8.00 - BLDG CONCRETE SLAB ON GRADE" at bounding box center [191, 128] width 88 height 6
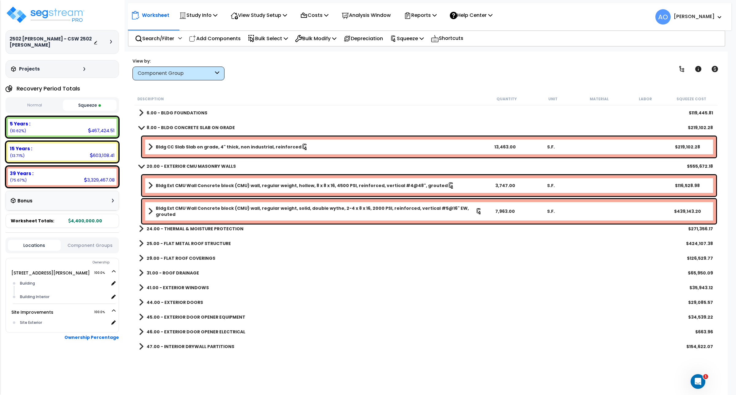
click at [407, 105] on div "Description Quantity Unit Material Labor Squeeze Cost" at bounding box center [426, 99] width 584 height 13
click at [214, 245] on b "25.00 - FLAT METAL ROOF STRUCTURE" at bounding box center [189, 244] width 84 height 6
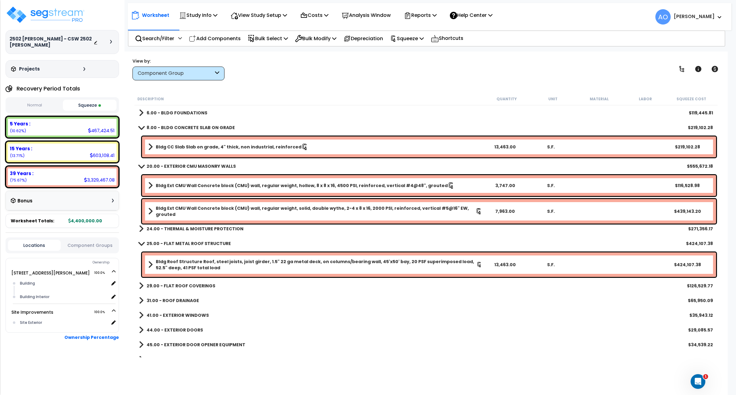
click at [206, 286] on b "29.00 - FLAT ROOF COVERINGS" at bounding box center [181, 286] width 69 height 6
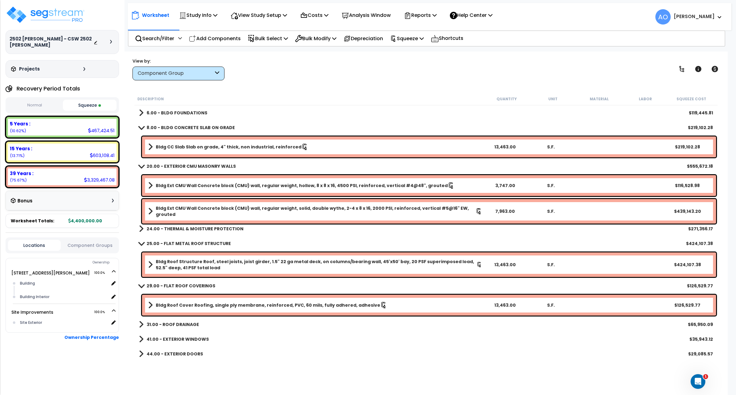
click at [190, 287] on b "29.00 - FLAT ROOF COVERINGS" at bounding box center [181, 286] width 69 height 6
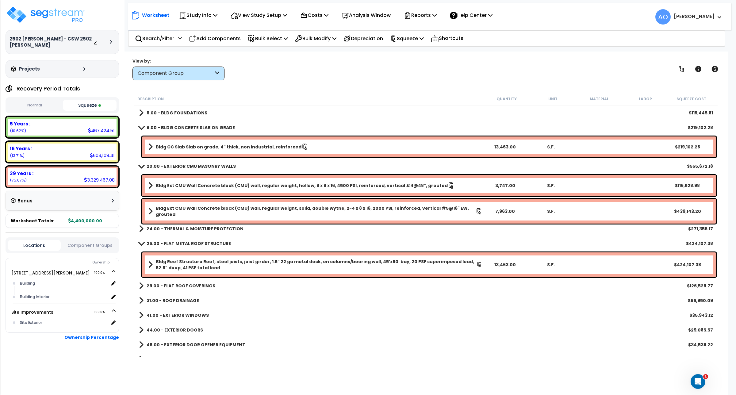
click at [198, 242] on b "25.00 - FLAT METAL ROOF STRUCTURE" at bounding box center [189, 244] width 84 height 6
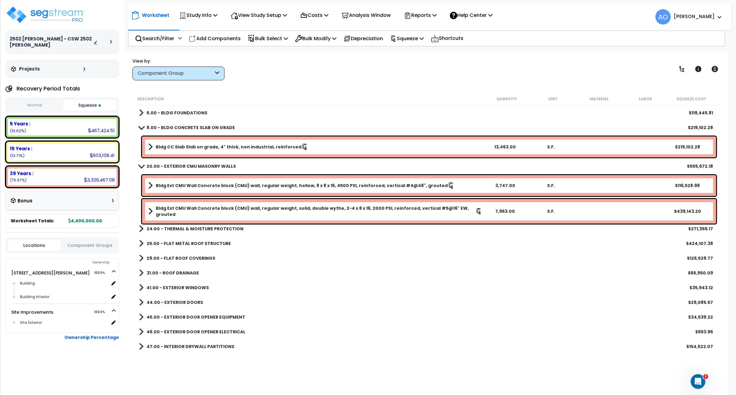
click at [198, 167] on b "20.00 - EXTERIOR CMU MASONRY WALLS" at bounding box center [191, 166] width 89 height 6
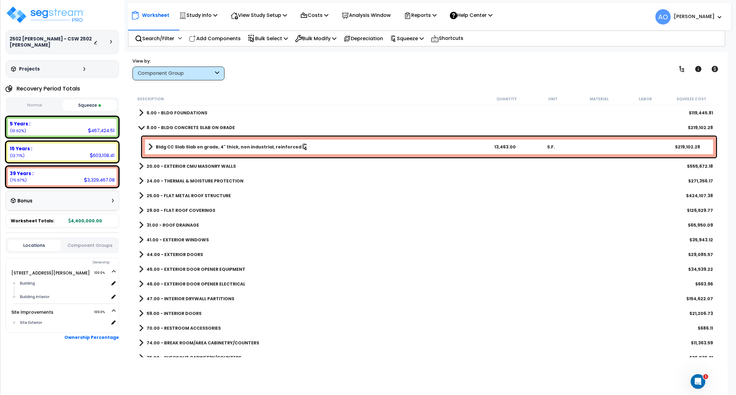
click at [203, 126] on b "8.00 - BLDG CONCRETE SLAB ON GRADE" at bounding box center [191, 128] width 88 height 6
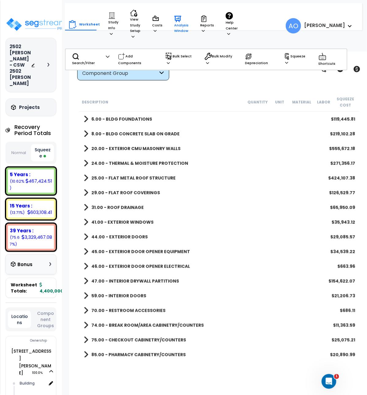
click at [179, 21] on icon at bounding box center [177, 18] width 7 height 7
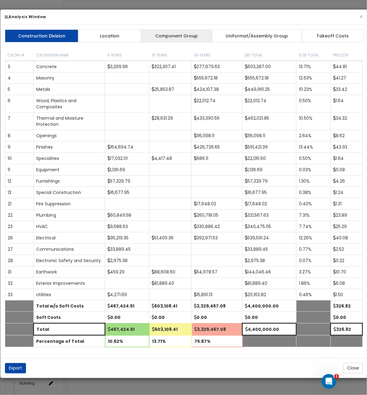
click at [176, 31] on link "Component Group" at bounding box center [176, 35] width 71 height 13
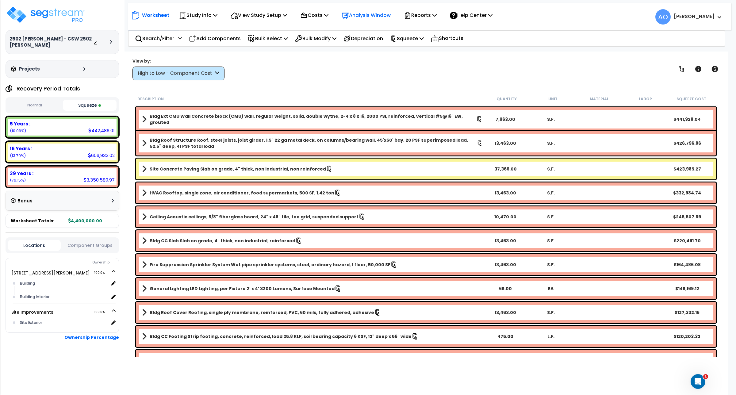
click at [361, 13] on p "Analysis Window" at bounding box center [366, 15] width 49 height 8
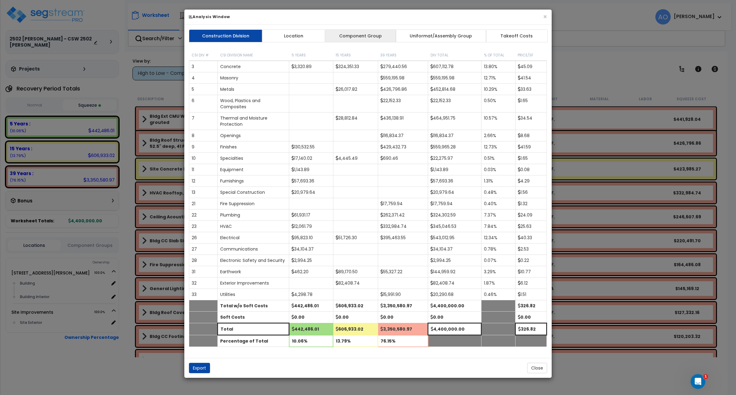
click at [357, 38] on link "Component Group" at bounding box center [360, 35] width 71 height 13
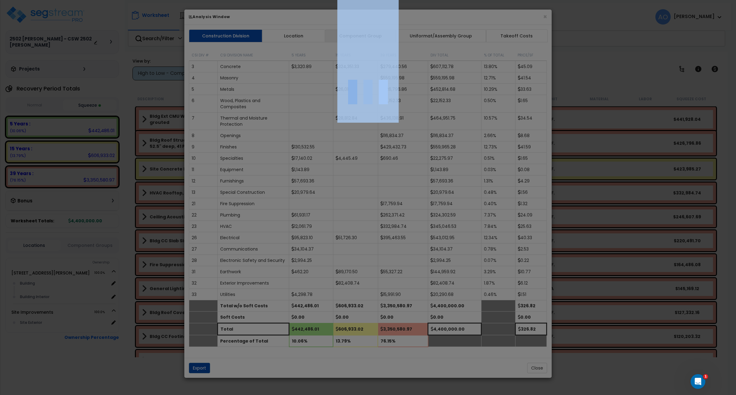
click at [357, 38] on div at bounding box center [368, 197] width 736 height 395
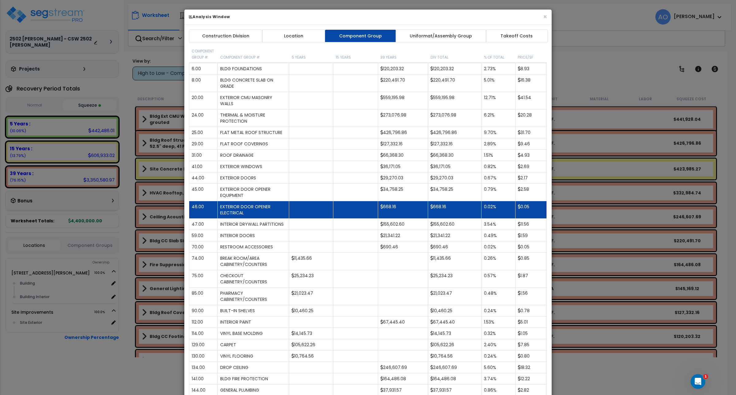
click at [295, 203] on td at bounding box center [311, 209] width 44 height 17
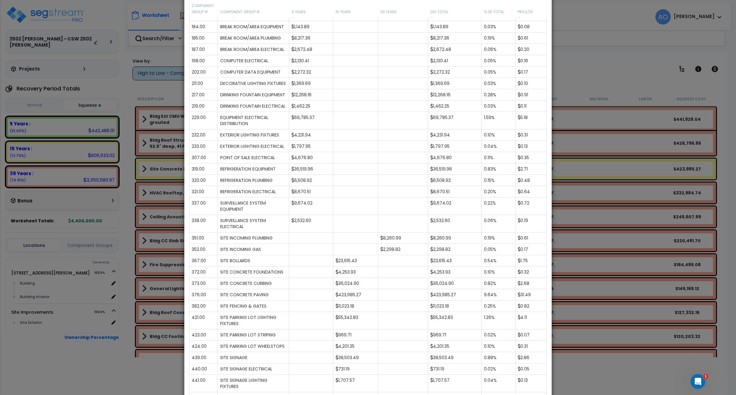
scroll to position [568, 0]
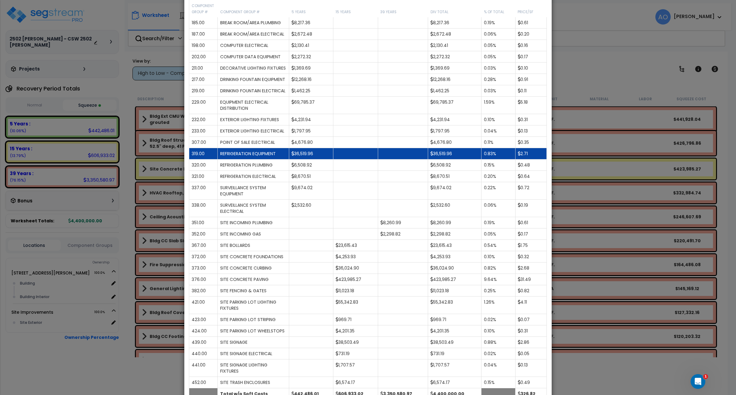
click at [329, 160] on td "36,519.96" at bounding box center [311, 153] width 44 height 11
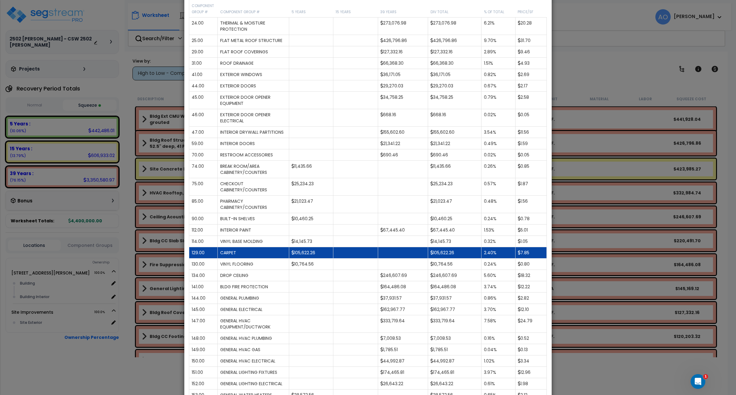
scroll to position [0, 0]
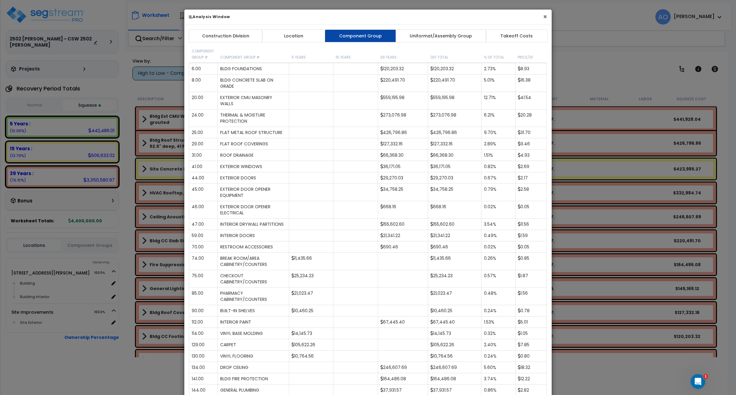
click at [367, 15] on button "×" at bounding box center [545, 17] width 4 height 6
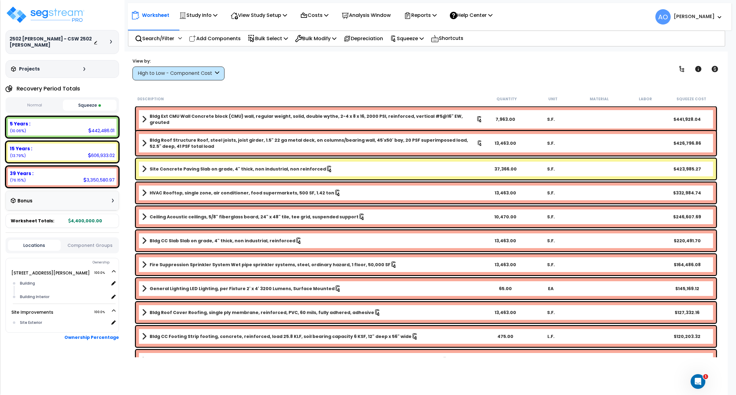
click at [367, 64] on div "View by: High to Low - Component Cost High to Low - Component Cost" at bounding box center [426, 69] width 592 height 23
click at [86, 103] on button "Squeeze" at bounding box center [89, 105] width 53 height 11
click at [699, 70] on icon at bounding box center [699, 69] width 6 height 6
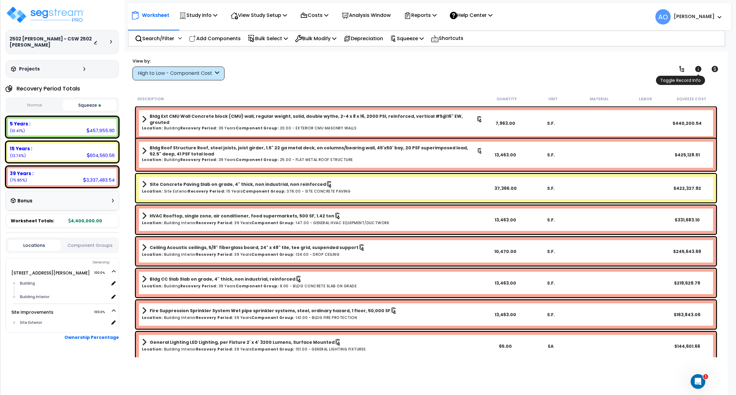
click at [699, 70] on icon at bounding box center [699, 69] width 6 height 6
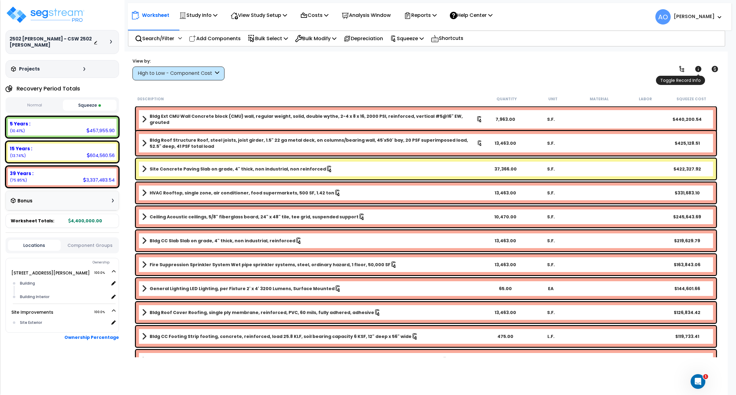
click at [699, 70] on icon at bounding box center [699, 69] width 6 height 6
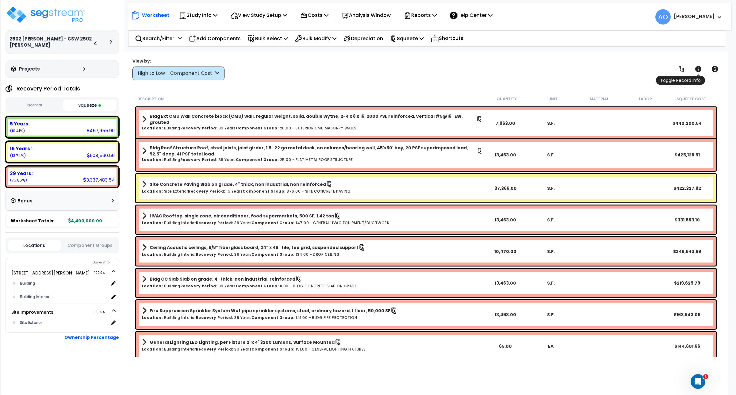
click at [699, 70] on icon at bounding box center [699, 69] width 6 height 6
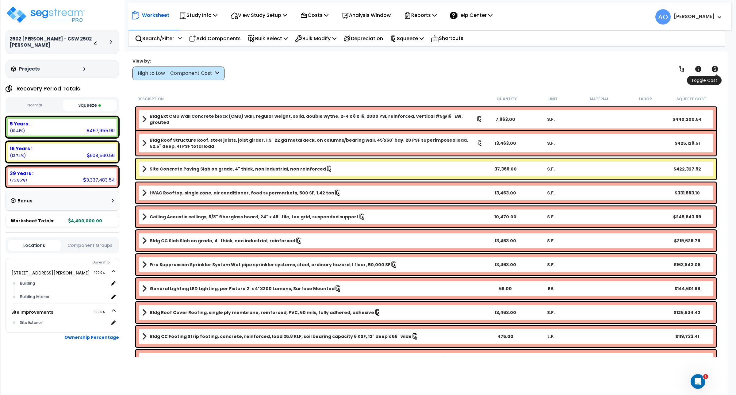
click at [715, 70] on icon at bounding box center [715, 69] width 6 height 6
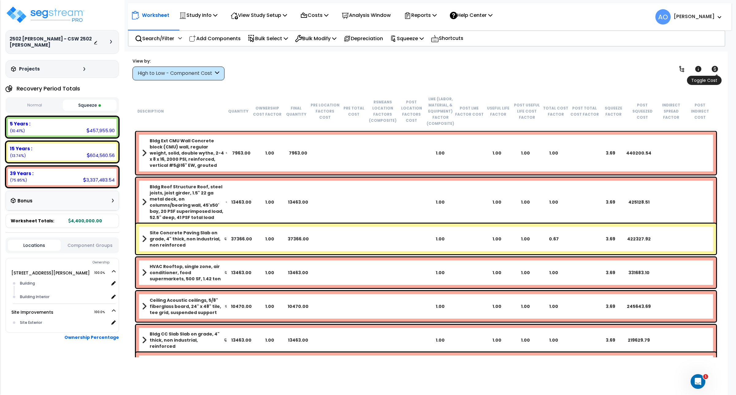
click at [715, 70] on icon at bounding box center [715, 69] width 6 height 6
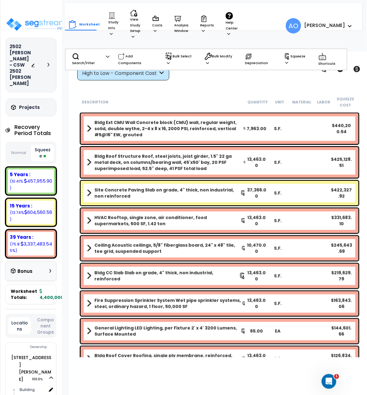
click at [194, 90] on div "Worksheet Study Info Study Setup Add Property Unit Template study Clone study AO" at bounding box center [219, 249] width 301 height 395
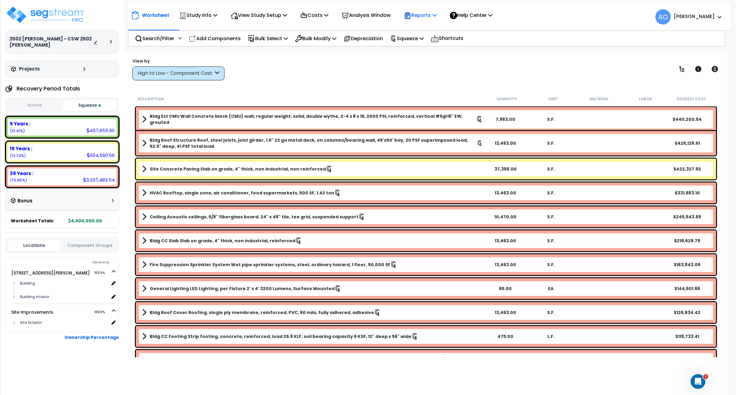
click at [428, 14] on p "Reports" at bounding box center [420, 15] width 33 height 8
click at [427, 29] on link "Get Report" at bounding box center [431, 29] width 61 height 12
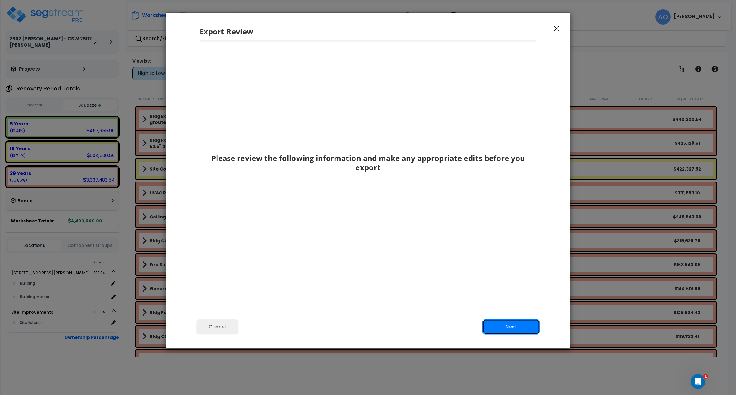
click at [499, 328] on button "Next" at bounding box center [511, 326] width 57 height 15
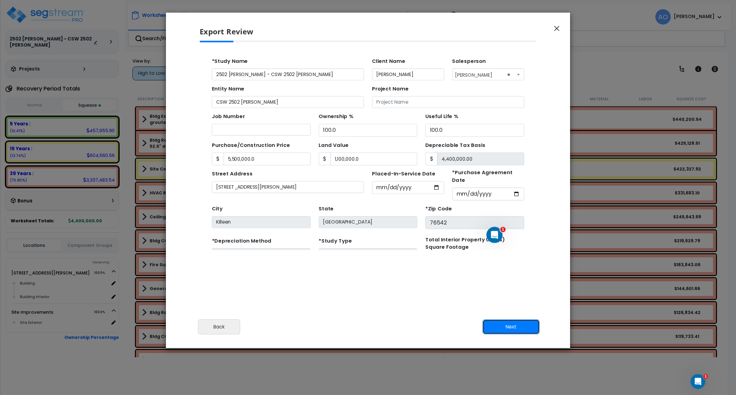
click at [499, 328] on button "Next" at bounding box center [511, 326] width 57 height 15
type input "5500000"
type input "1100000"
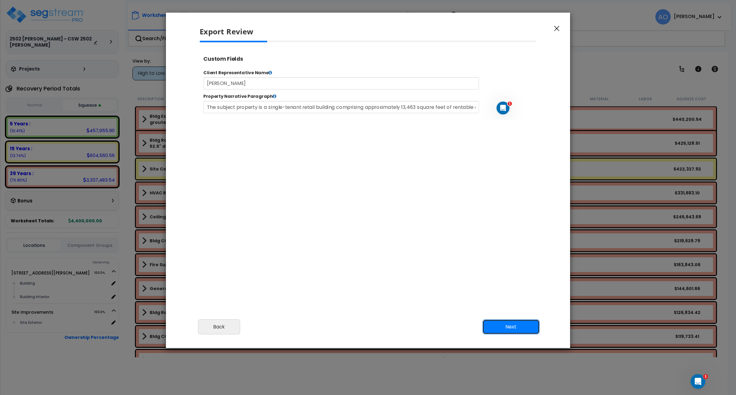
click at [499, 328] on button "Next" at bounding box center [511, 326] width 57 height 15
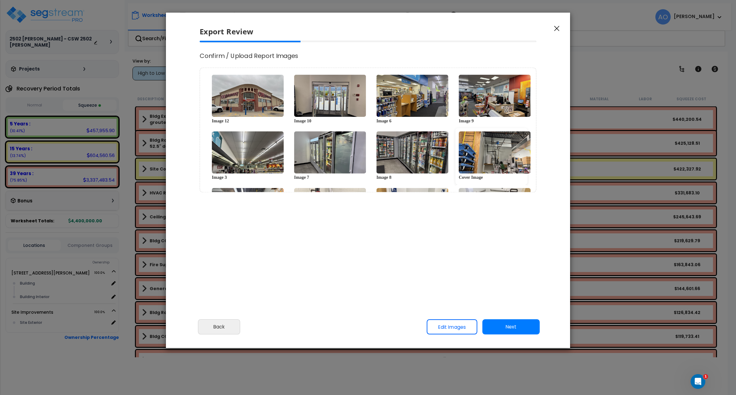
click at [531, 152] on img at bounding box center [495, 153] width 72 height 42
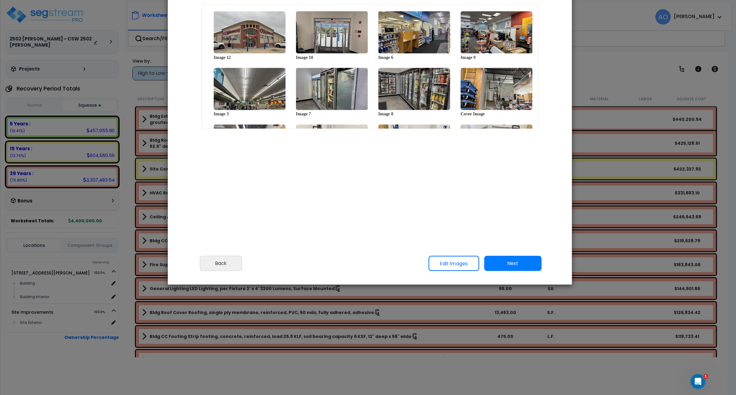
drag, startPoint x: 535, startPoint y: 116, endPoint x: 508, endPoint y: 327, distance: 213.1
click at [534, 120] on div "Image 12 Image 10 Image 6 Image 9 Image 3 Image 7 Image 8" at bounding box center [370, 66] width 337 height 125
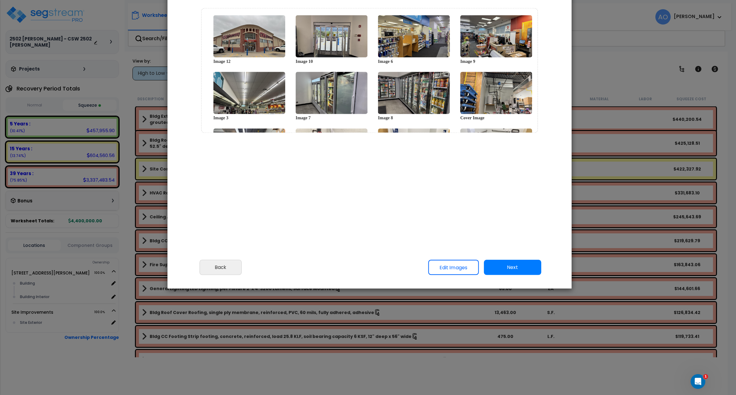
type input "5,500,000.0"
type input "1,100,000.0"
select select "2025"
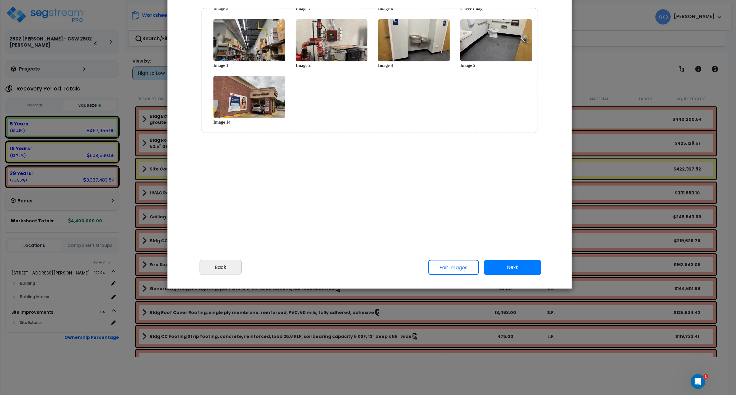
scroll to position [255, 16]
click at [519, 269] on button "Next" at bounding box center [512, 267] width 57 height 15
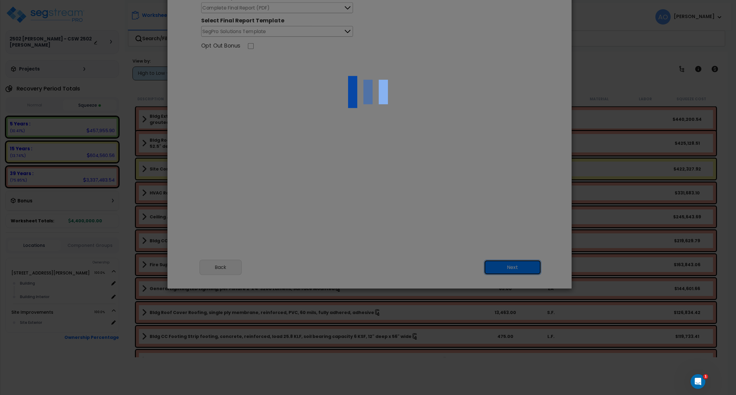
scroll to position [0, 0]
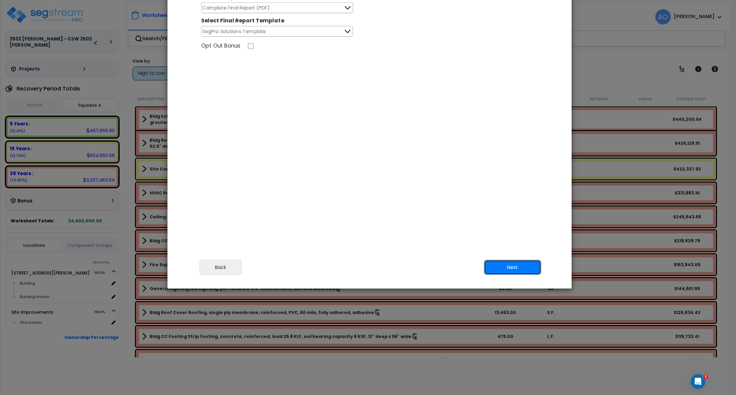
click at [502, 265] on button "Next" at bounding box center [512, 267] width 57 height 15
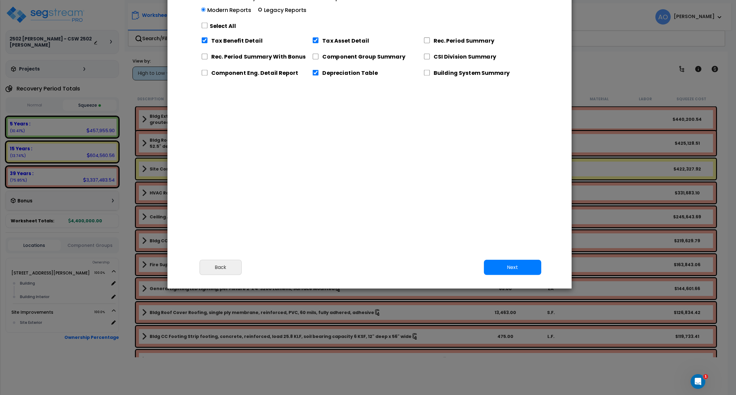
click at [259, 9] on input "Select the sheets you want to include in the report: Modern Reports Legacy Repo…" at bounding box center [260, 10] width 4 height 4
radio input "true"
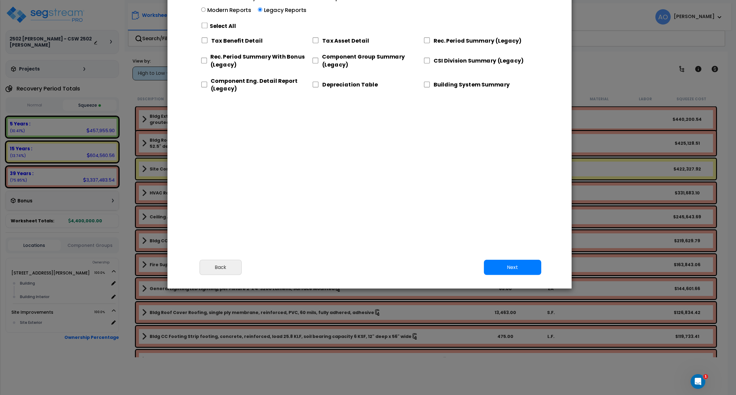
click at [622, 72] on div "Export Review Please review the following information and make any appropriate …" at bounding box center [368, 197] width 736 height 395
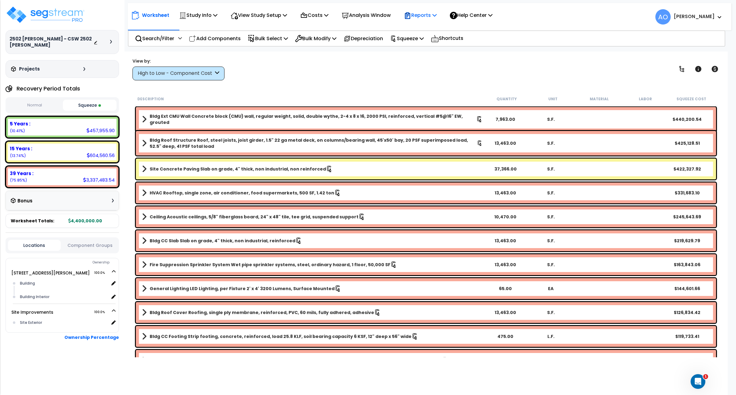
click at [424, 18] on p "Reports" at bounding box center [420, 15] width 33 height 8
click at [432, 33] on link "Get Report" at bounding box center [431, 29] width 61 height 12
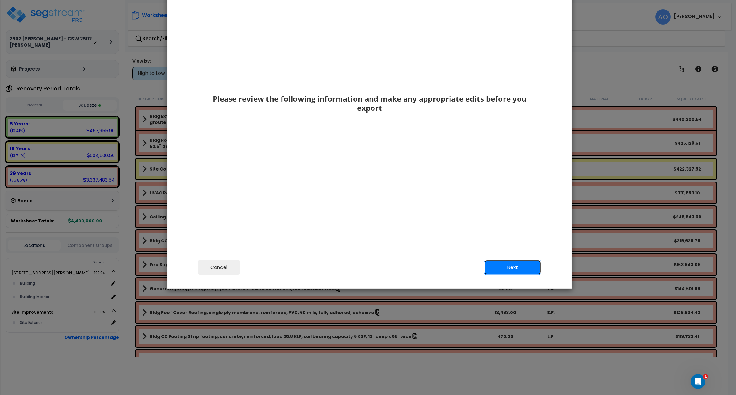
click at [503, 266] on button "Next" at bounding box center [512, 267] width 57 height 15
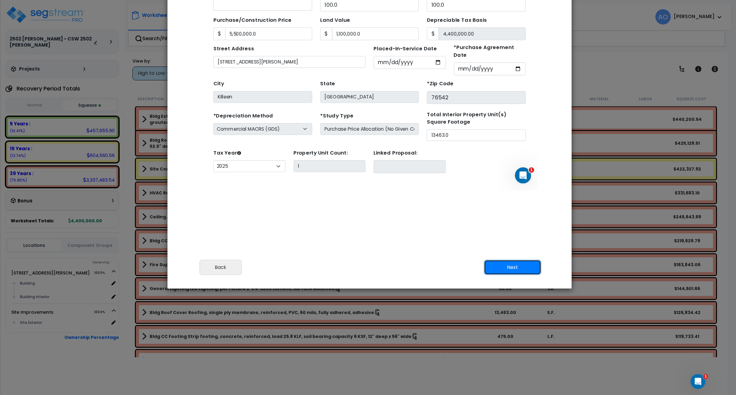
scroll to position [56, 0]
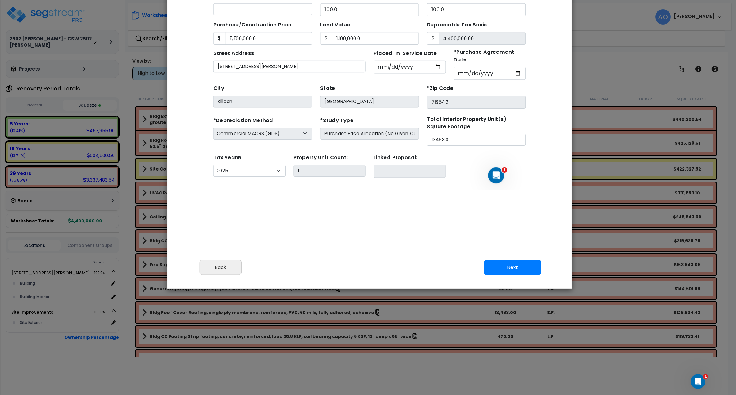
drag, startPoint x: 420, startPoint y: 65, endPoint x: 424, endPoint y: 138, distance: 72.9
click at [424, 138] on form "*Study Name [STREET_ADDRESS][PERSON_NAME] [PERSON_NAME] Client Name [PERSON_NAM…" at bounding box center [354, 54] width 284 height 234
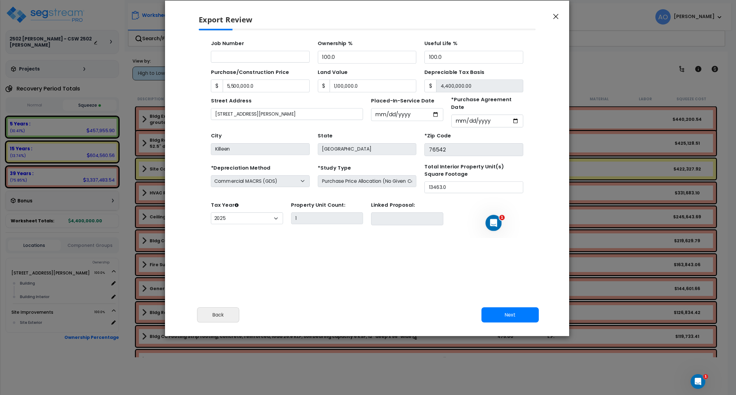
drag, startPoint x: 457, startPoint y: 192, endPoint x: 455, endPoint y: 240, distance: 47.6
click at [455, 240] on div "Please review the following information and make any appropriate edits before y…" at bounding box center [367, 166] width 404 height 274
click at [498, 316] on button "Next" at bounding box center [510, 314] width 57 height 15
type input "5500000"
type input "1100000"
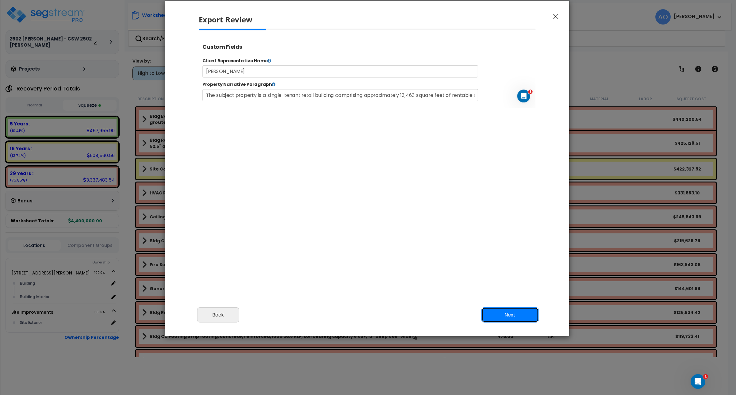
scroll to position [0, 0]
click at [498, 316] on button "Next" at bounding box center [510, 314] width 57 height 15
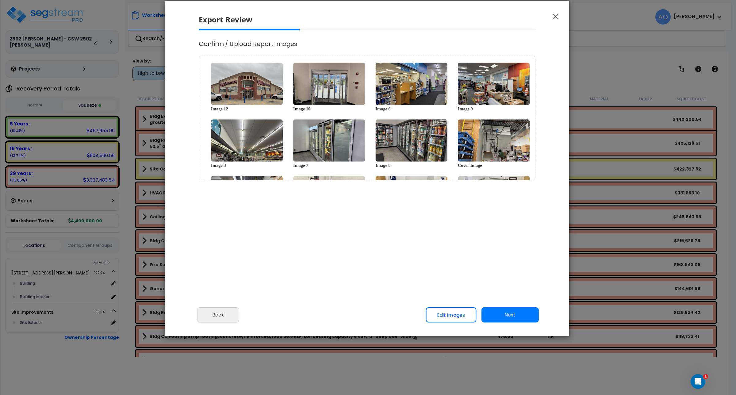
select select "2025"
click at [498, 316] on button "Next" at bounding box center [510, 314] width 57 height 15
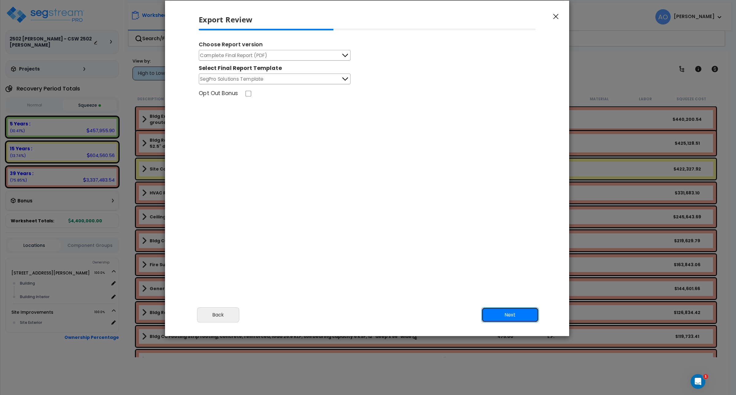
click at [501, 313] on button "Next" at bounding box center [510, 314] width 57 height 15
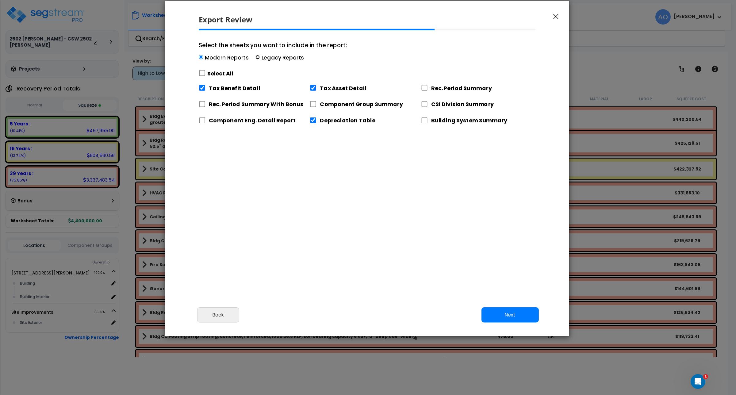
click at [256, 57] on input "Select the sheets you want to include in the report: Modern Reports Legacy Repo…" at bounding box center [258, 57] width 4 height 4
radio input "true"
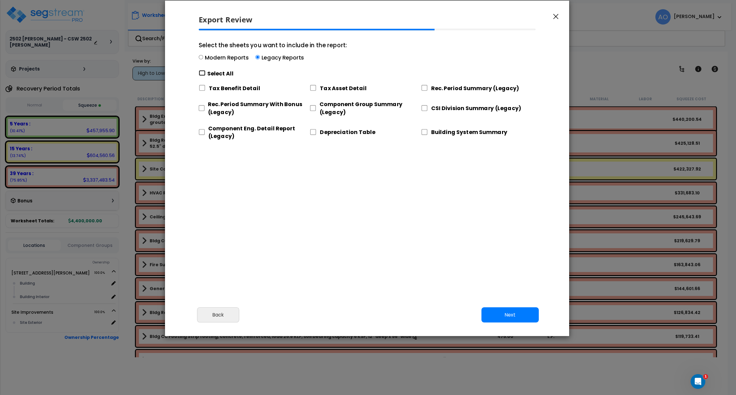
click at [203, 74] on input "Select the sheets you want to include in the report: Modern Reports Legacy Repo…" at bounding box center [202, 73] width 7 height 6
checkbox input "true"
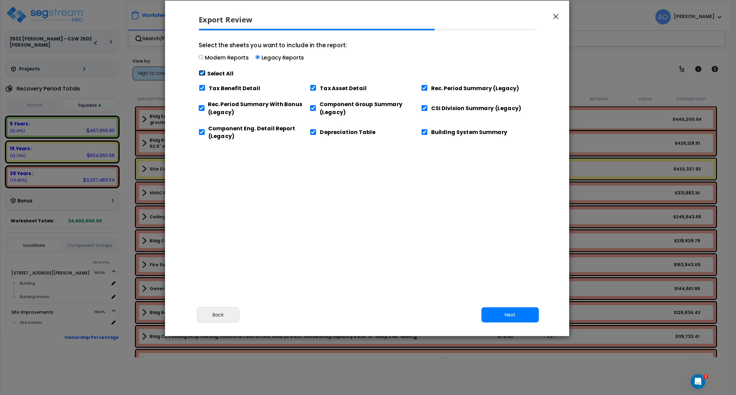
checkbox input "true"
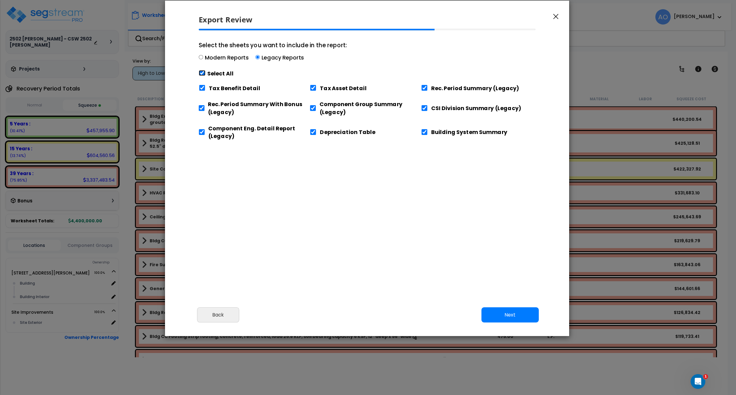
checkbox input "true"
click at [202, 133] on input "Component Eng. Detail Report (Legacy)" at bounding box center [202, 132] width 6 height 6
checkbox input "false"
click at [422, 134] on input "Building System Summary" at bounding box center [424, 132] width 7 height 6
checkbox input "false"
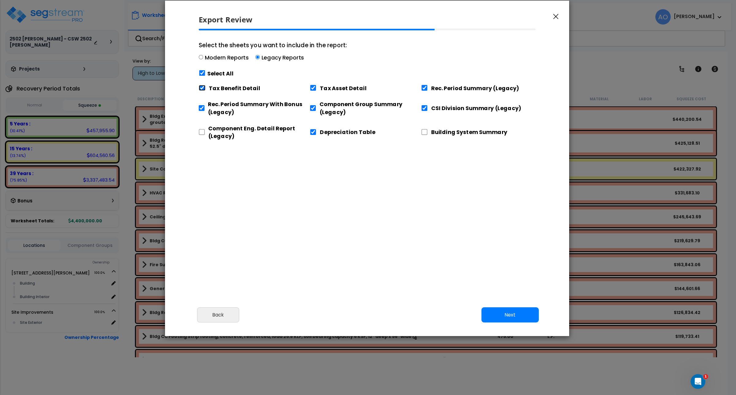
click at [201, 88] on input "Tax Benefit Detail" at bounding box center [202, 88] width 7 height 6
checkbox input "false"
click at [506, 315] on button "Next" at bounding box center [510, 314] width 57 height 15
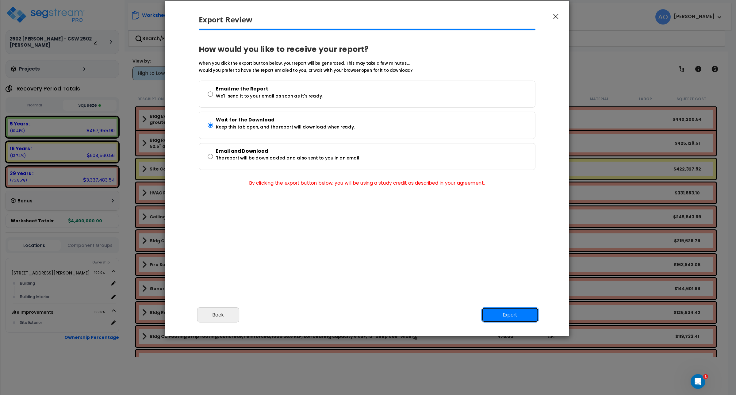
click at [504, 312] on button "Export" at bounding box center [510, 314] width 57 height 15
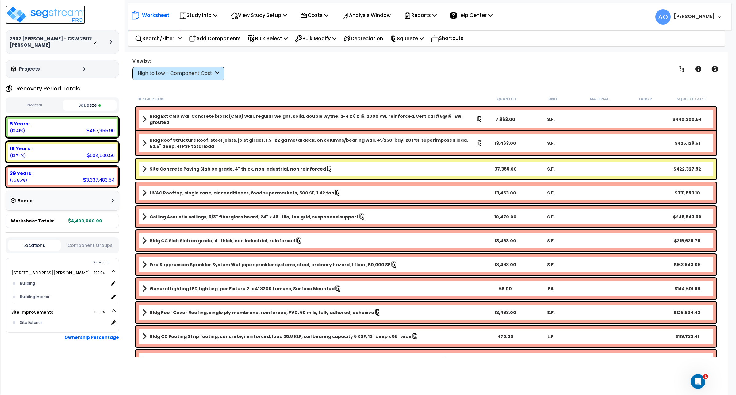
click at [52, 15] on img at bounding box center [46, 15] width 80 height 18
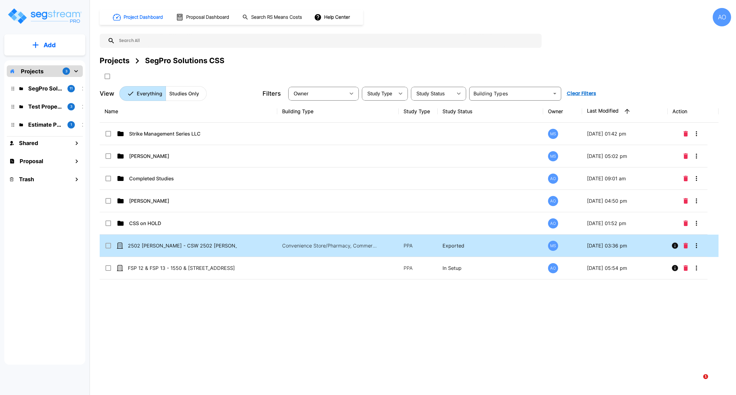
click at [170, 246] on p "2502 [PERSON_NAME] - CSW 2502 [PERSON_NAME]" at bounding box center [182, 245] width 109 height 7
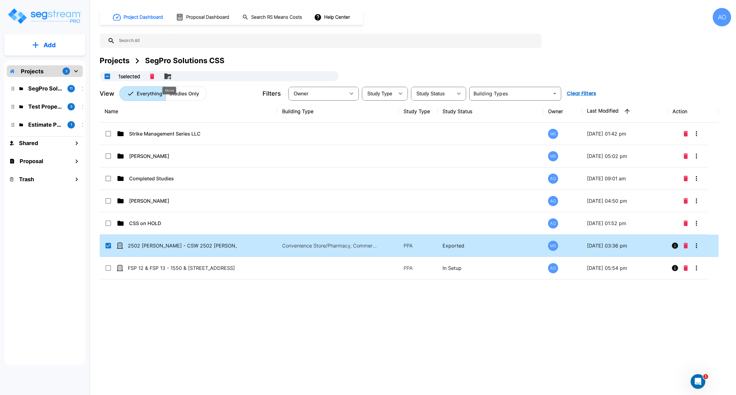
click at [170, 75] on icon "Move" at bounding box center [167, 76] width 7 height 6
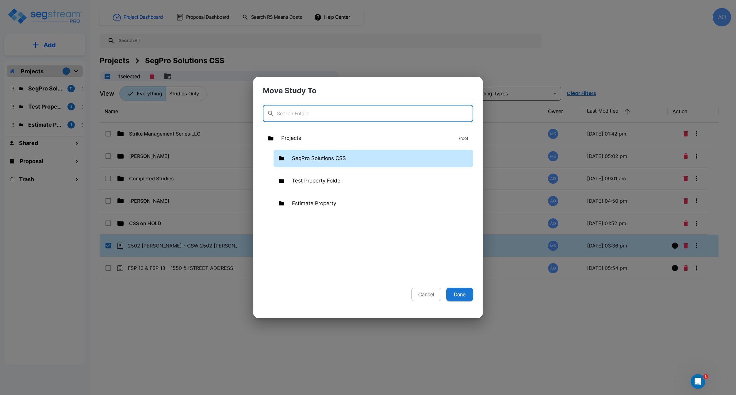
click at [301, 159] on p "SegPro Solutions CSS" at bounding box center [319, 159] width 54 height 8
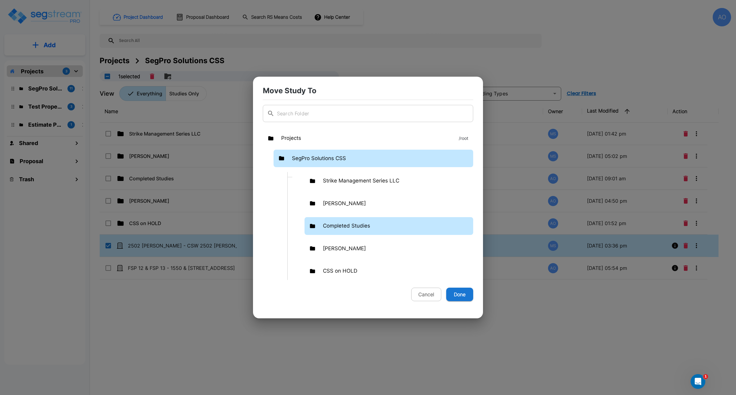
click at [347, 231] on div "Completed Studies" at bounding box center [389, 226] width 169 height 18
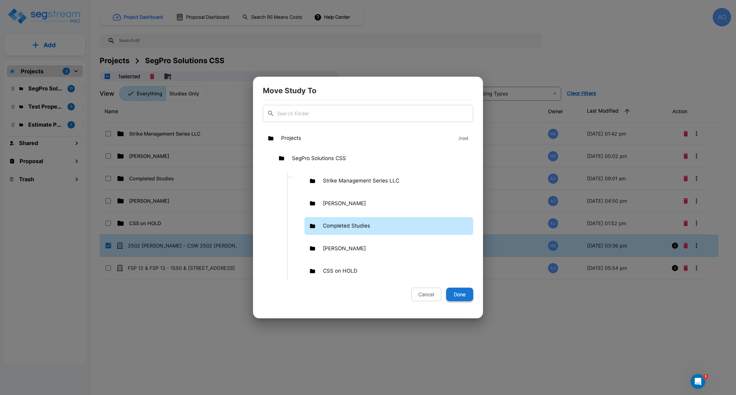
click at [457, 292] on button "Done" at bounding box center [459, 295] width 27 height 14
checkbox input "false"
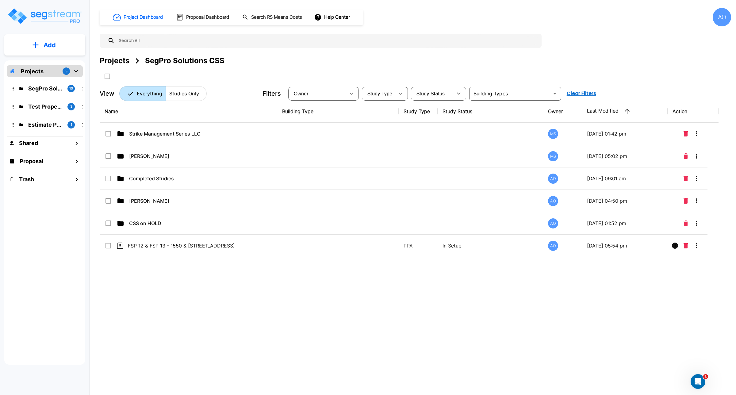
click at [302, 290] on div "Name Building Type Study Type Study Status Owner Last Modified Action Strike Ma…" at bounding box center [409, 222] width 619 height 245
